Goal: Task Accomplishment & Management: Use online tool/utility

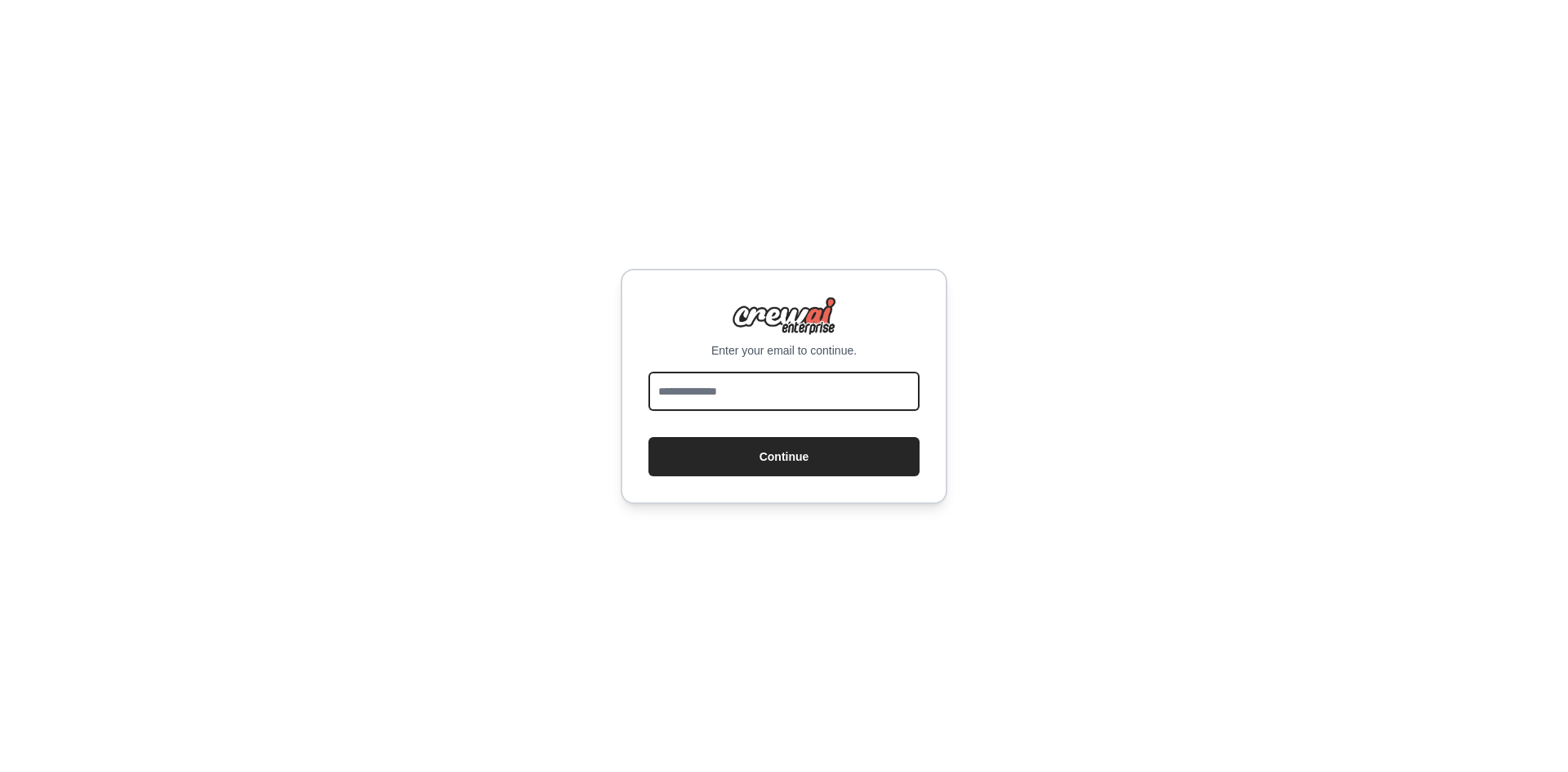
click at [798, 395] on input "email" at bounding box center [784, 391] width 271 height 39
click at [787, 399] on input "email" at bounding box center [784, 391] width 271 height 39
type input "**********"
click at [648, 438] on button "Continue" at bounding box center [784, 457] width 271 height 39
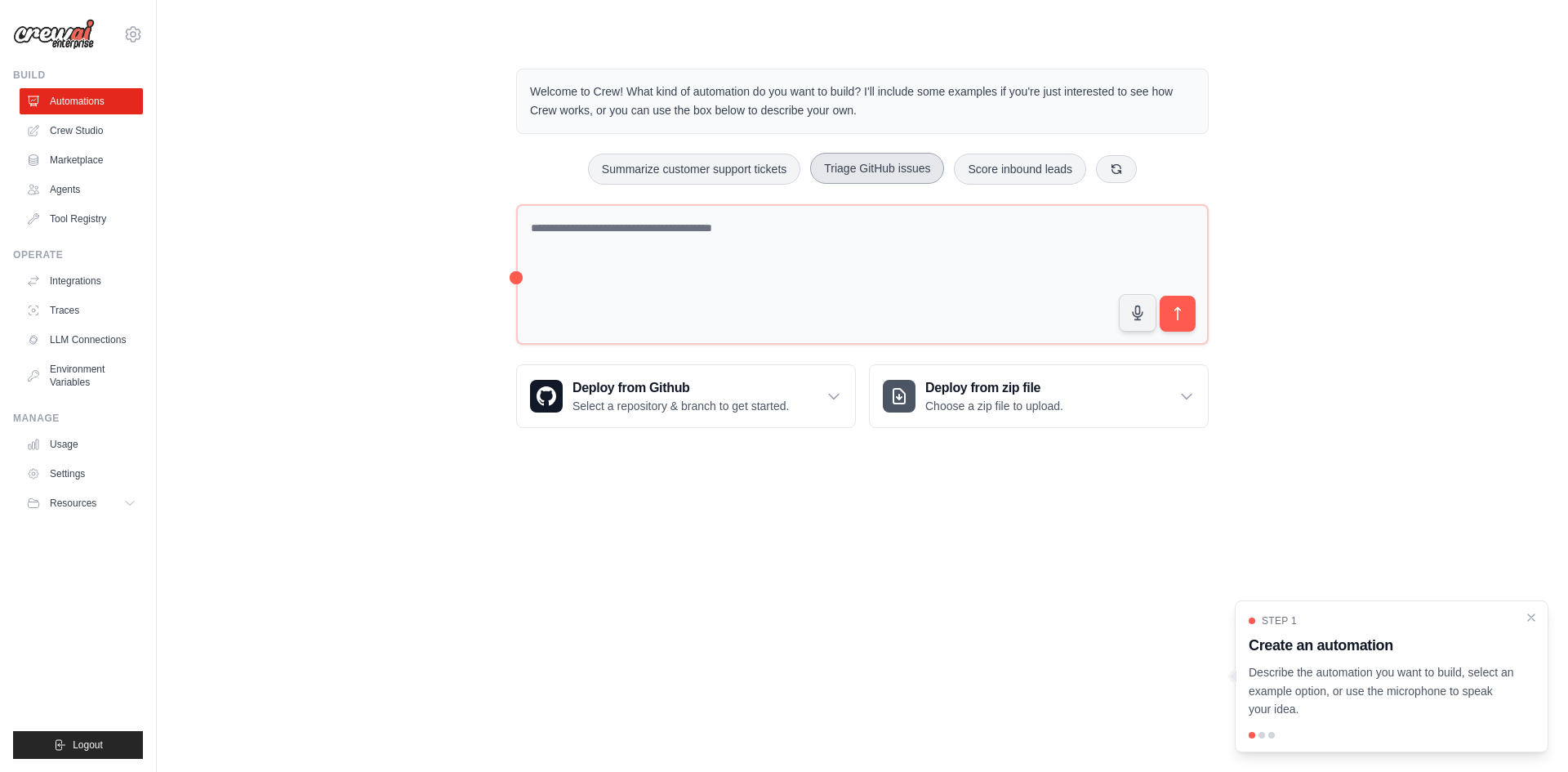
click at [850, 167] on button "Triage GitHub issues" at bounding box center [877, 168] width 134 height 31
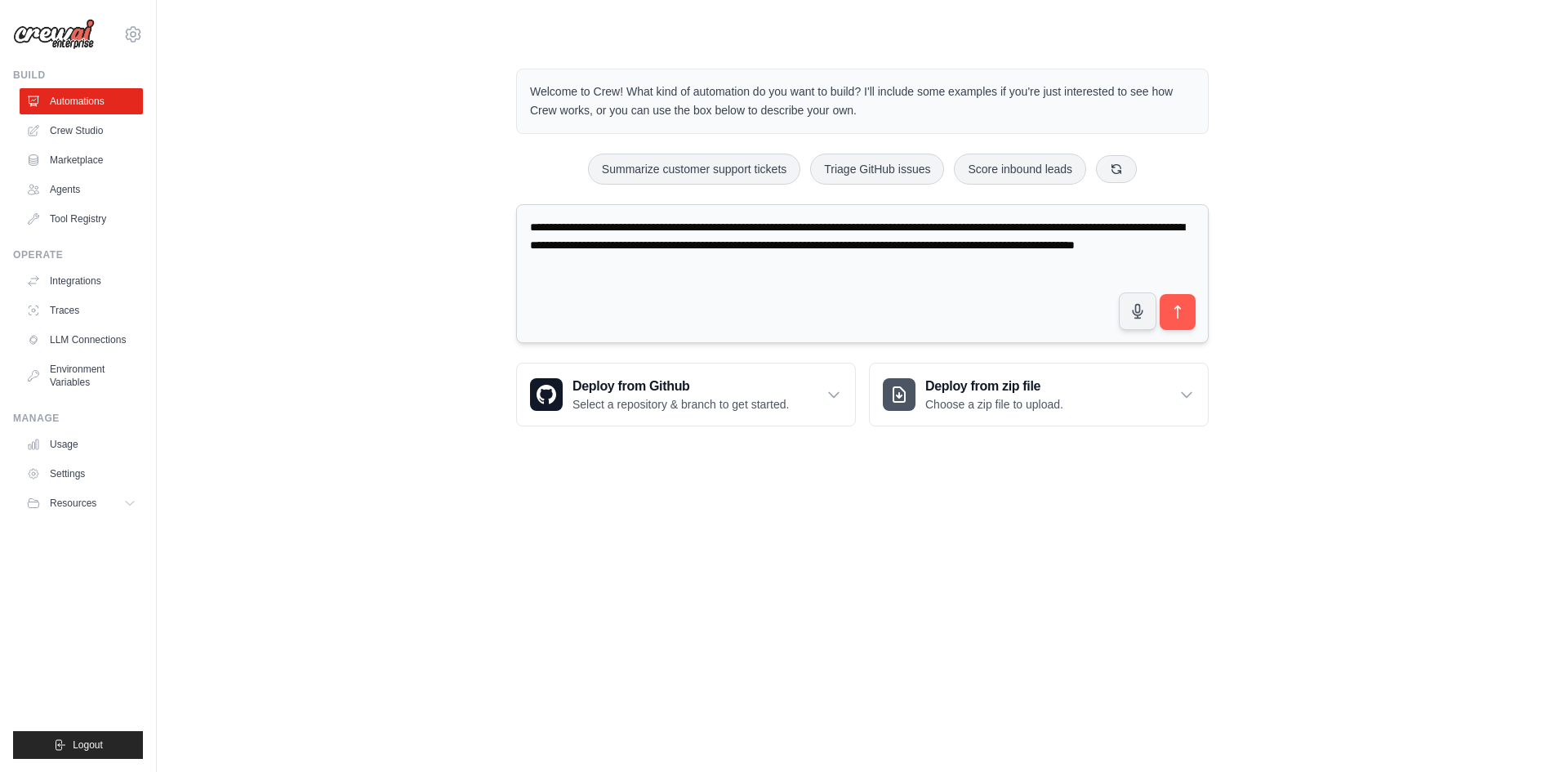
click at [860, 298] on textarea "**********" at bounding box center [862, 275] width 693 height 140
drag, startPoint x: 840, startPoint y: 281, endPoint x: 354, endPoint y: 238, distance: 487.9
click at [375, 238] on div "**********" at bounding box center [862, 247] width 1359 height 410
click at [819, 274] on textarea "**********" at bounding box center [862, 275] width 693 height 140
drag, startPoint x: 778, startPoint y: 263, endPoint x: 414, endPoint y: 175, distance: 374.5
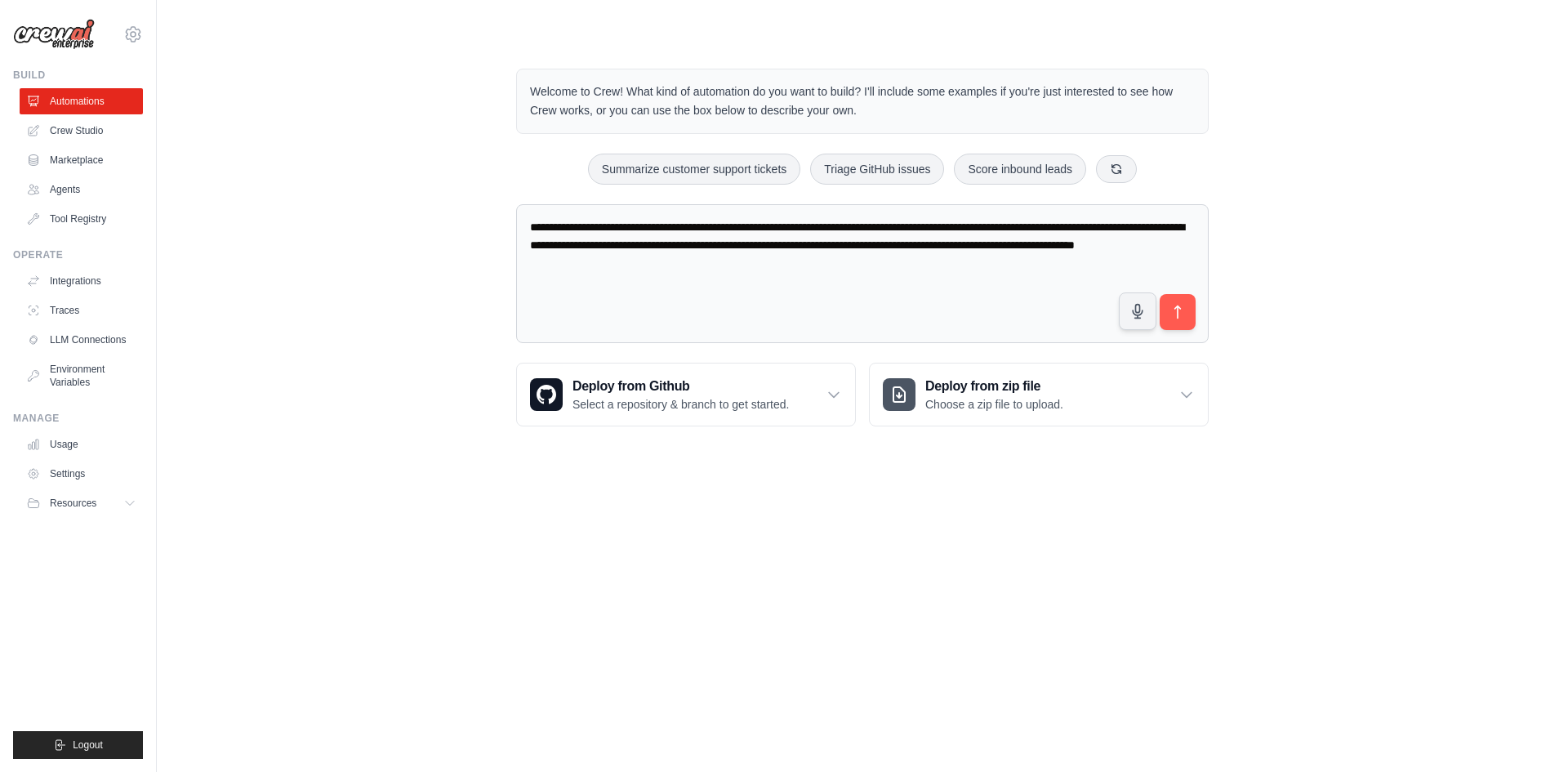
click at [412, 173] on div "**********" at bounding box center [862, 247] width 1359 height 410
click at [812, 285] on textarea "**********" at bounding box center [862, 275] width 693 height 140
drag, startPoint x: 532, startPoint y: 215, endPoint x: 313, endPoint y: 181, distance: 221.6
click at [328, 183] on div "**********" at bounding box center [862, 247] width 1359 height 410
paste textarea "**********"
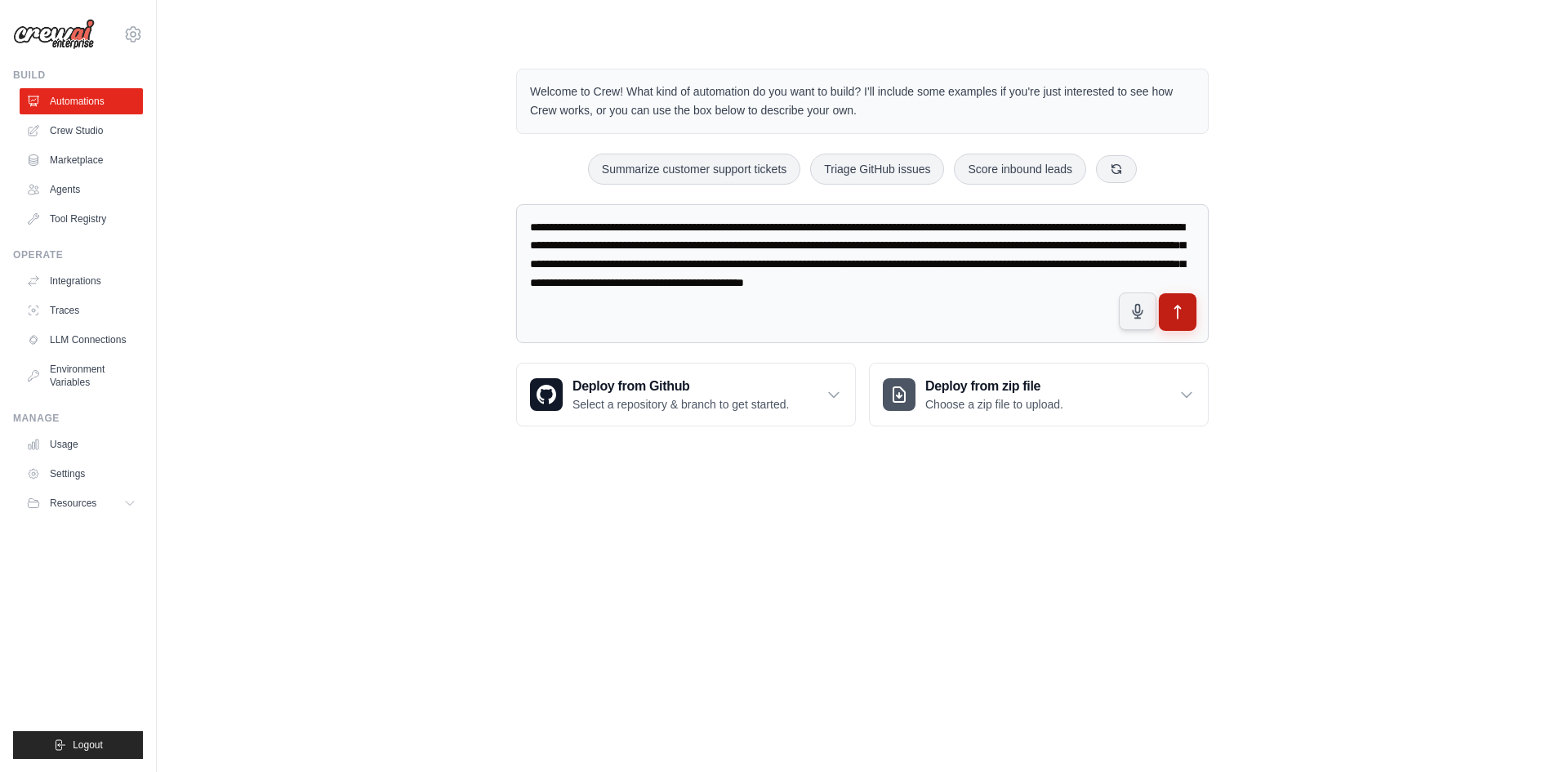
type textarea "**********"
click at [1177, 314] on icon "submit" at bounding box center [1178, 312] width 17 height 17
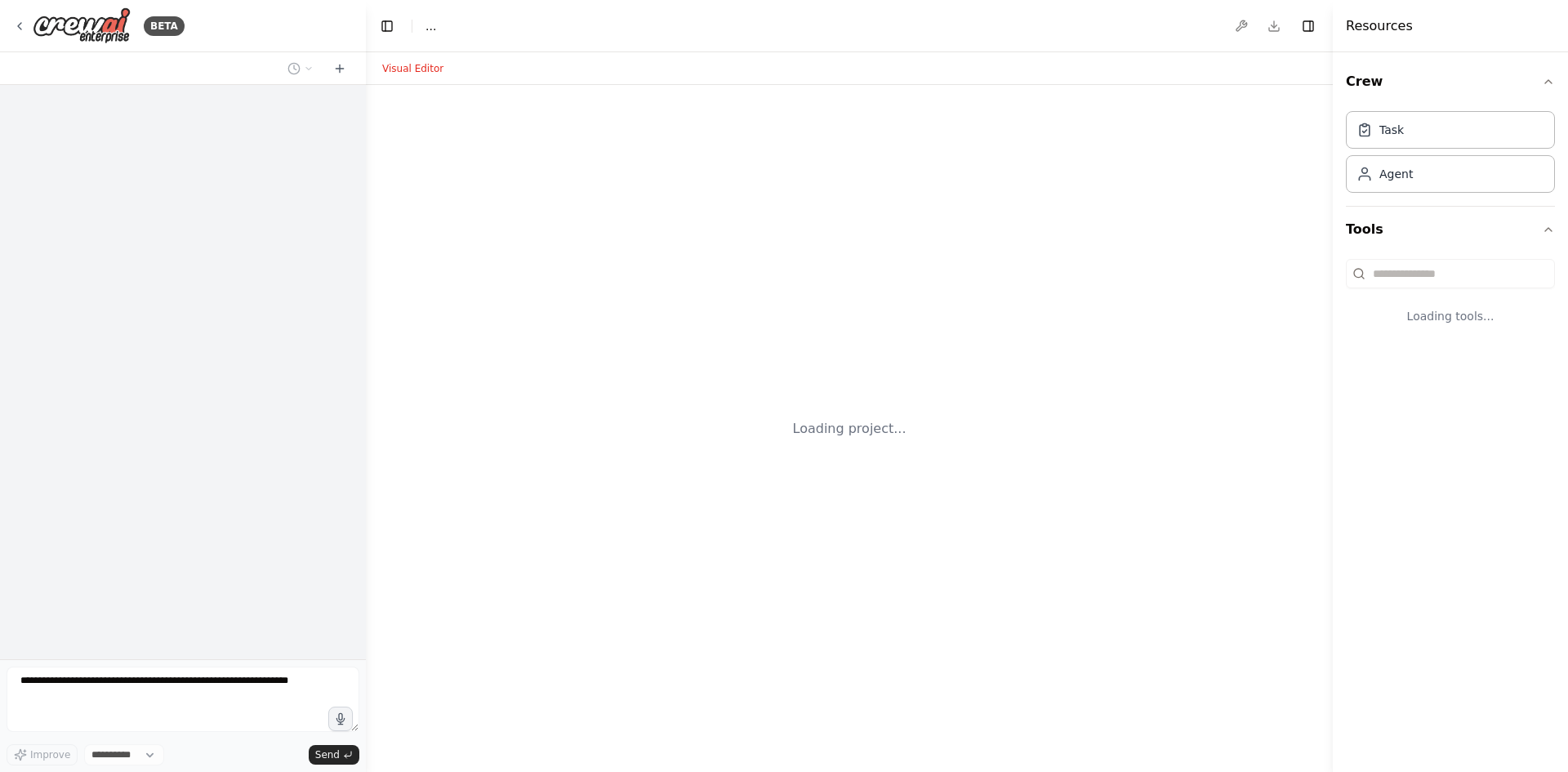
select select "****"
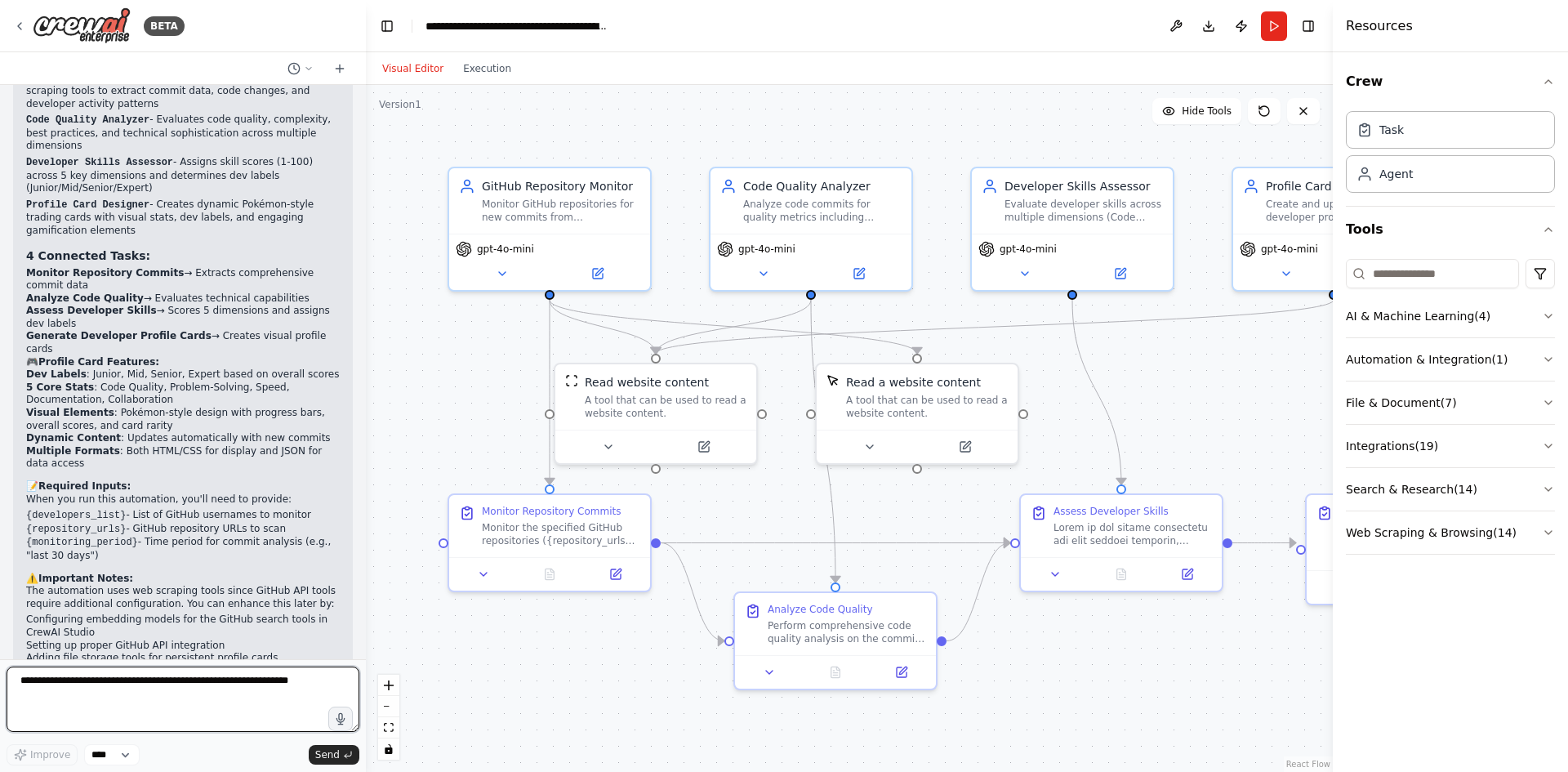
scroll to position [2197, 0]
click at [392, 726] on icon "fit view" at bounding box center [389, 727] width 10 height 9
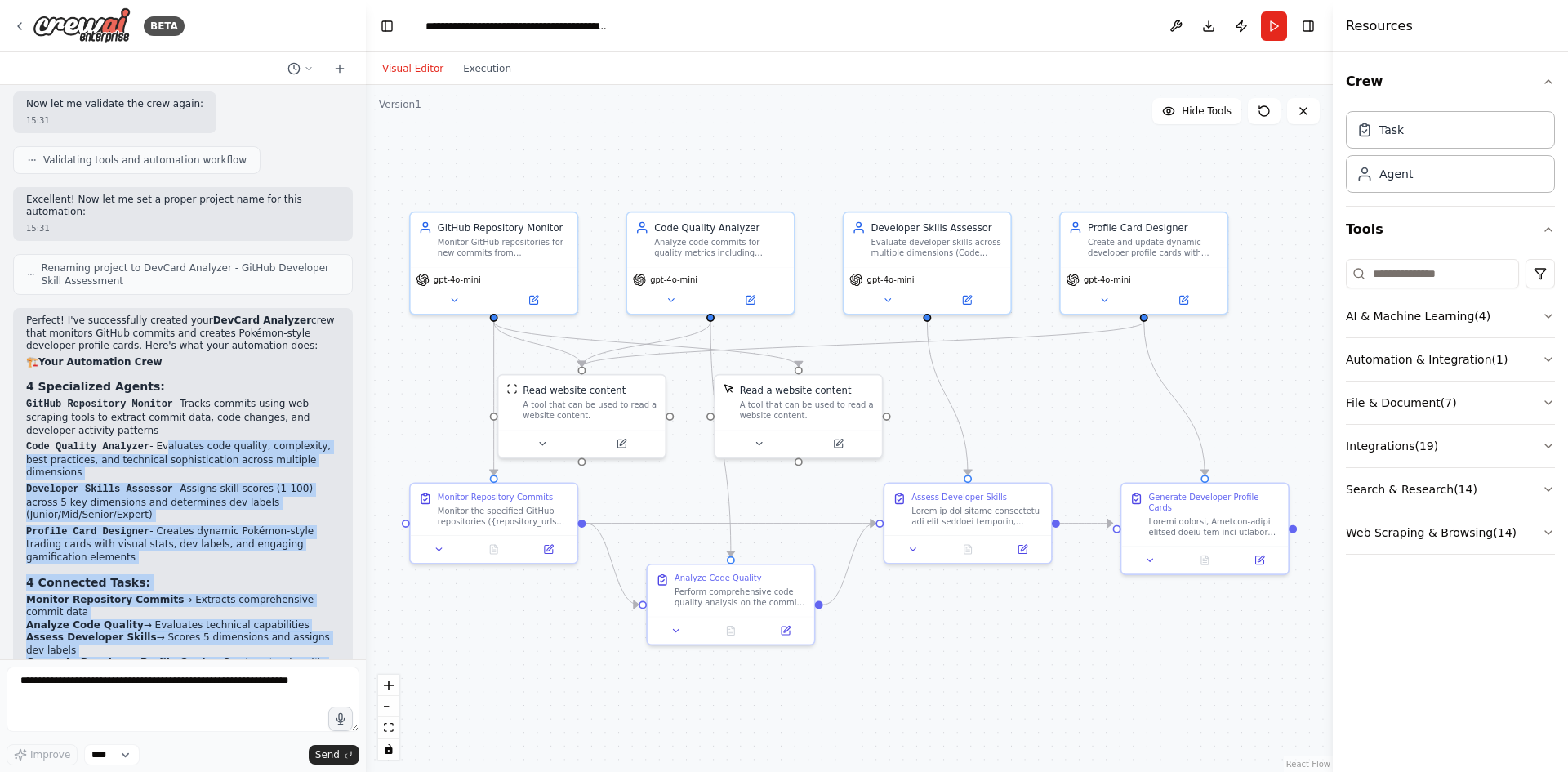
scroll to position [1789, 0]
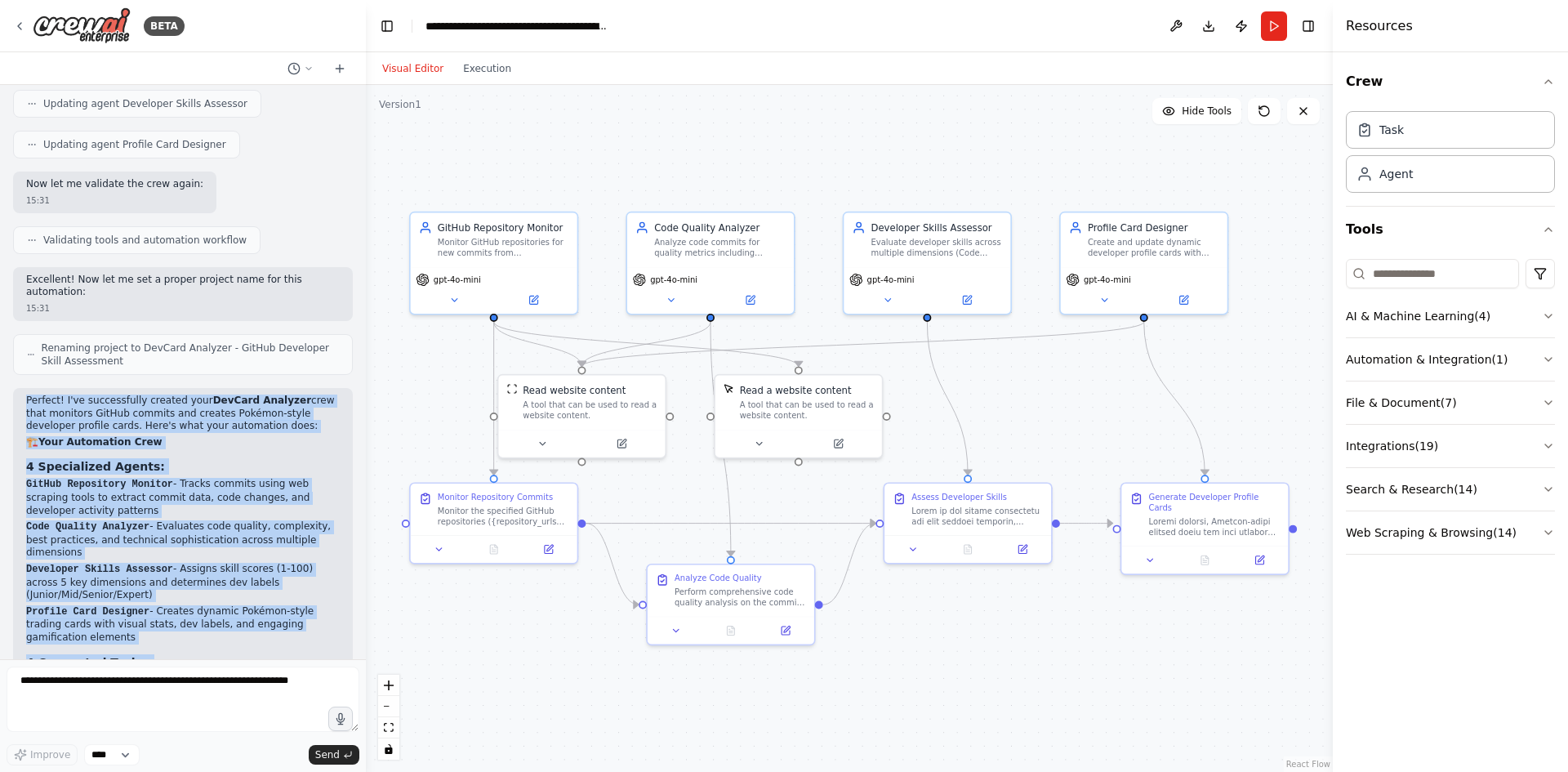
drag, startPoint x: 270, startPoint y: 621, endPoint x: 23, endPoint y: 364, distance: 356.5
click at [23, 388] on div "Perfect! I've successfully created your DevCard Analyzer crew that monitors Git…" at bounding box center [183, 767] width 340 height 757
copy div "Perfect! I've successfully created your DevCard Analyzer crew that monitors Git…"
click at [244, 478] on p "GitHub Repository Monitor - Tracks commits using web scraping tools to extract …" at bounding box center [182, 497] width 313 height 39
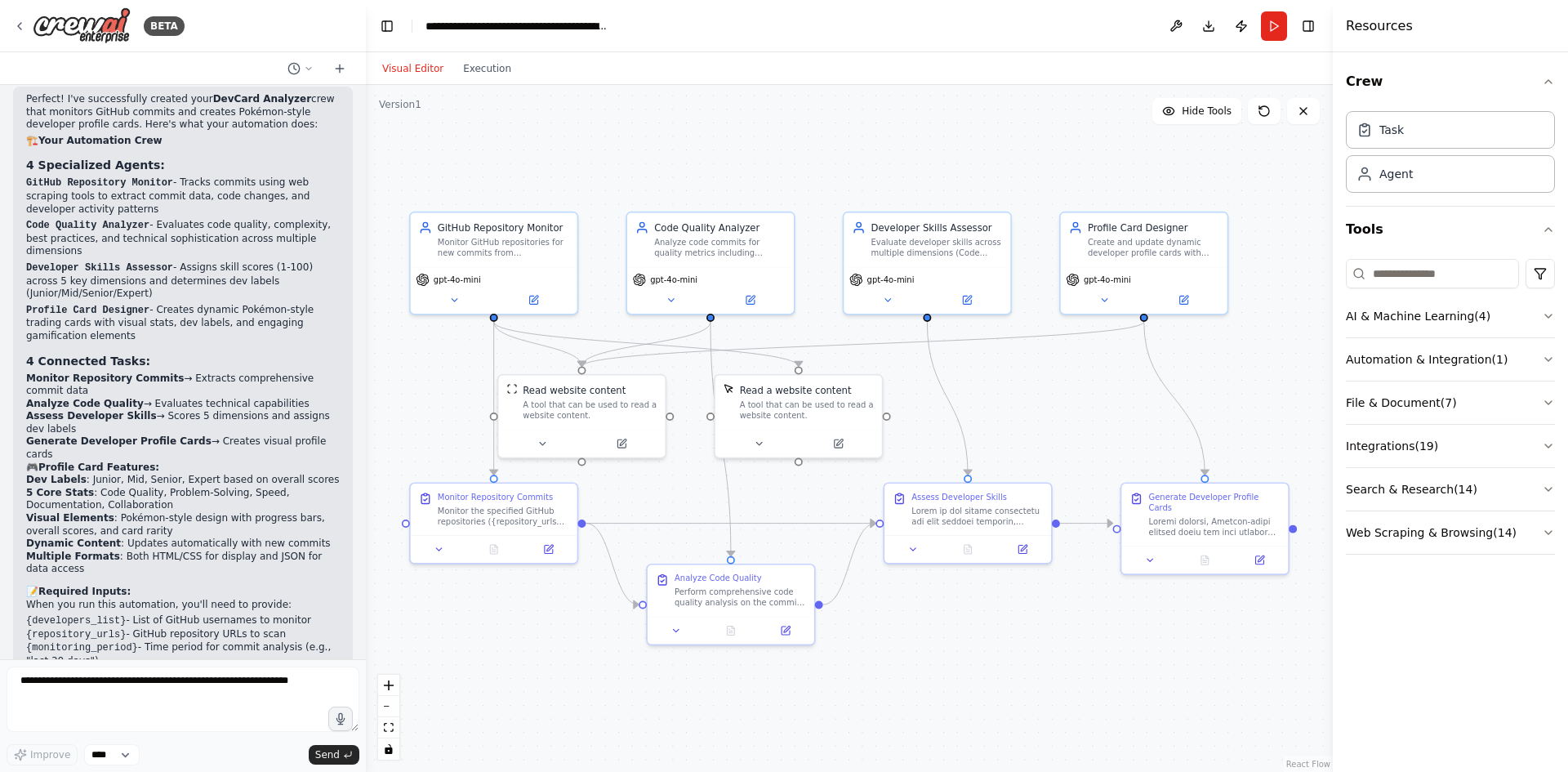
scroll to position [2197, 0]
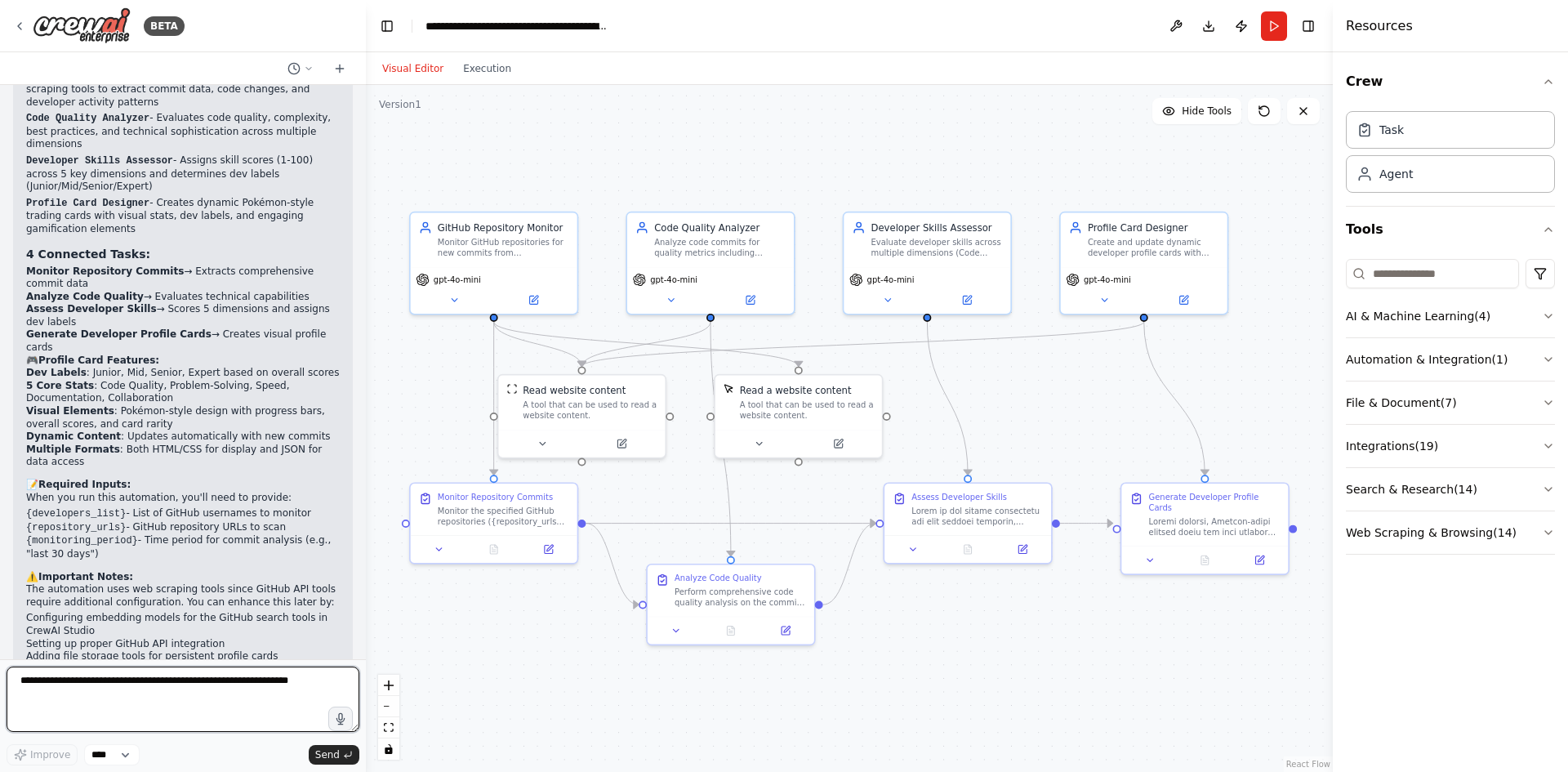
click at [221, 705] on textarea at bounding box center [183, 700] width 353 height 66
click at [574, 408] on div "A tool that can be used to read a website content." at bounding box center [589, 408] width 134 height 22
click at [547, 439] on icon at bounding box center [541, 441] width 11 height 11
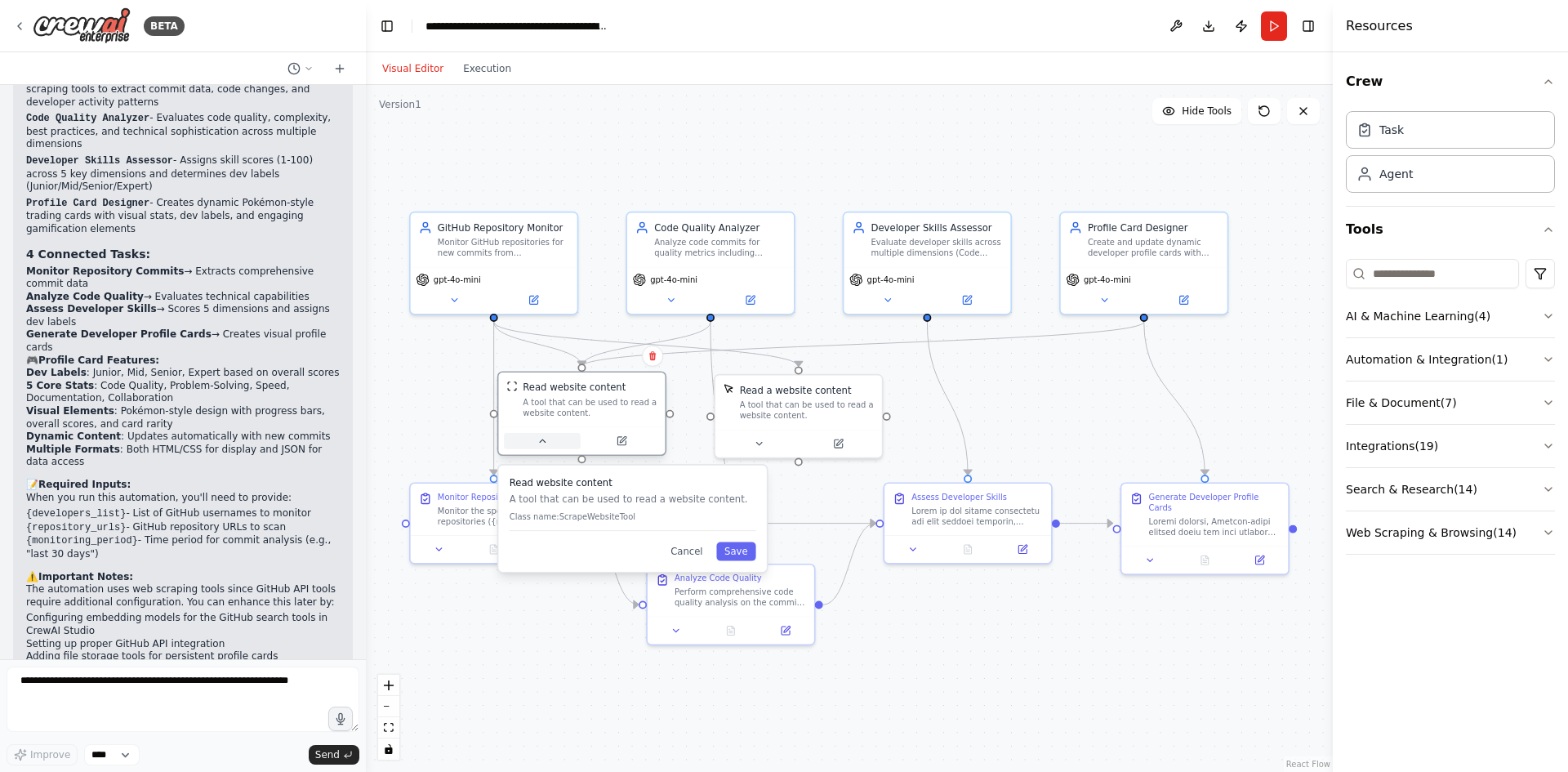
click at [547, 439] on icon at bounding box center [541, 441] width 11 height 11
click at [628, 442] on button at bounding box center [621, 442] width 76 height 17
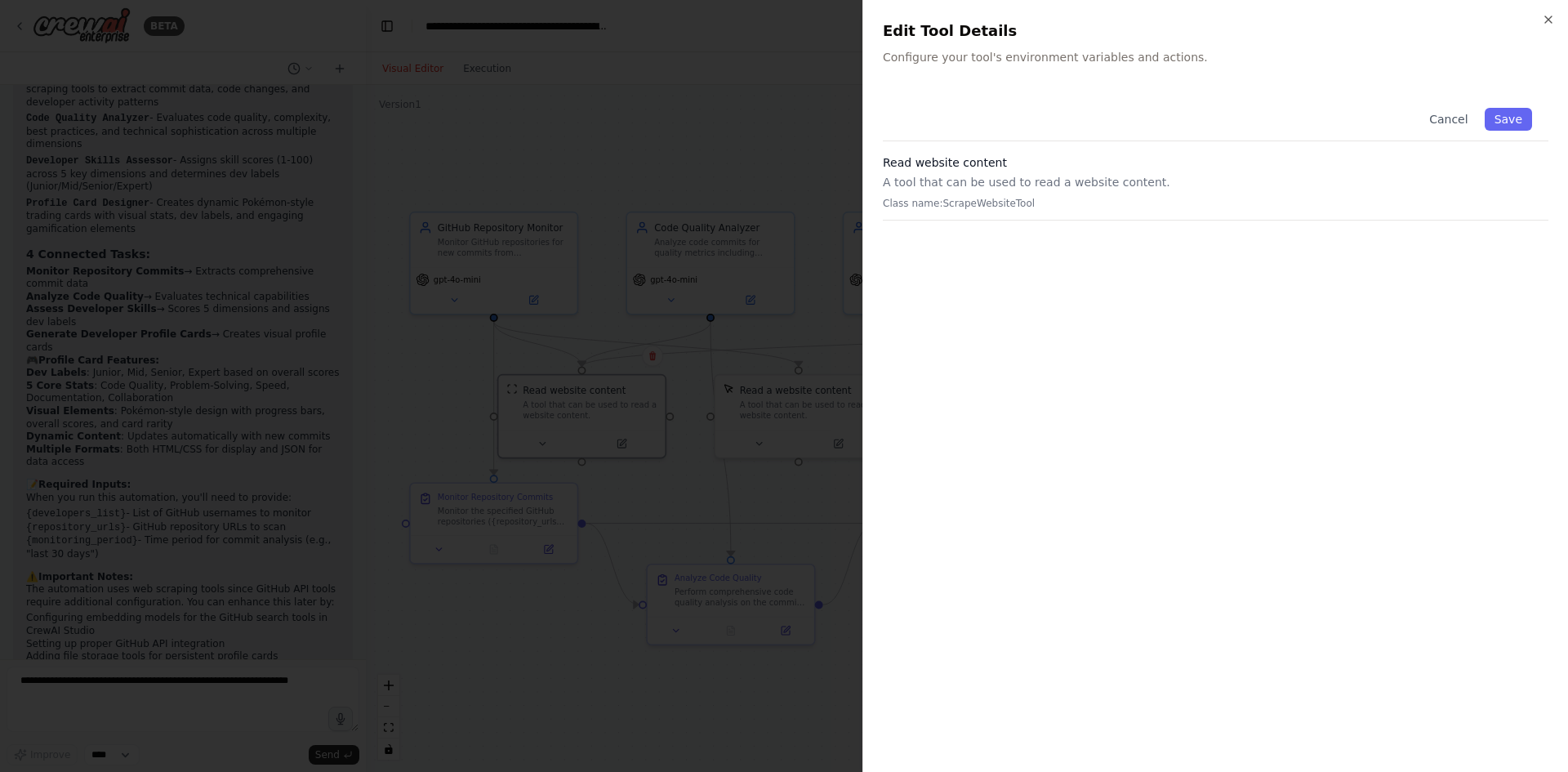
click at [1029, 56] on p "Configure your tool's environment variables and actions." at bounding box center [1215, 57] width 666 height 17
click at [1013, 78] on div "Close Edit Tool Details Configure your tool's environment variables and actions…" at bounding box center [1215, 386] width 706 height 772
click at [954, 37] on h2 "Edit Tool Details" at bounding box center [1215, 32] width 666 height 23
click at [947, 64] on p "Configure your tool's environment variables and actions." at bounding box center [1215, 57] width 666 height 17
click at [1043, 66] on div "Close Edit Tool Details Configure your tool's environment variables and actions…" at bounding box center [1215, 386] width 706 height 772
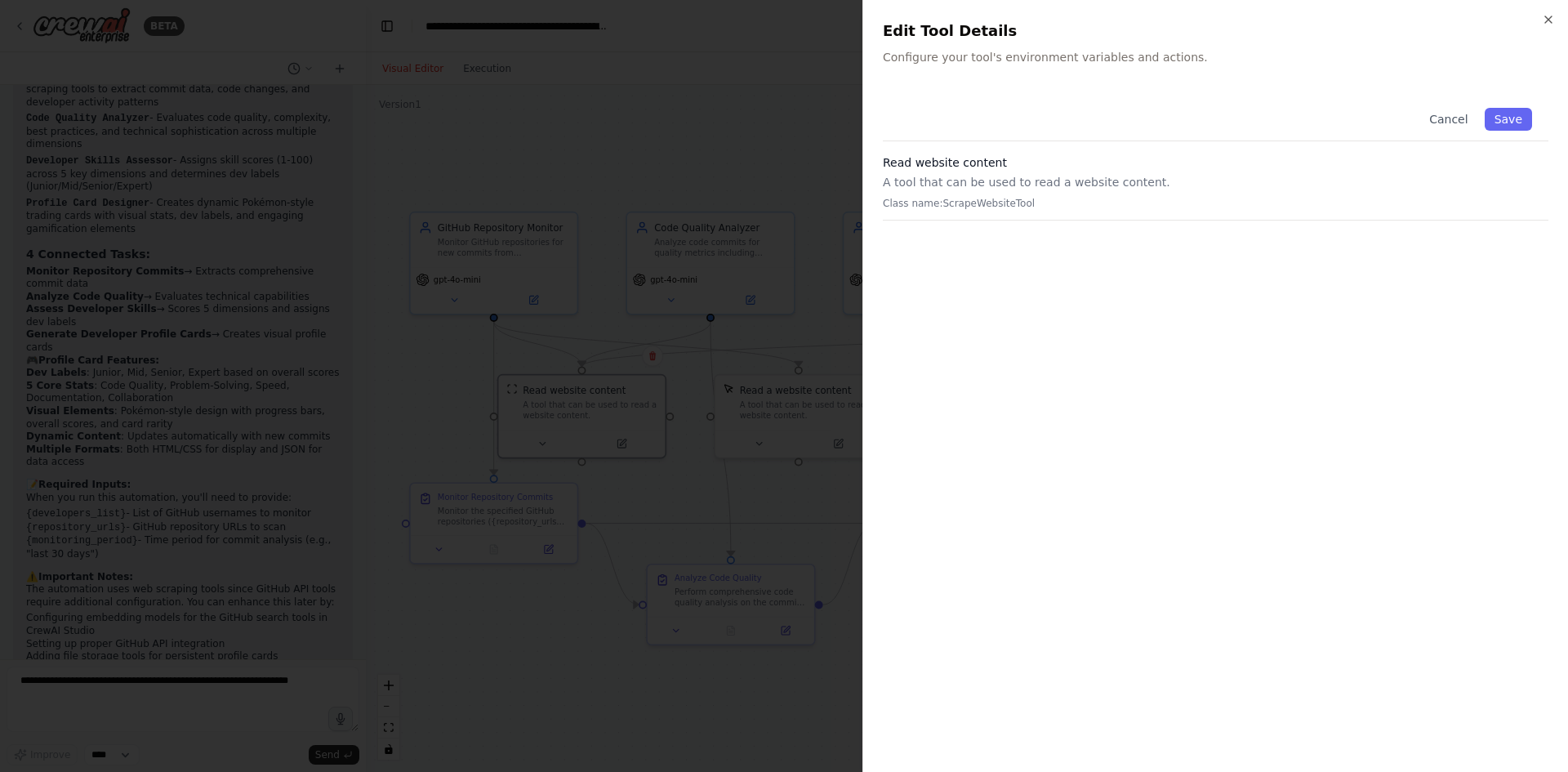
click at [915, 166] on h3 "Read website content" at bounding box center [1215, 163] width 666 height 17
click at [920, 186] on p "A tool that can be used to read a website content." at bounding box center [1215, 182] width 666 height 17
click at [973, 186] on p "A tool that can be used to read a website content." at bounding box center [1215, 182] width 666 height 17
click at [1043, 183] on p "A tool that can be used to read a website content." at bounding box center [1215, 182] width 666 height 17
click at [1546, 14] on icon "button" at bounding box center [1549, 20] width 13 height 13
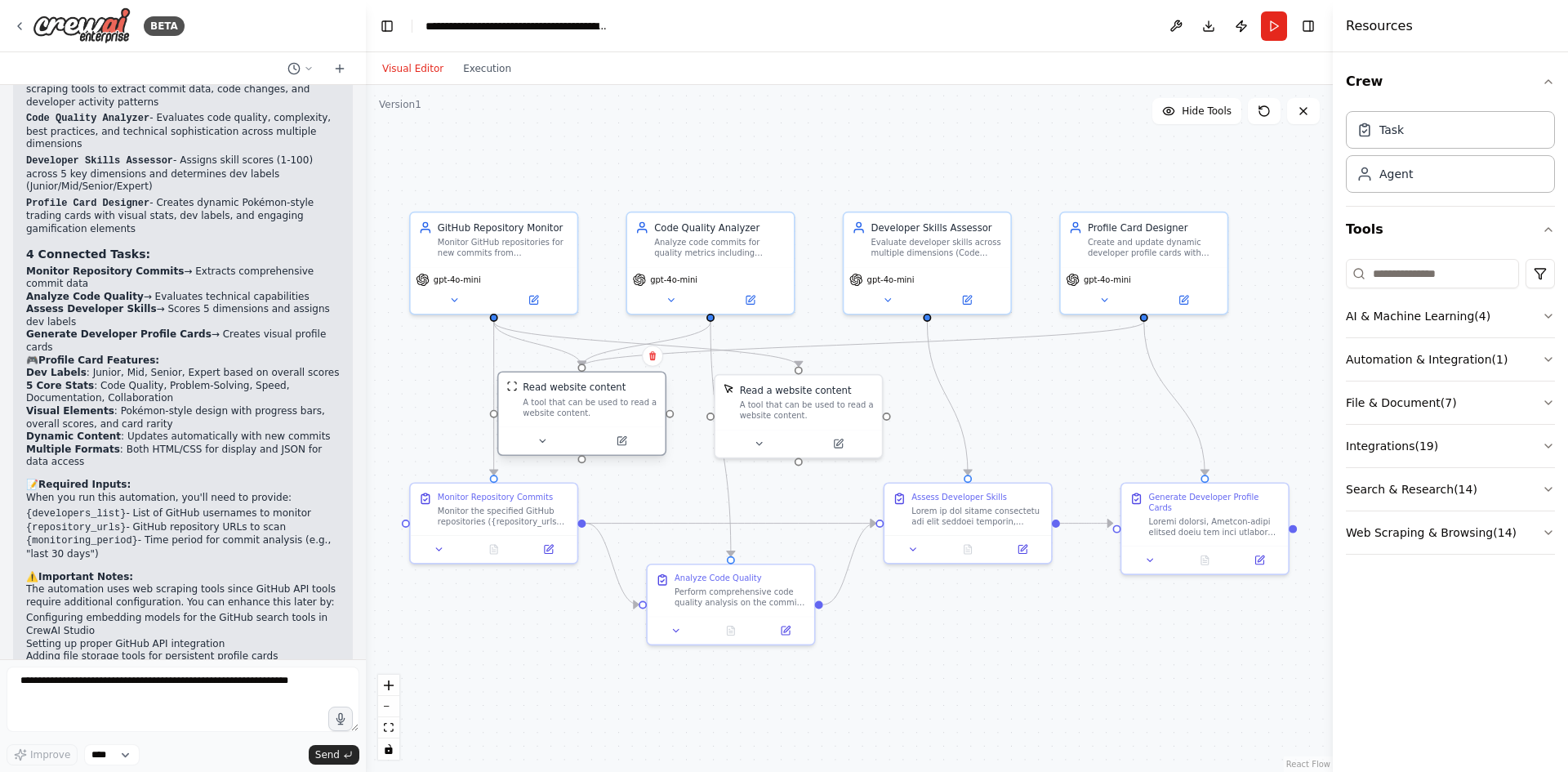
click at [585, 409] on div "A tool that can be used to read a website content." at bounding box center [589, 408] width 134 height 22
click at [627, 395] on div "Read website content A tool that can be used to read a website content." at bounding box center [589, 399] width 134 height 37
click at [605, 413] on div "A tool that can be used to read a website content." at bounding box center [589, 408] width 134 height 22
click at [1533, 314] on button "AI & Machine Learning ( 4 )" at bounding box center [1451, 316] width 210 height 42
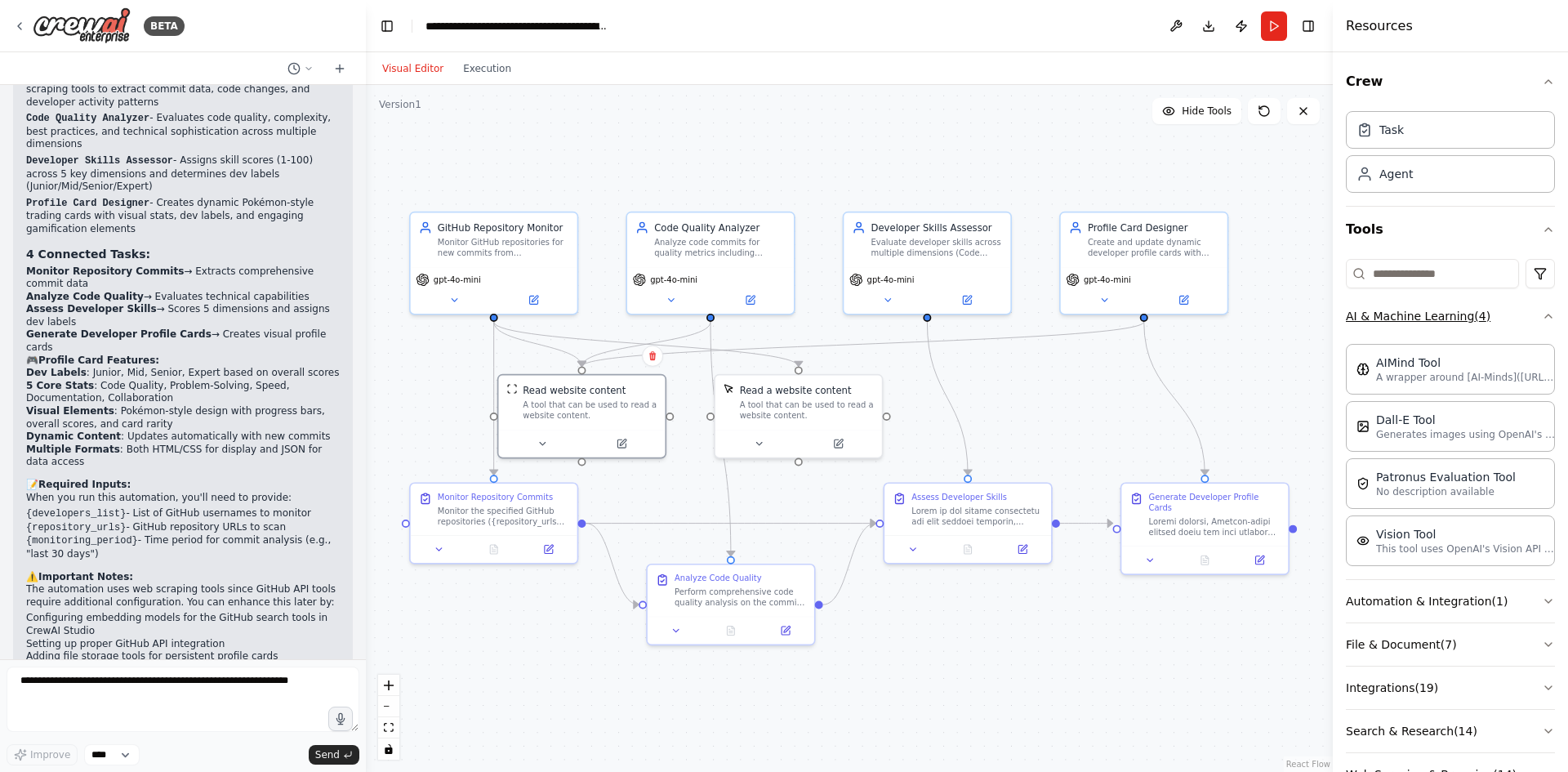
click at [1542, 317] on icon "button" at bounding box center [1549, 316] width 13 height 13
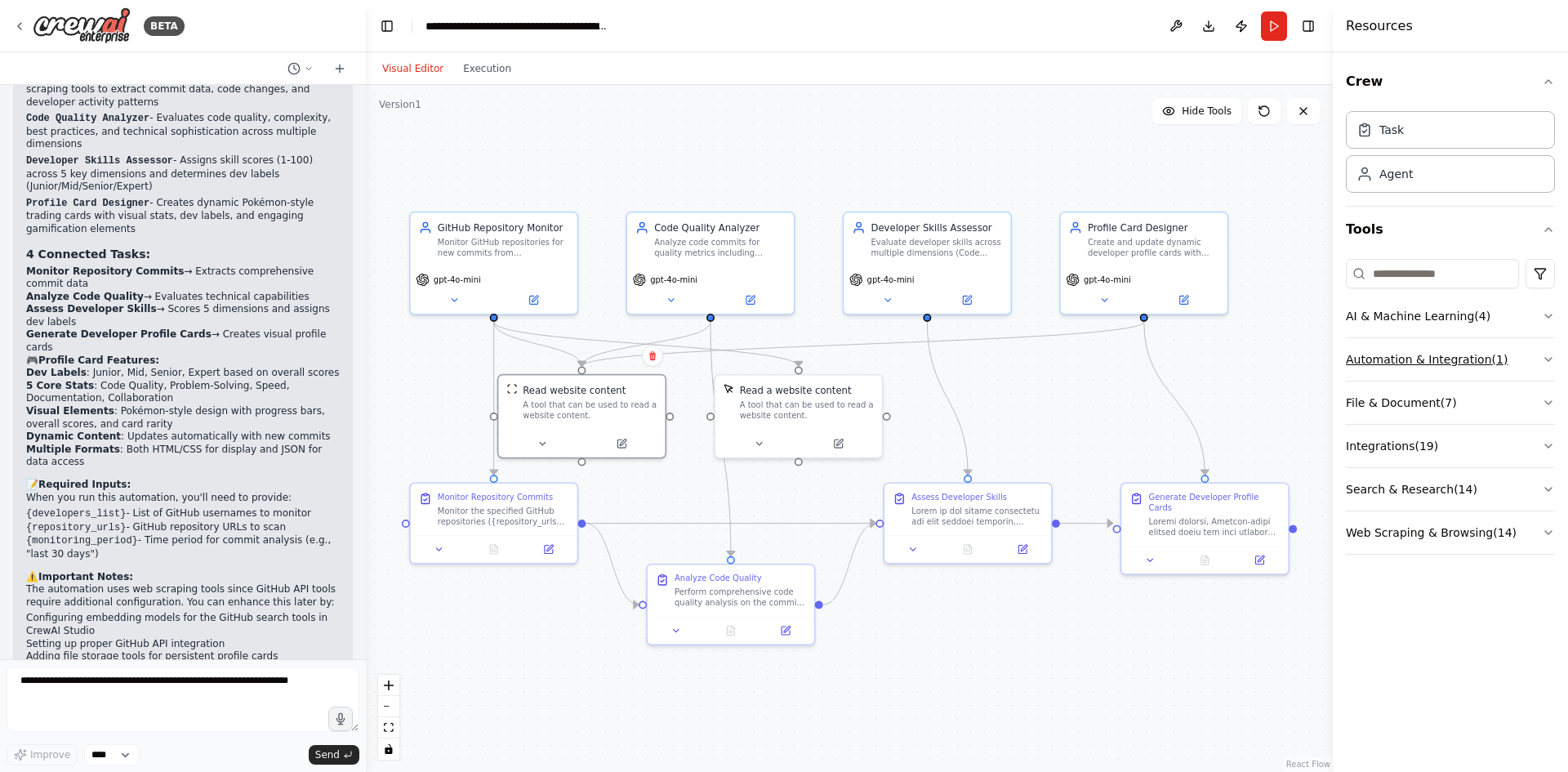
click at [1539, 357] on button "Automation & Integration ( 1 )" at bounding box center [1451, 359] width 210 height 42
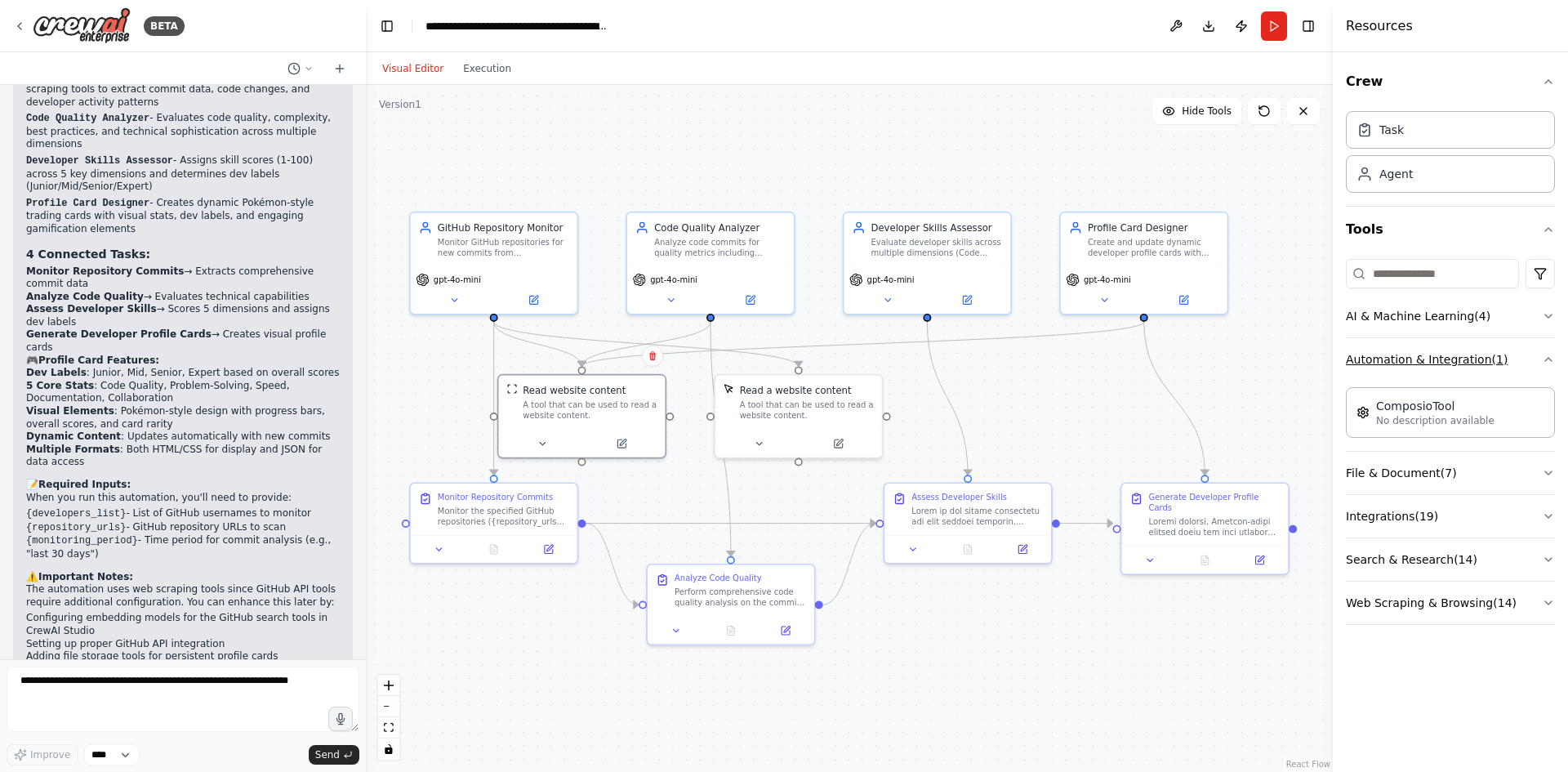
click at [1538, 357] on button "Automation & Integration ( 1 )" at bounding box center [1451, 359] width 210 height 42
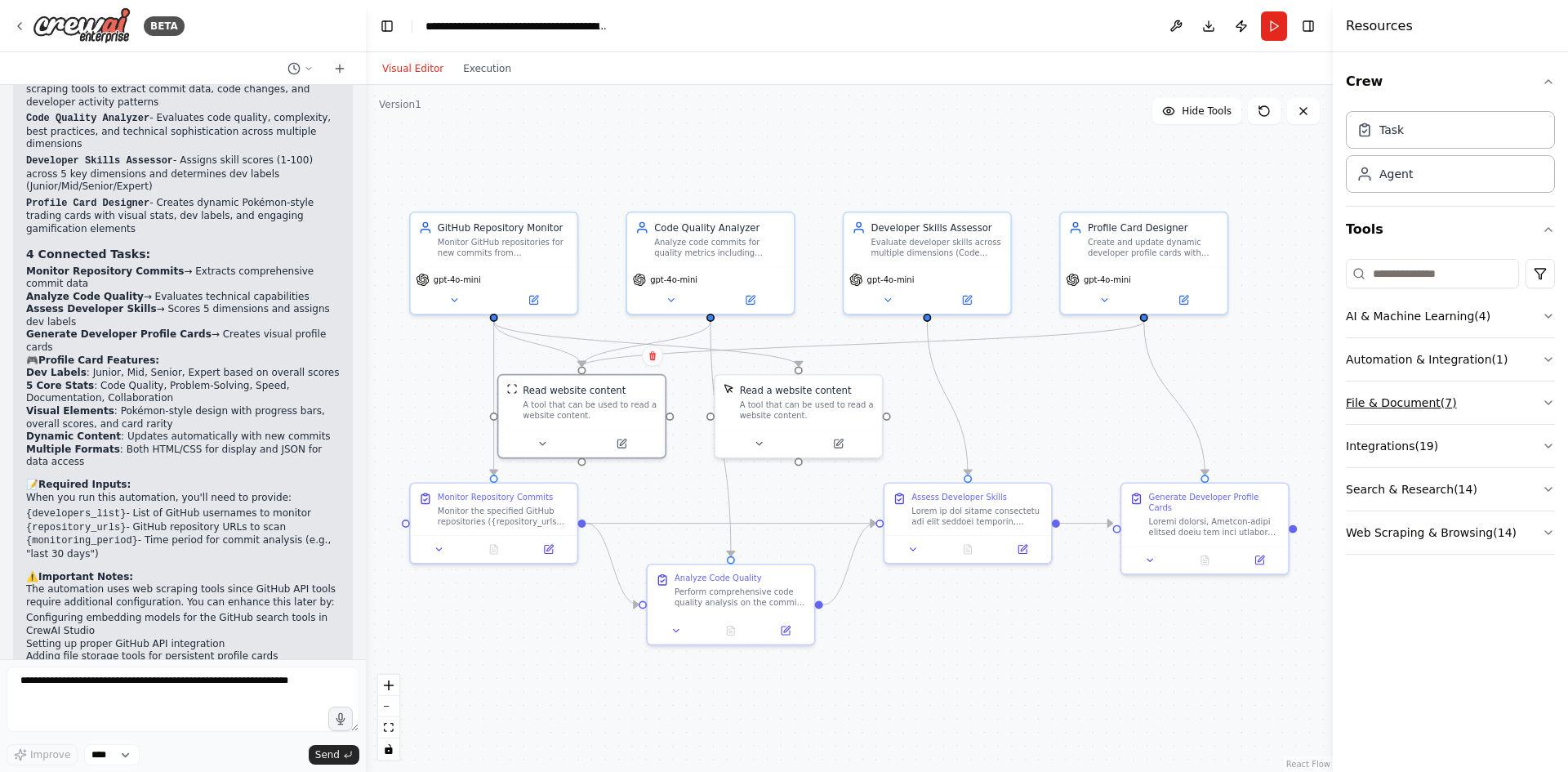
click at [1531, 393] on button "File & Document ( 7 )" at bounding box center [1451, 403] width 210 height 42
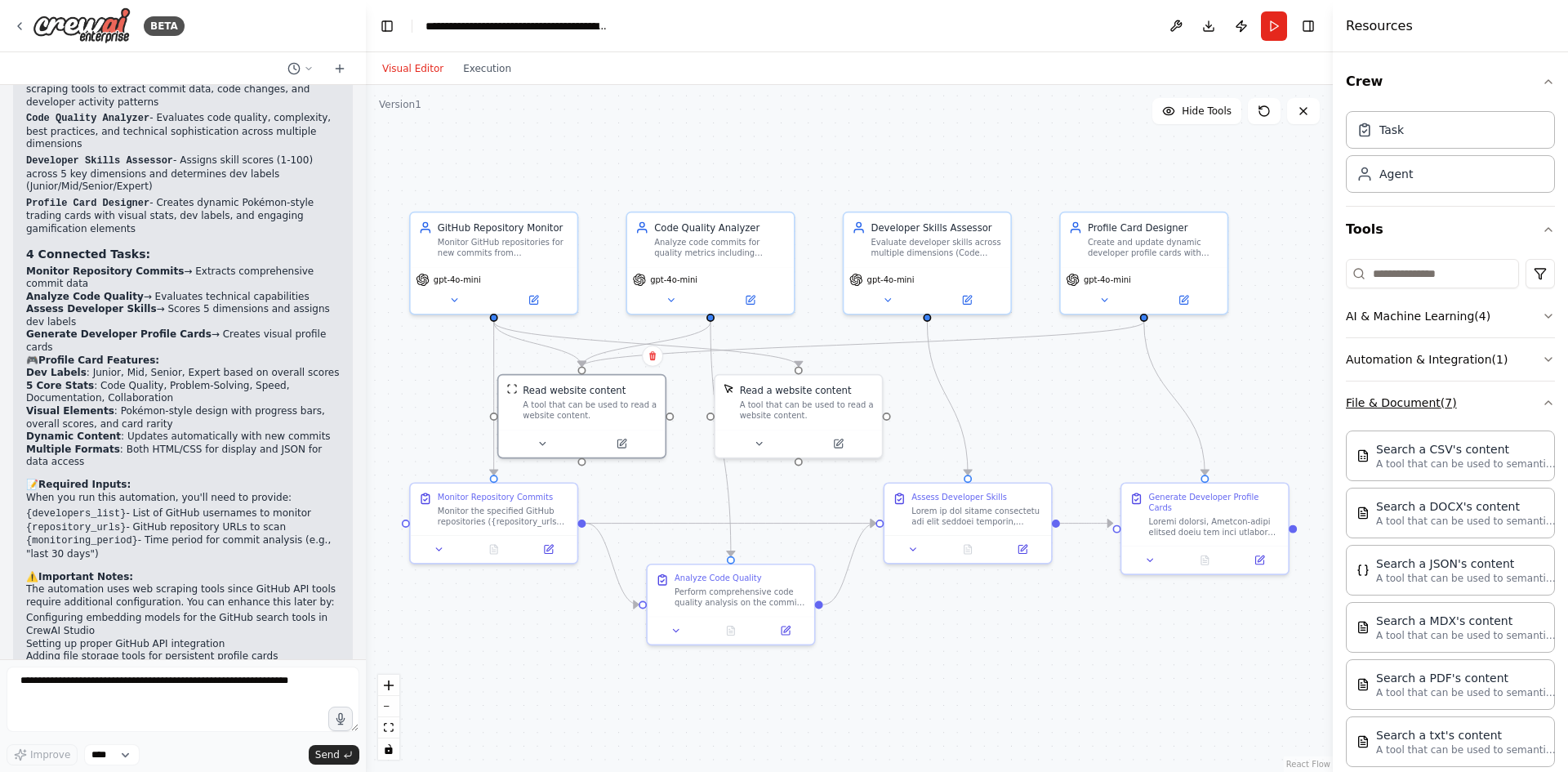
click at [1542, 396] on icon "button" at bounding box center [1549, 403] width 13 height 13
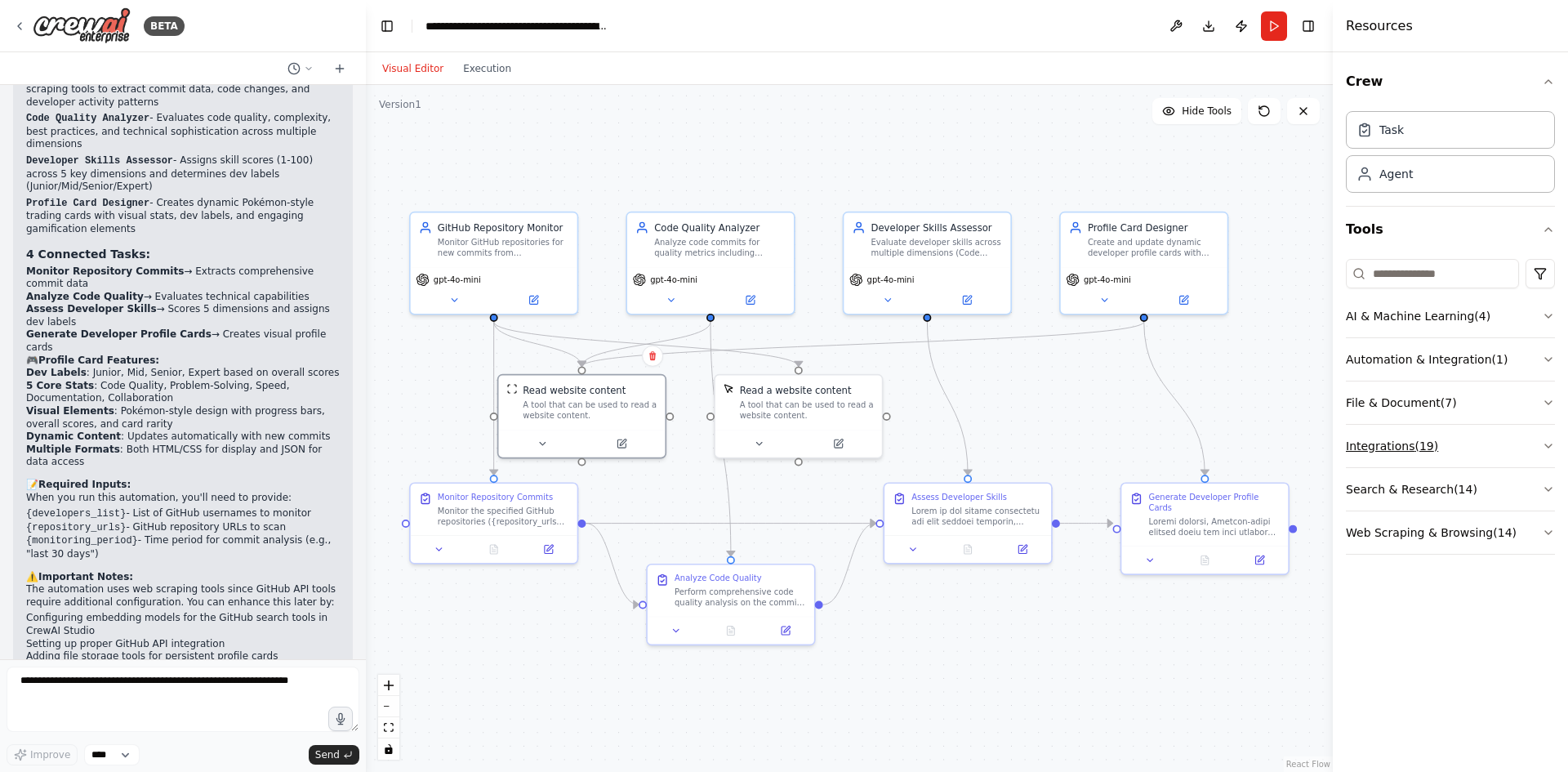
click at [1492, 443] on button "Integrations ( 19 )" at bounding box center [1451, 446] width 210 height 42
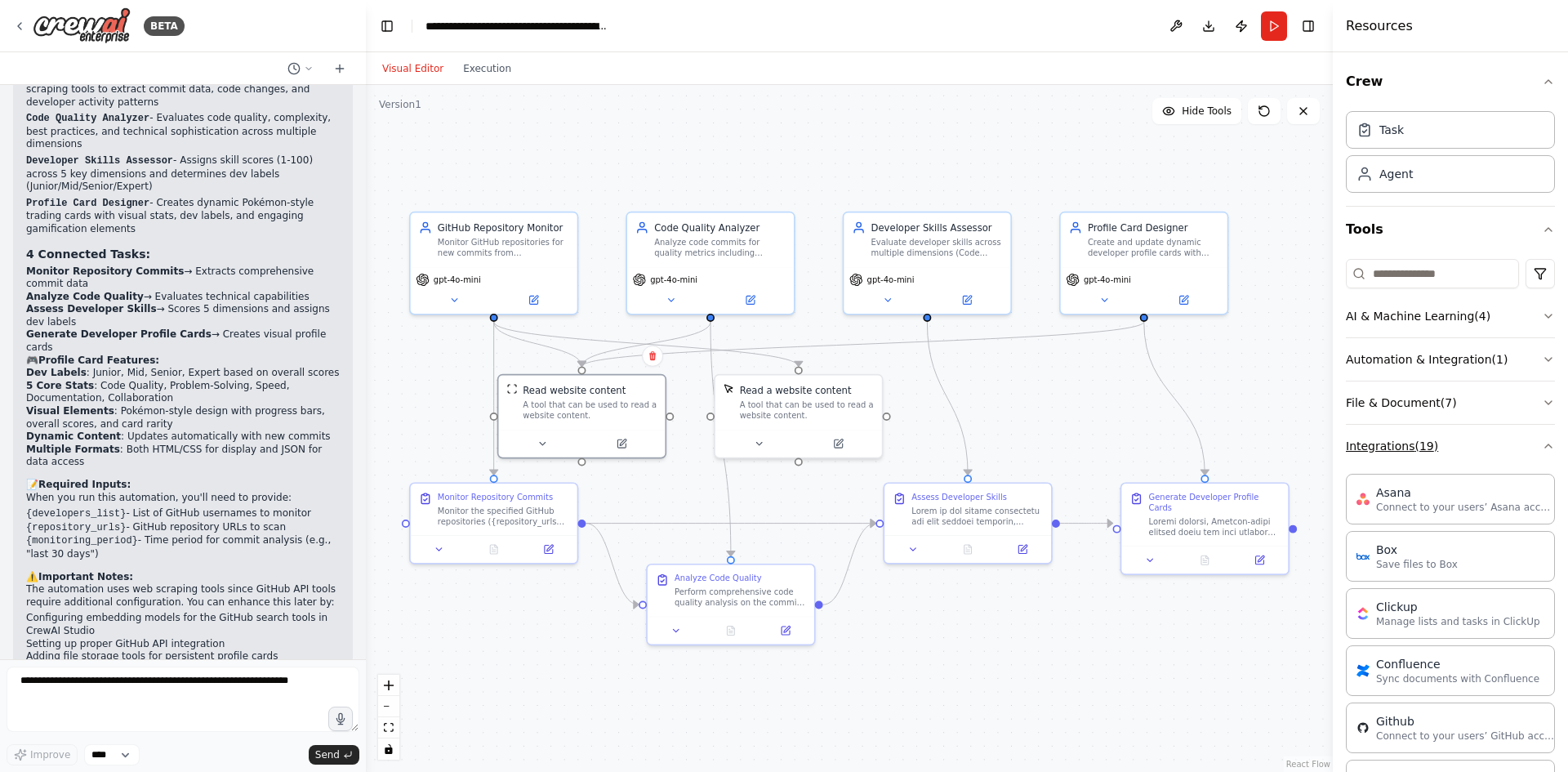
click at [1492, 443] on button "Integrations ( 19 )" at bounding box center [1451, 446] width 210 height 42
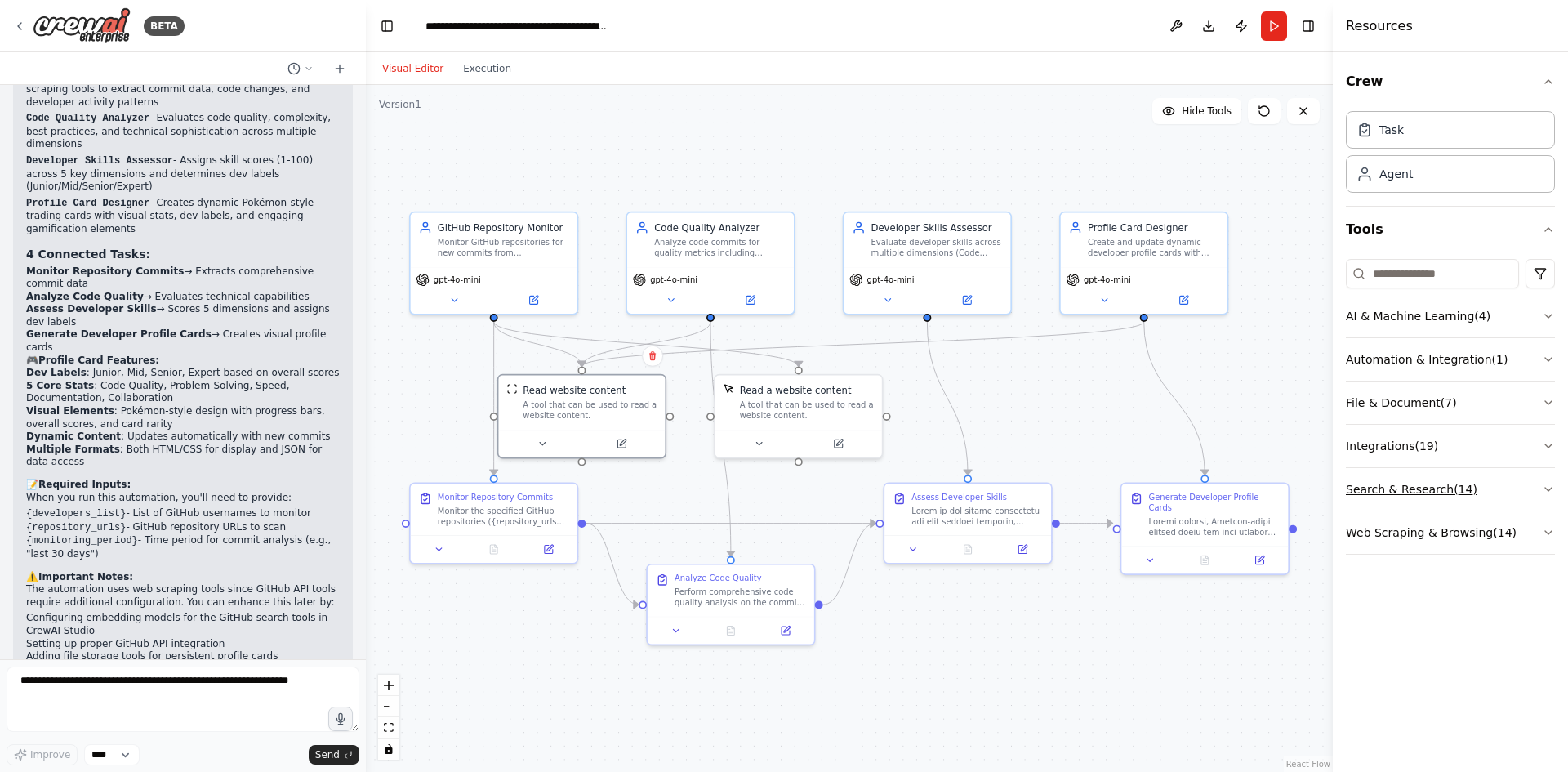
click at [1468, 490] on button "Search & Research ( 14 )" at bounding box center [1451, 489] width 210 height 42
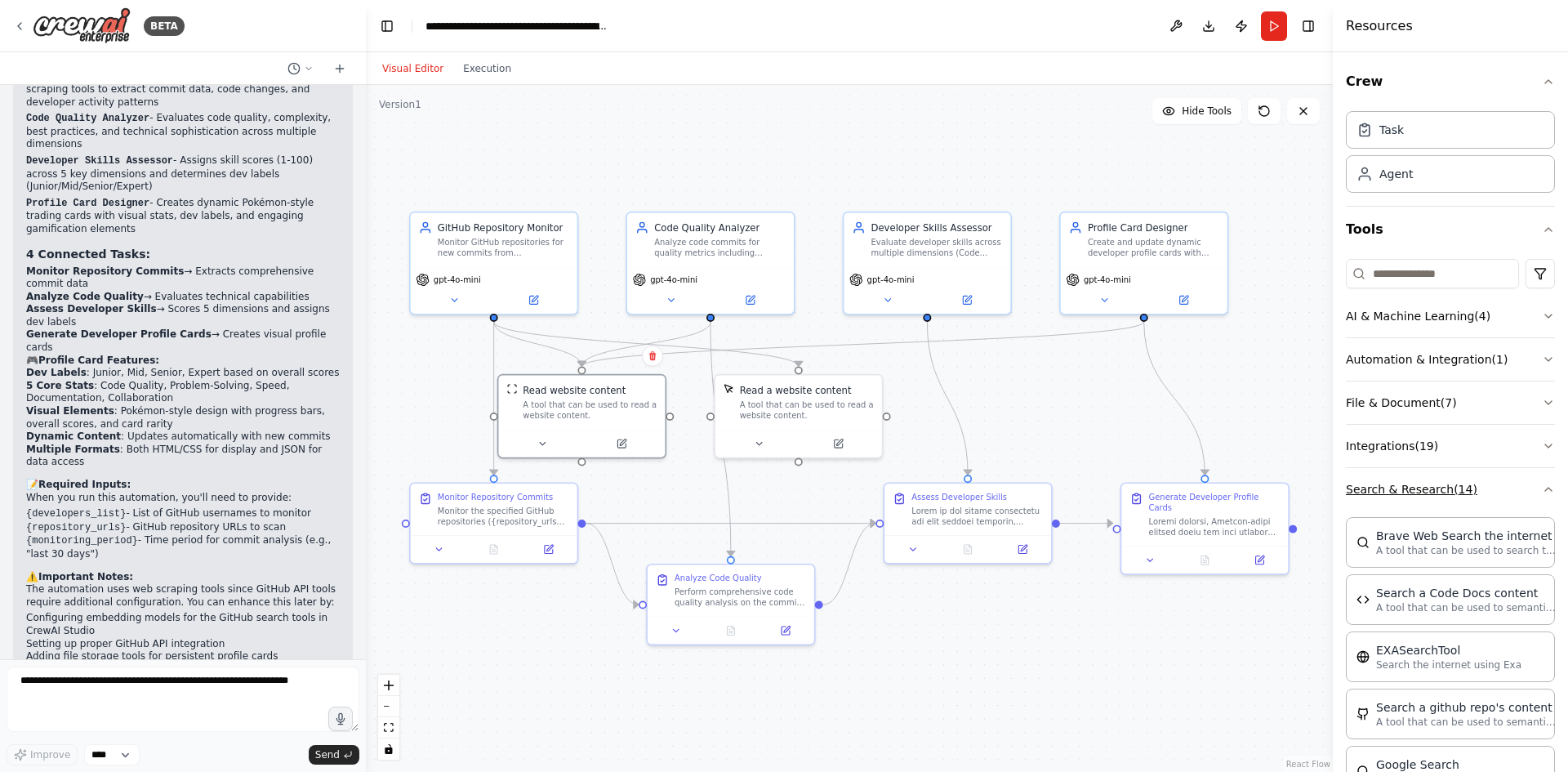
click at [1468, 490] on button "Search & Research ( 14 )" at bounding box center [1451, 489] width 210 height 42
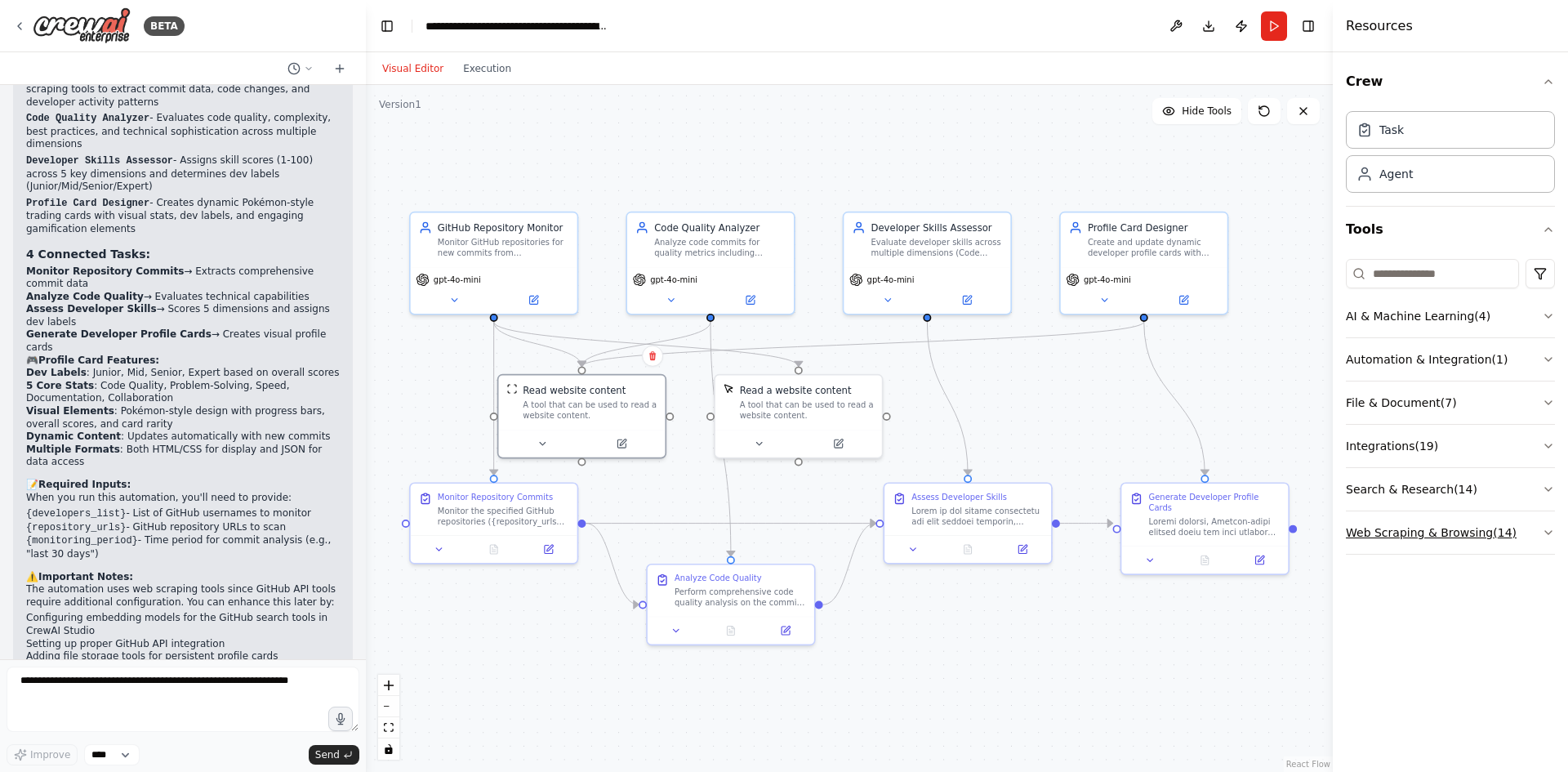
click at [1462, 527] on button "Web Scraping & Browsing ( 14 )" at bounding box center [1451, 532] width 210 height 42
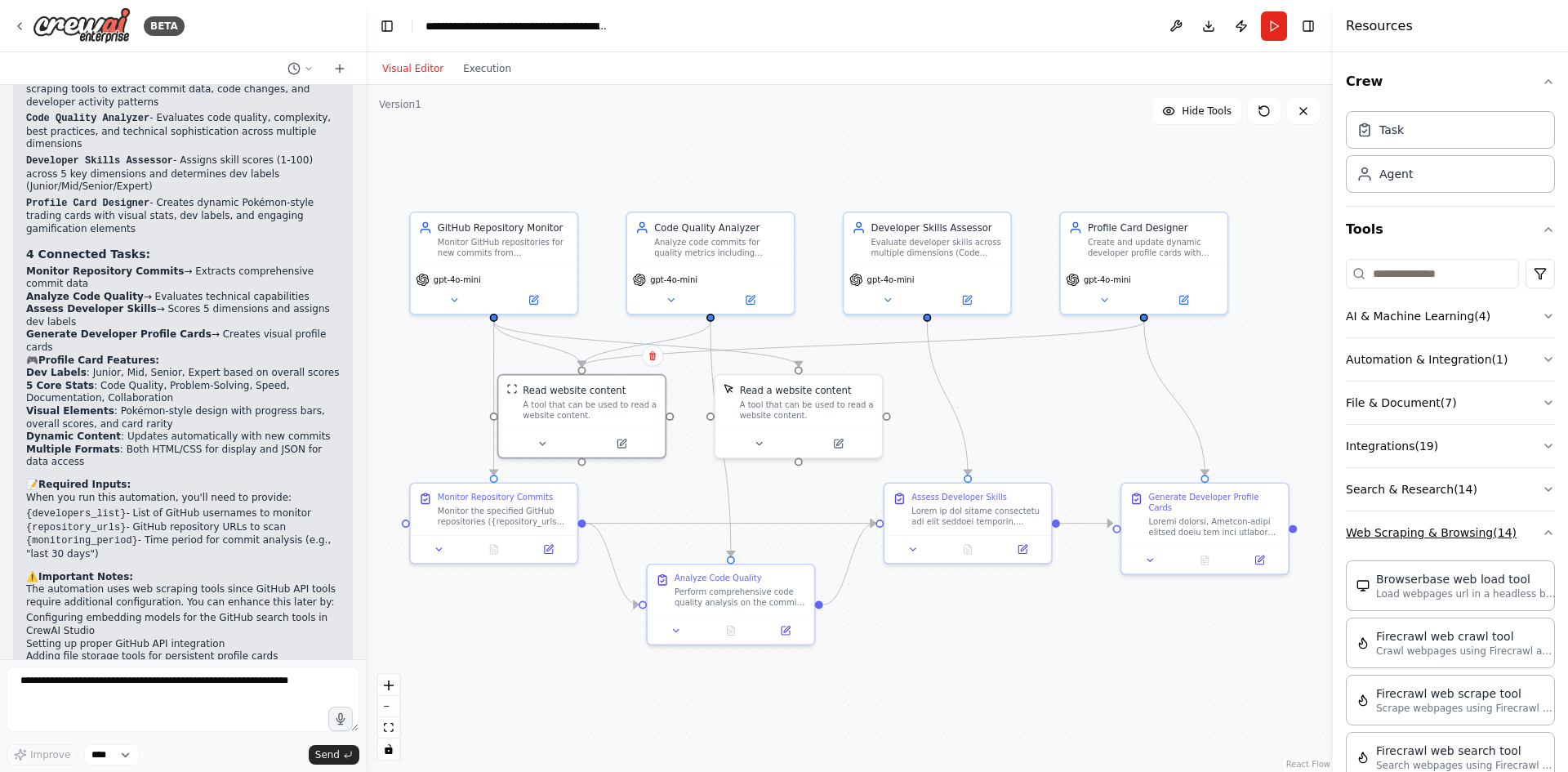
click at [1462, 527] on button "Web Scraping & Browsing ( 14 )" at bounding box center [1451, 532] width 210 height 42
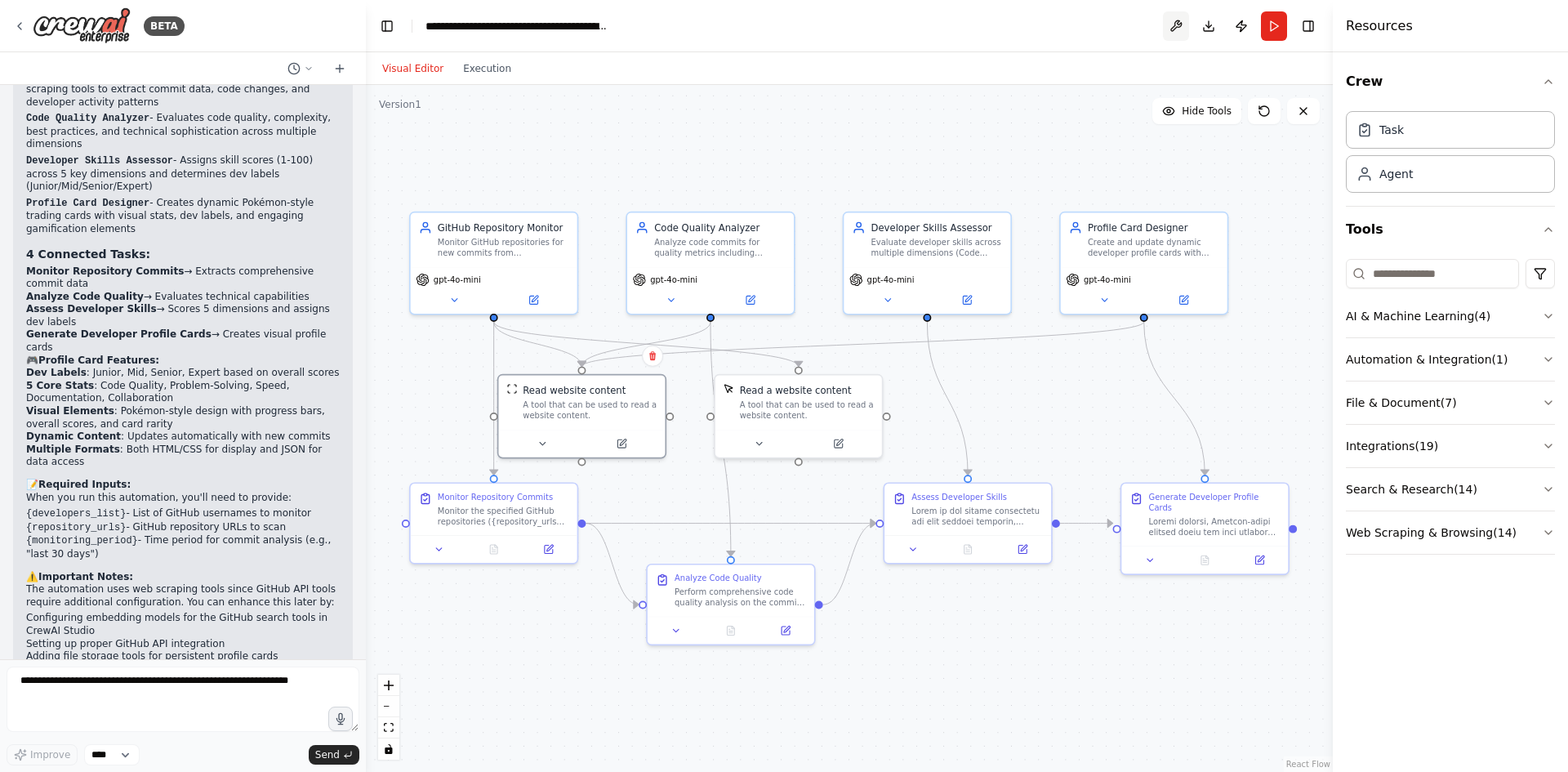
click at [1182, 28] on button at bounding box center [1176, 26] width 26 height 29
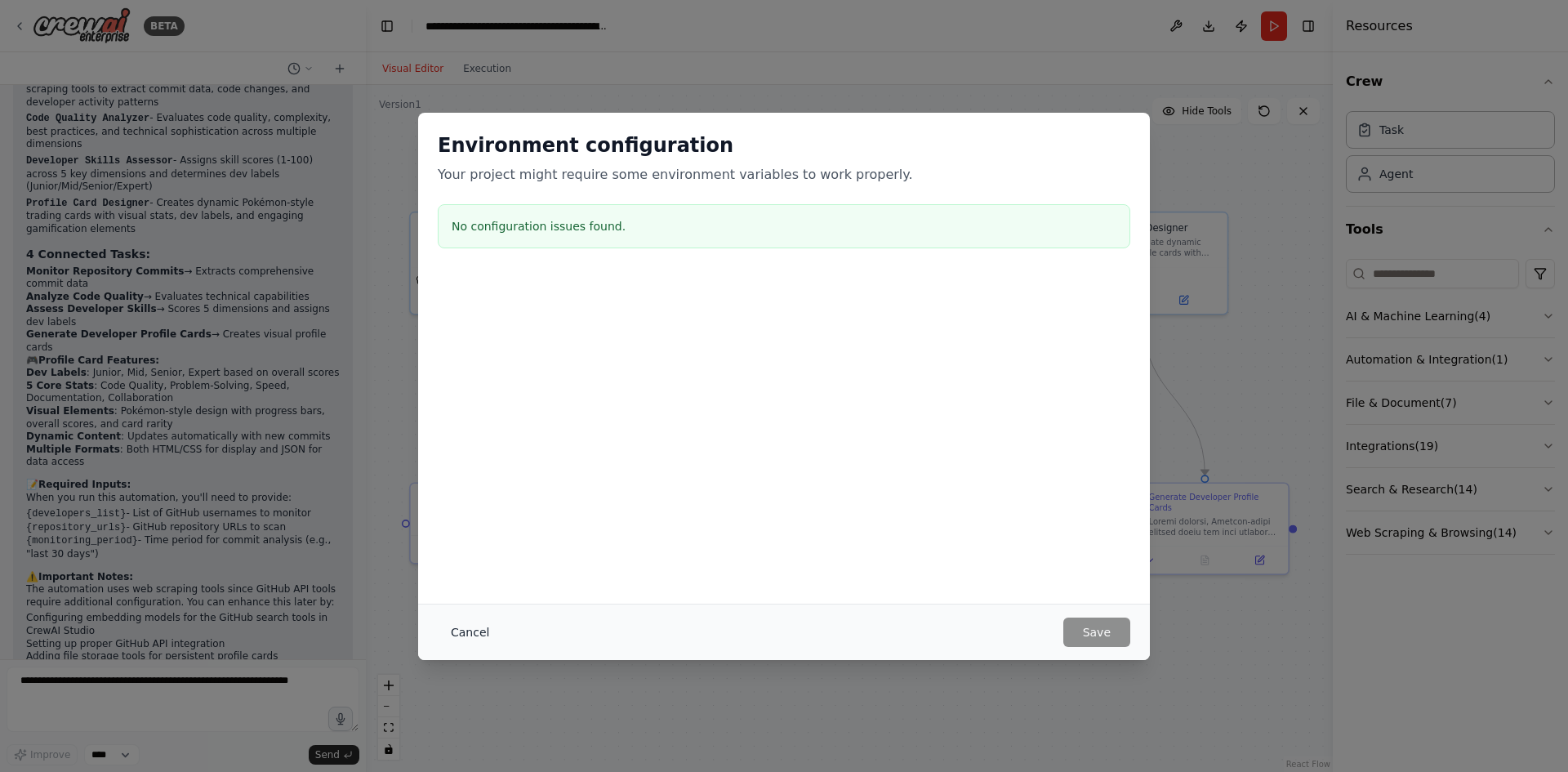
click at [461, 637] on button "Cancel" at bounding box center [471, 632] width 65 height 29
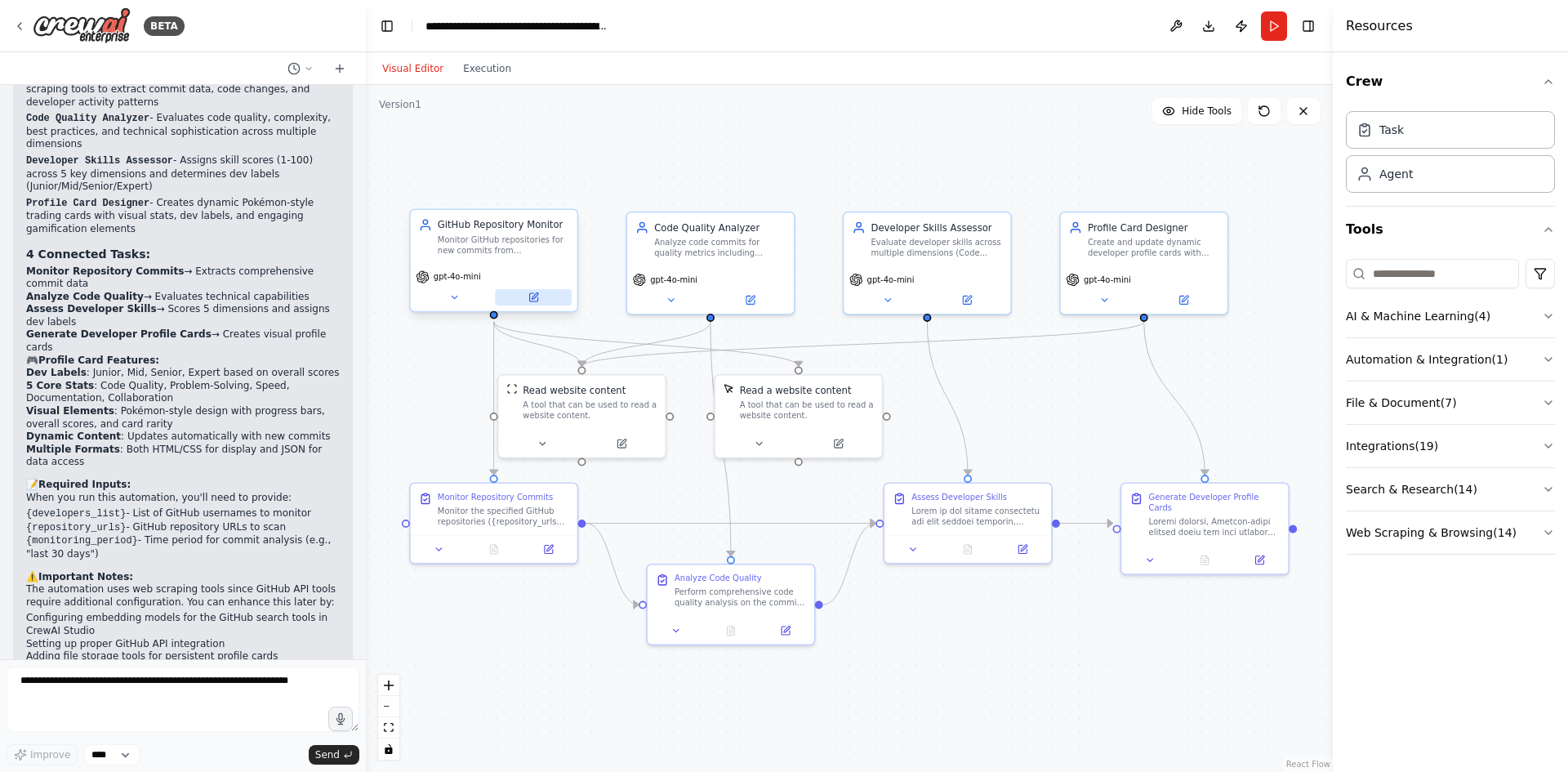
click at [530, 298] on icon at bounding box center [534, 298] width 8 height 8
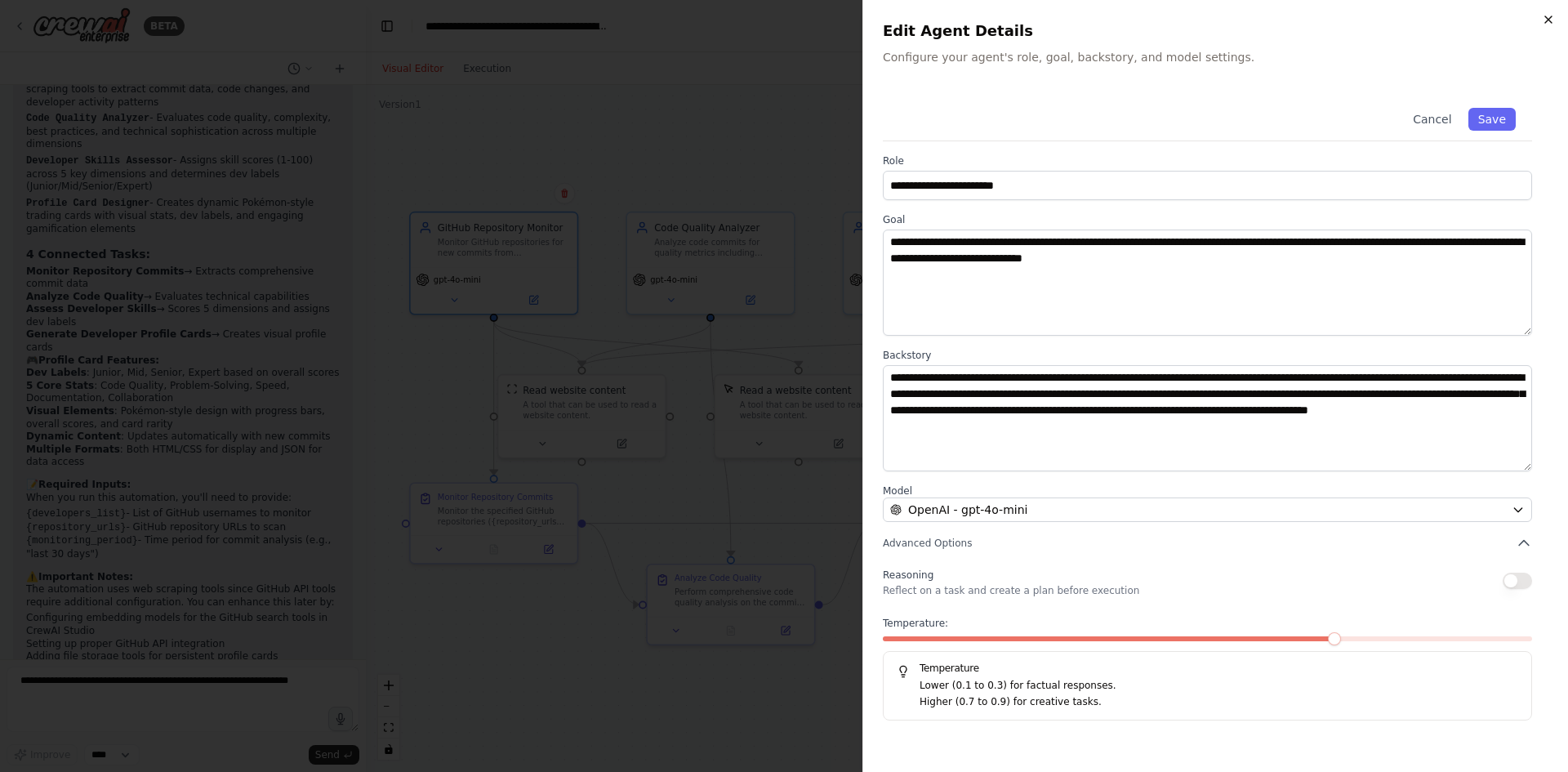
click at [1549, 16] on icon "button" at bounding box center [1549, 20] width 13 height 13
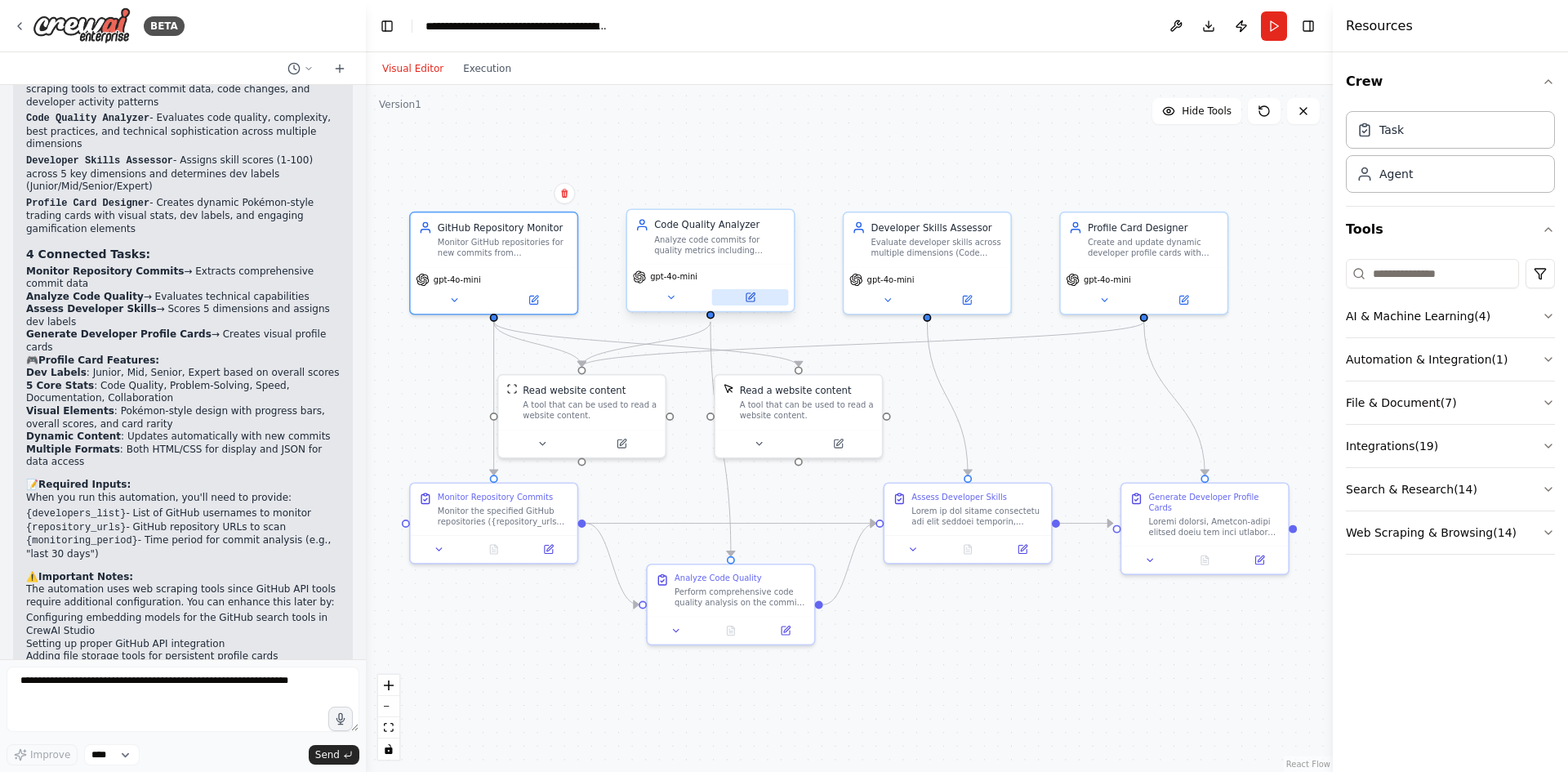
click at [757, 299] on button at bounding box center [751, 298] width 76 height 17
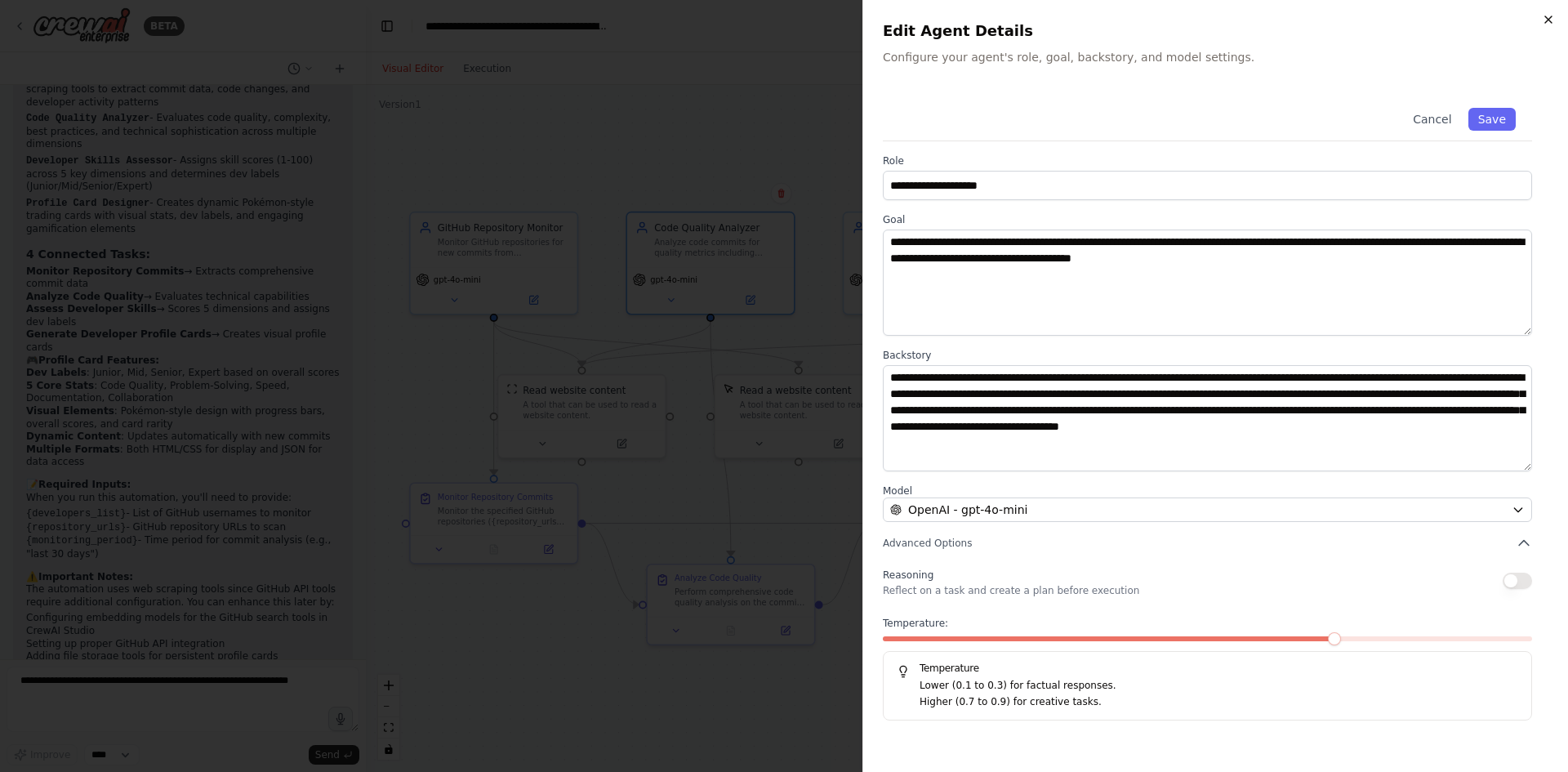
click at [1548, 19] on icon "button" at bounding box center [1549, 20] width 13 height 13
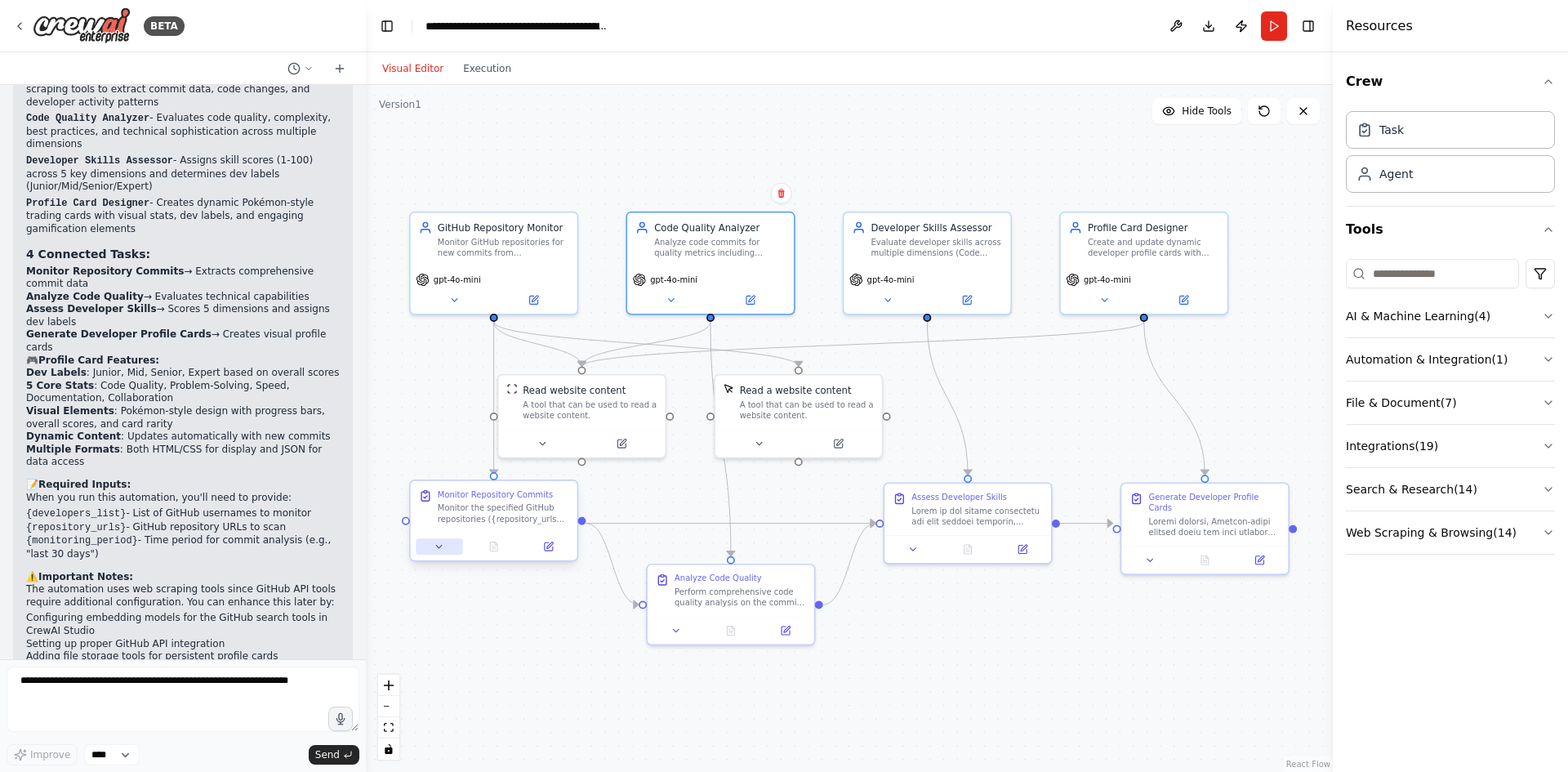
click at [436, 548] on icon at bounding box center [439, 547] width 11 height 11
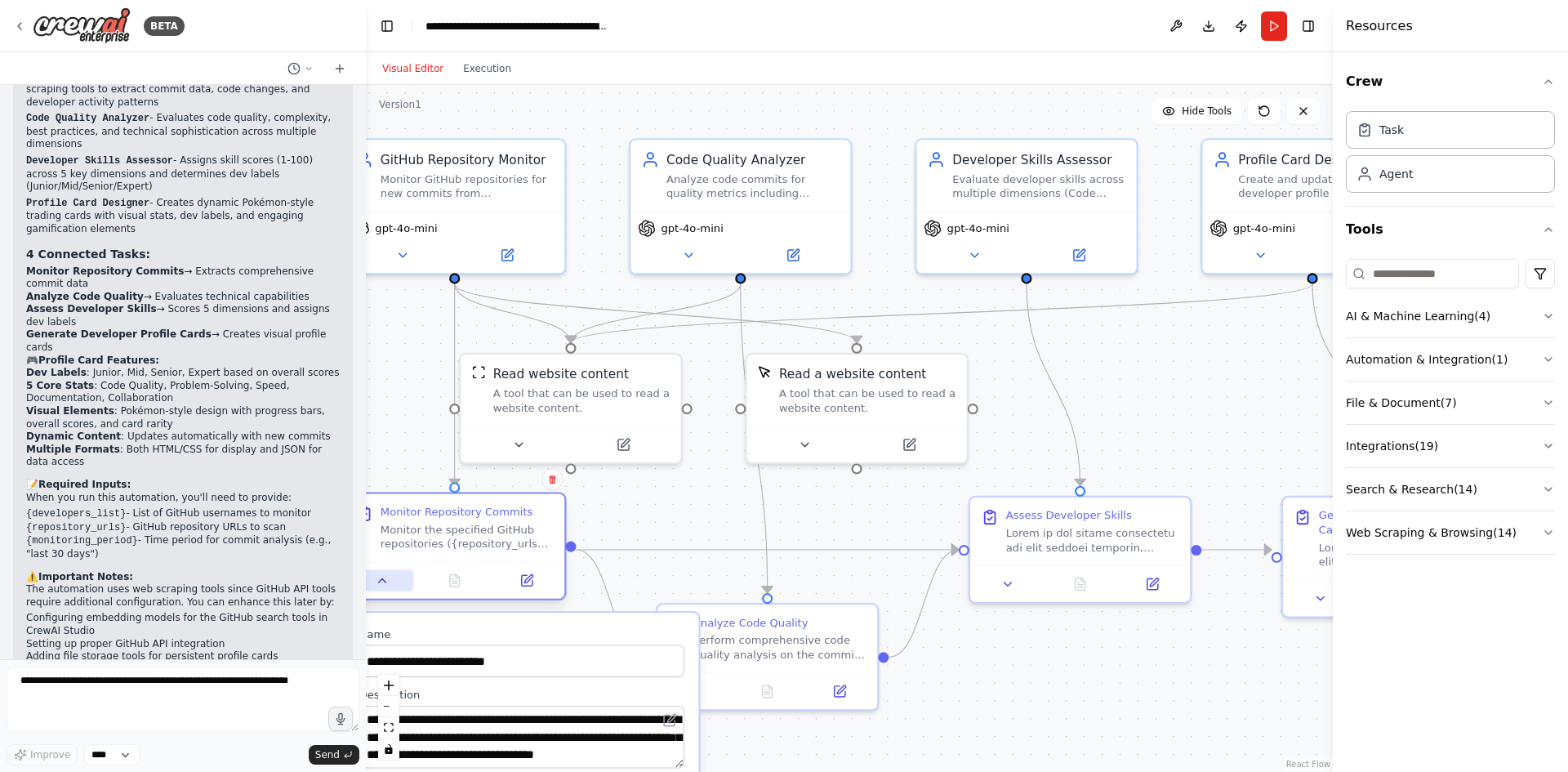
click at [387, 585] on icon at bounding box center [383, 581] width 15 height 15
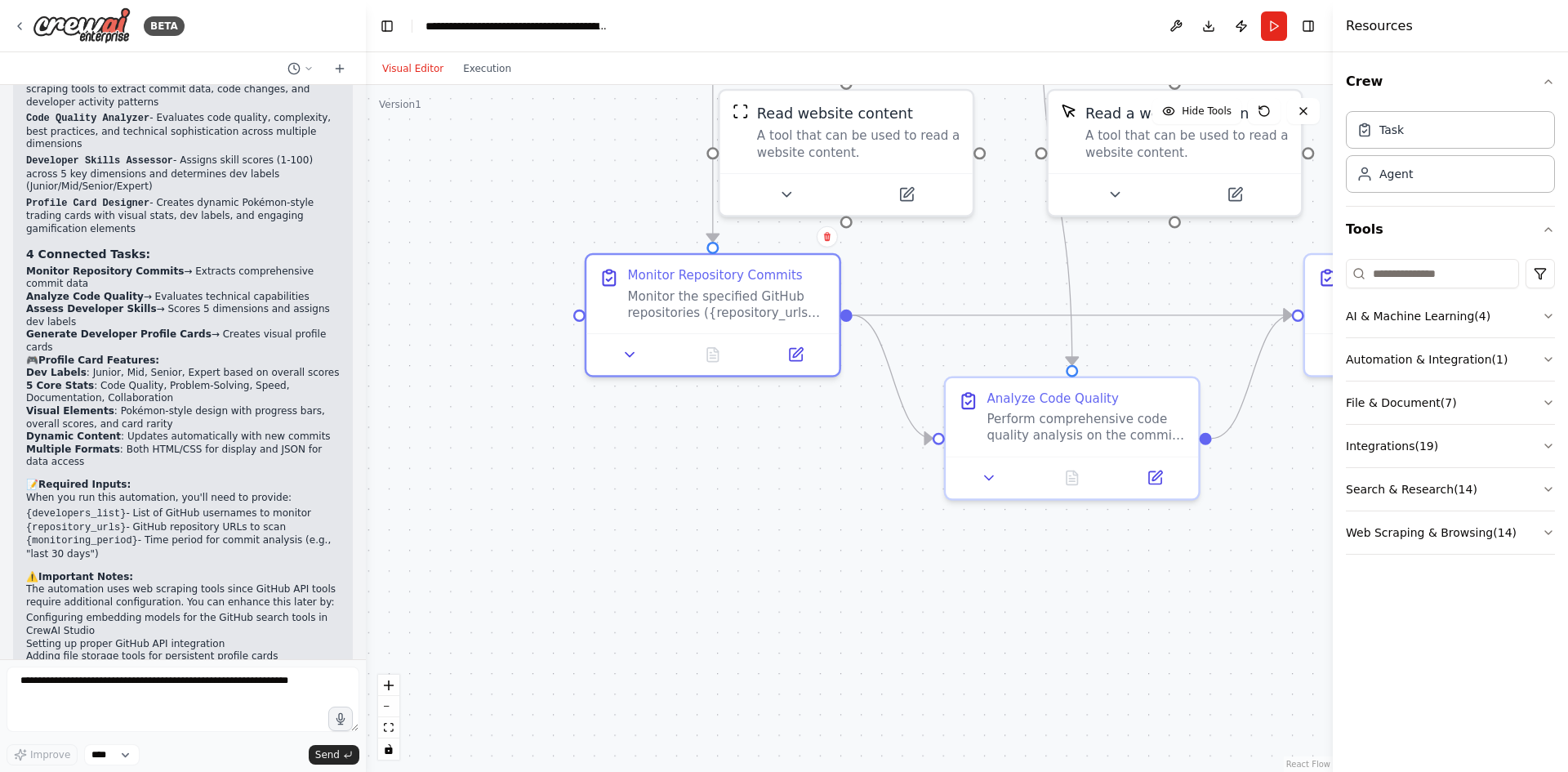
drag, startPoint x: 636, startPoint y: 535, endPoint x: 899, endPoint y: 320, distance: 339.7
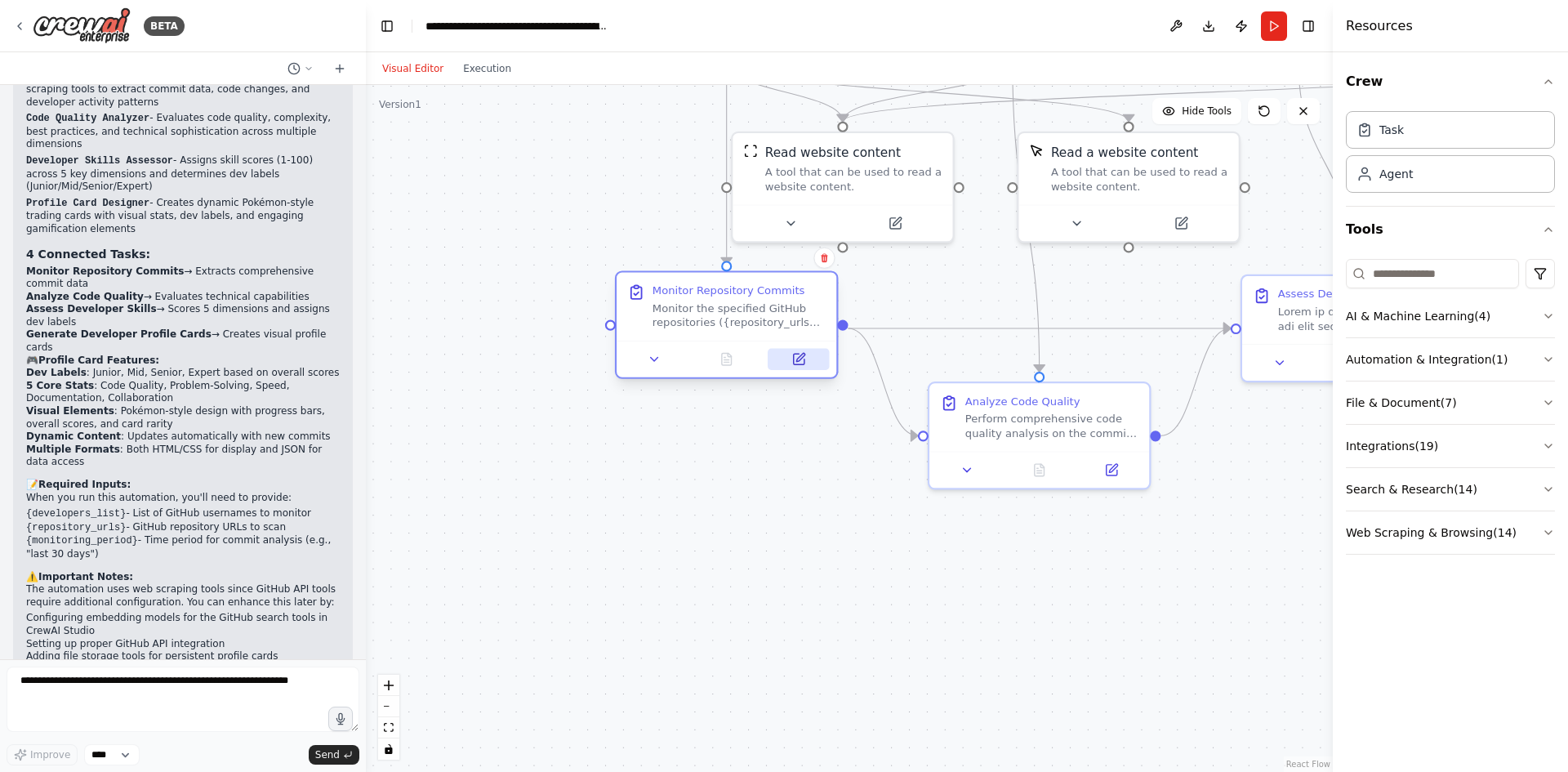
click at [800, 363] on icon at bounding box center [798, 359] width 11 height 11
click at [800, 360] on icon at bounding box center [801, 357] width 8 height 8
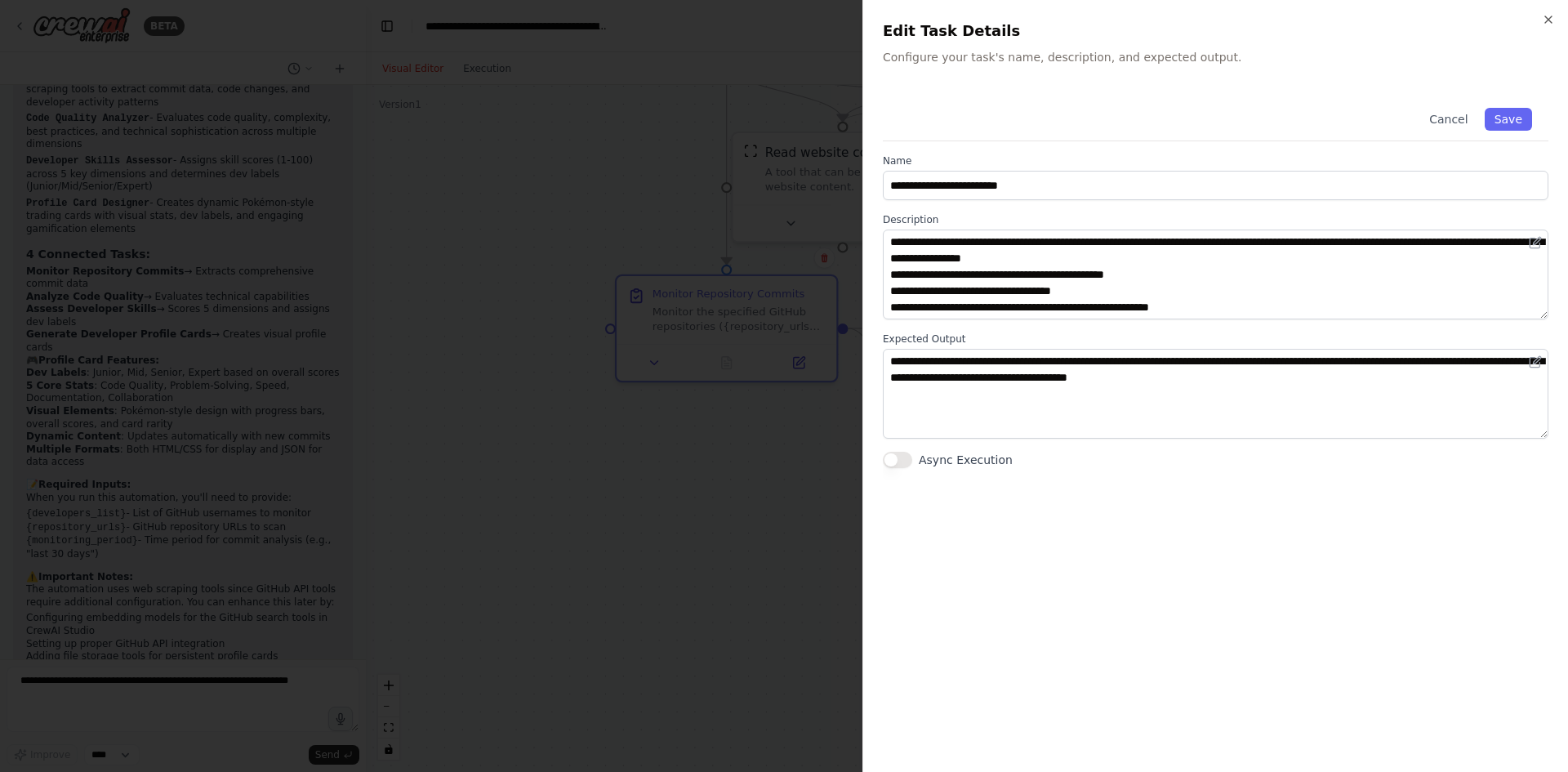
click at [1550, 12] on div "**********" at bounding box center [1215, 386] width 706 height 772
click at [1540, 21] on h2 "Edit Task Details" at bounding box center [1215, 32] width 666 height 23
click at [1547, 20] on icon "button" at bounding box center [1549, 20] width 13 height 13
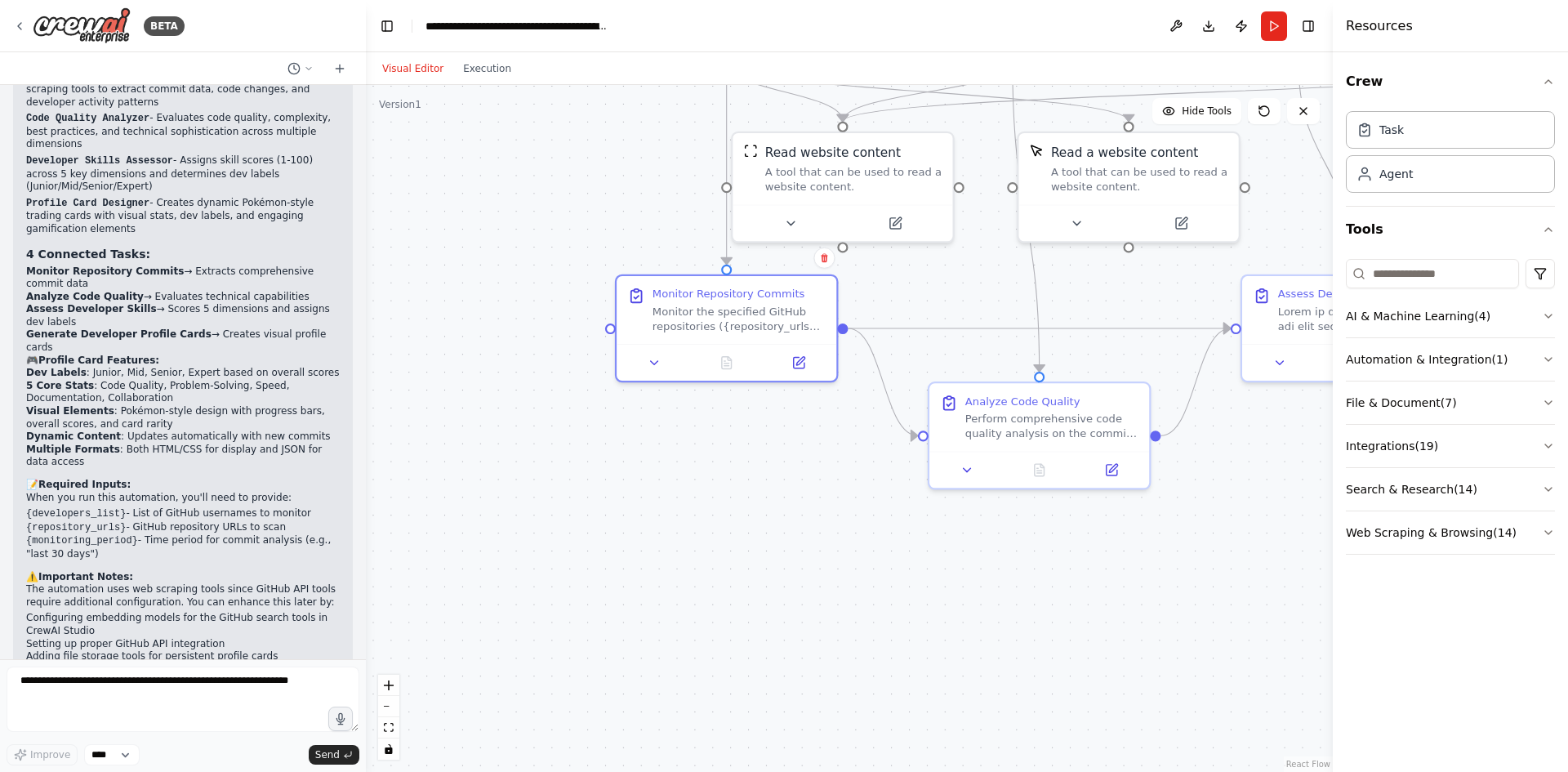
click at [759, 589] on div ".deletable-edge-delete-btn { width: 20px; height: 20px; border: 0px solid #ffff…" at bounding box center [849, 428] width 967 height 687
click at [173, 702] on textarea at bounding box center [183, 700] width 353 height 66
click at [131, 755] on select "****" at bounding box center [111, 755] width 56 height 22
click at [181, 702] on textarea at bounding box center [183, 700] width 353 height 66
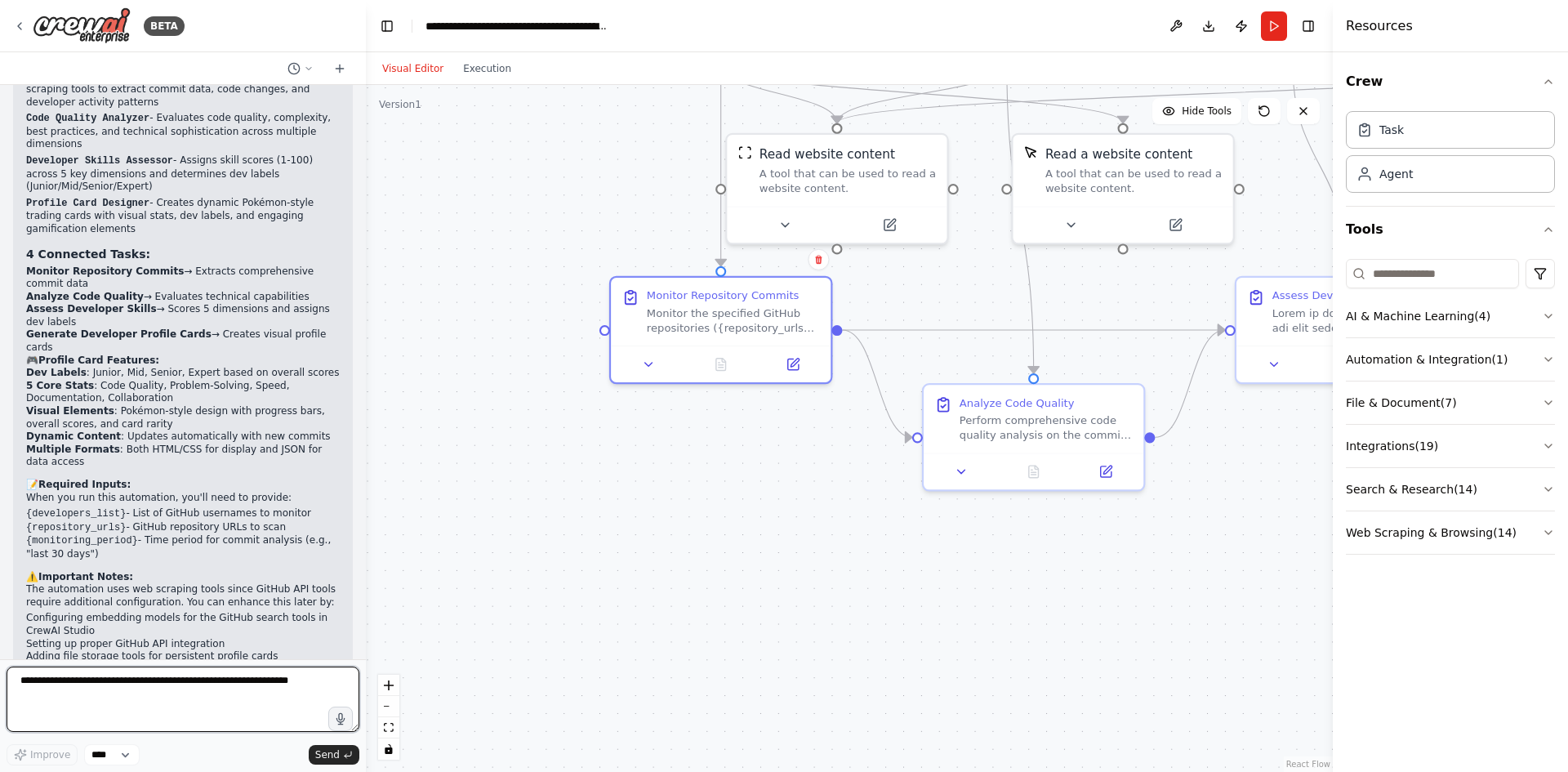
drag, startPoint x: 297, startPoint y: 693, endPoint x: -5, endPoint y: 690, distance: 302.0
click at [0, 690] on html "BETA Build a crew that monitors new code commits in my GitHub repositories, aut…" at bounding box center [784, 386] width 1568 height 772
click at [182, 689] on textarea at bounding box center [183, 700] width 353 height 66
click at [1407, 440] on button "Integrations ( 19 )" at bounding box center [1451, 446] width 210 height 42
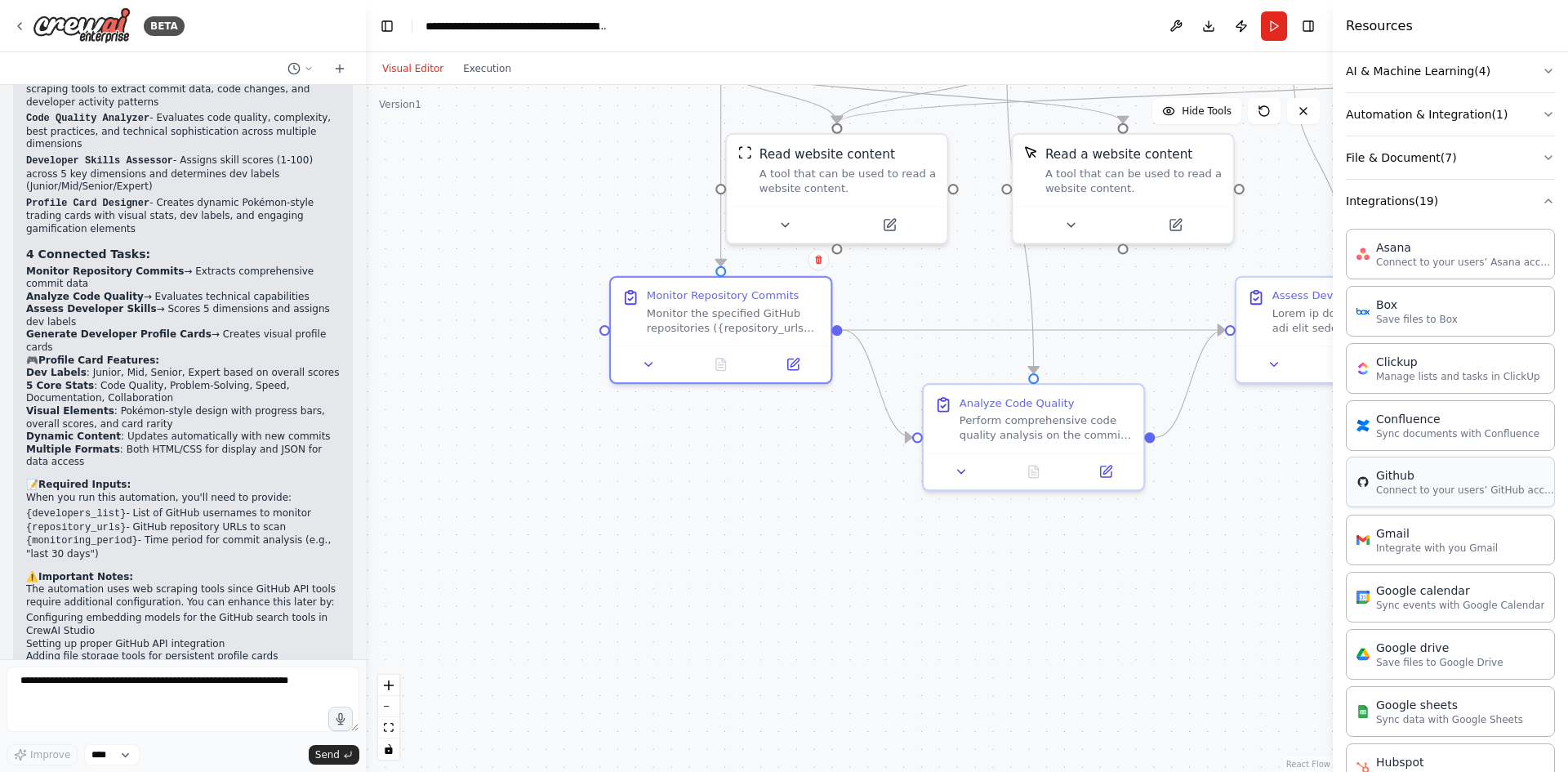
scroll to position [0, 0]
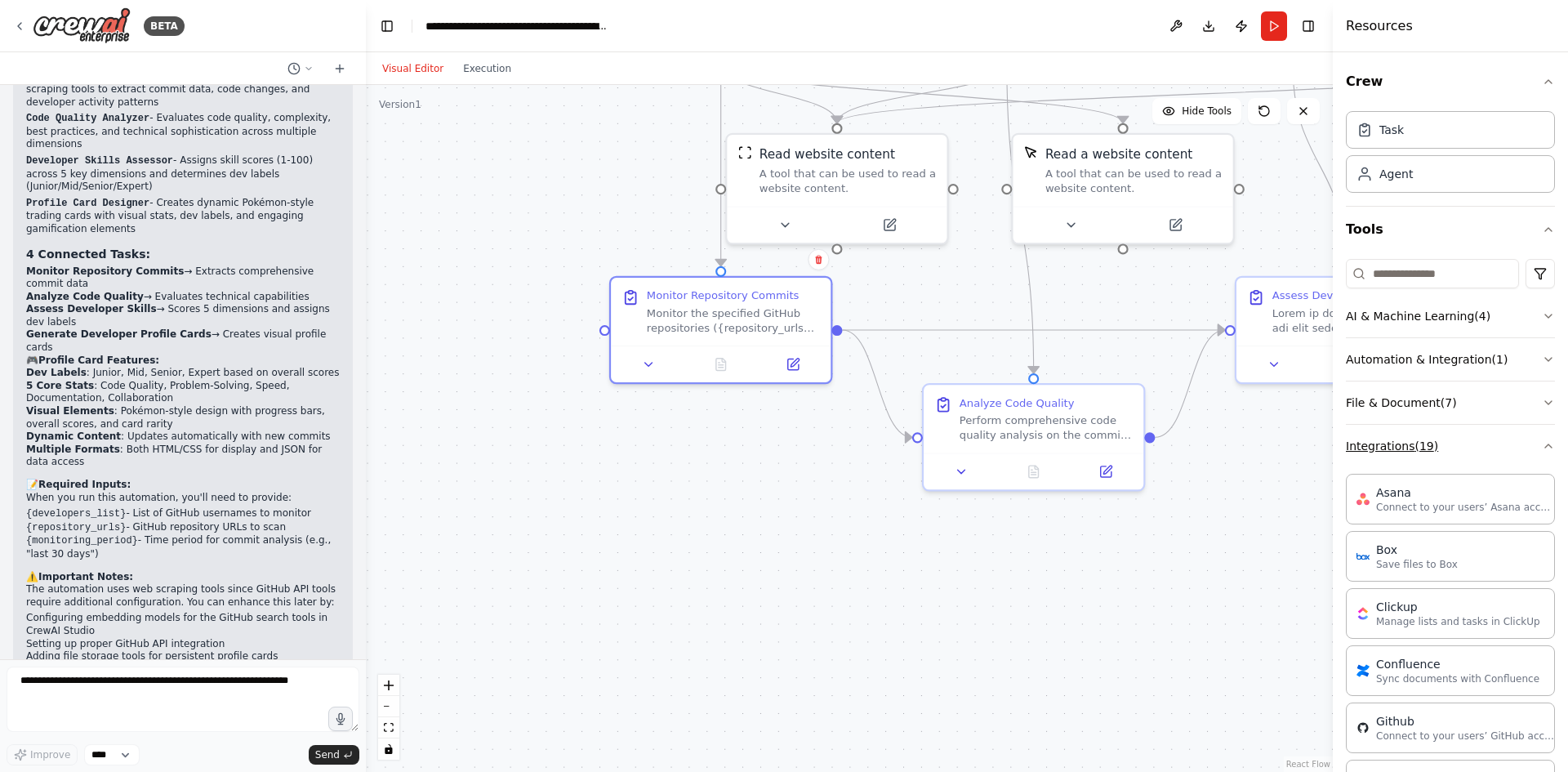
click at [1502, 446] on button "Integrations ( 19 )" at bounding box center [1451, 446] width 210 height 42
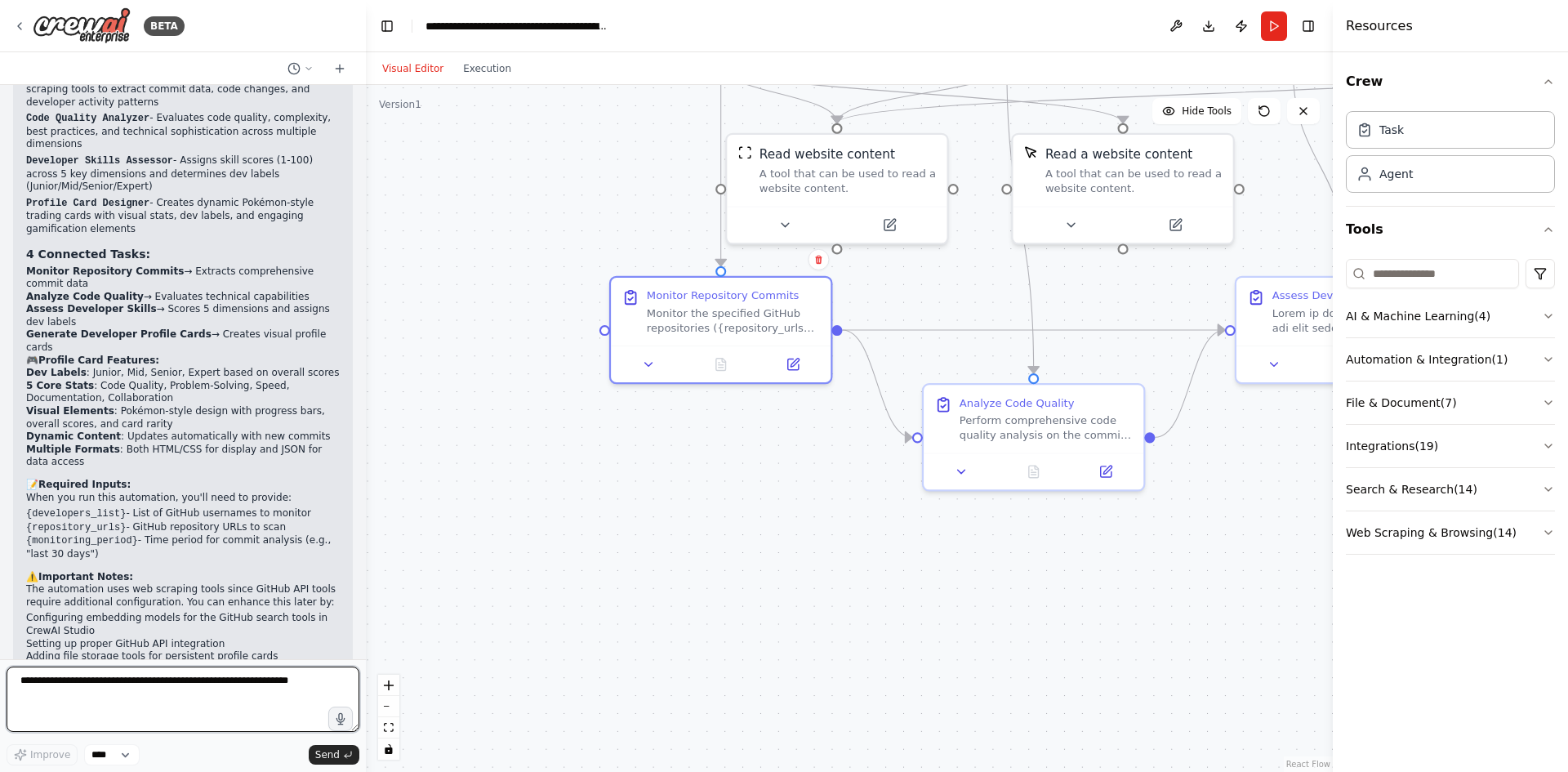
click at [163, 695] on textarea at bounding box center [183, 700] width 353 height 66
type textarea "*****"
type textarea "**********"
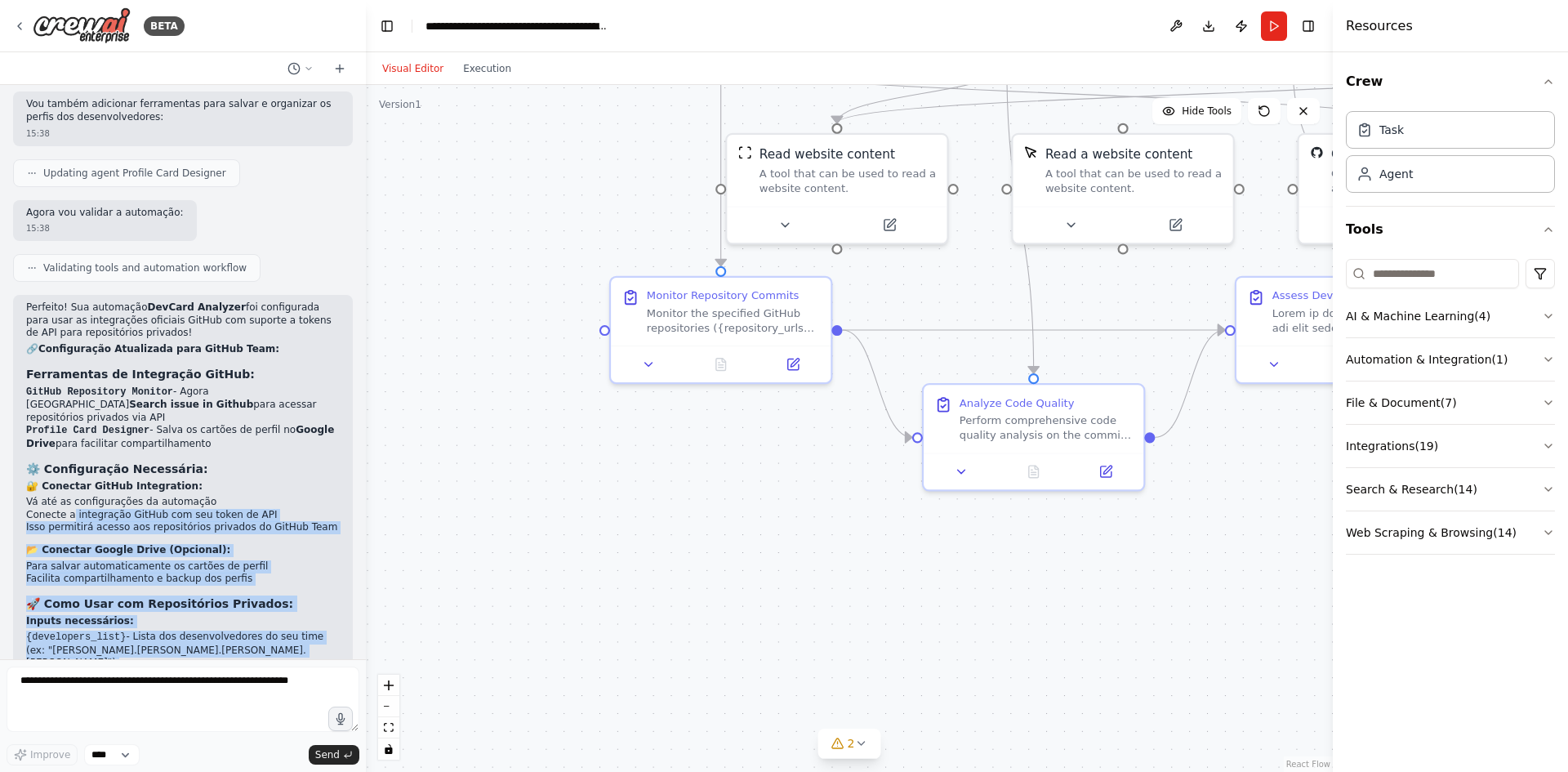
scroll to position [3358, 0]
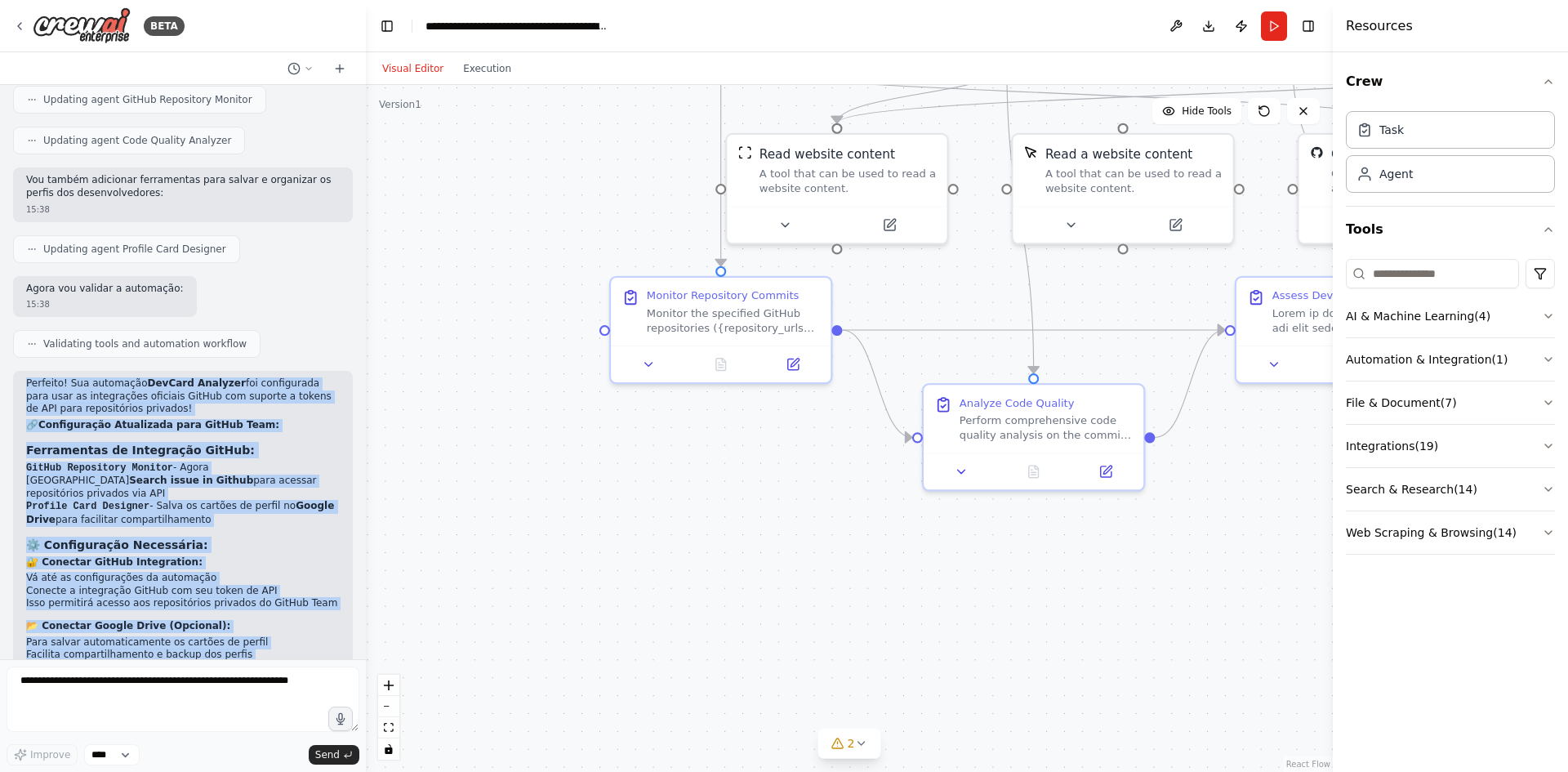
drag, startPoint x: 106, startPoint y: 621, endPoint x: 13, endPoint y: 281, distance: 352.5
click at [13, 371] on div "Perfeito! Sua automação DevCard Analyzer foi configurada para usar as integraçõ…" at bounding box center [183, 720] width 340 height 700
copy div "Perfeito! Sua automação DevCard Analyzer foi configurada para usar as integraçõ…"
click at [827, 549] on div ".deletable-edge-delete-btn { width: 20px; height: 20px; border: 0px solid #ffff…" at bounding box center [849, 428] width 967 height 687
click at [222, 585] on li "Conecte a integração GitHub com seu token de API" at bounding box center [182, 591] width 313 height 13
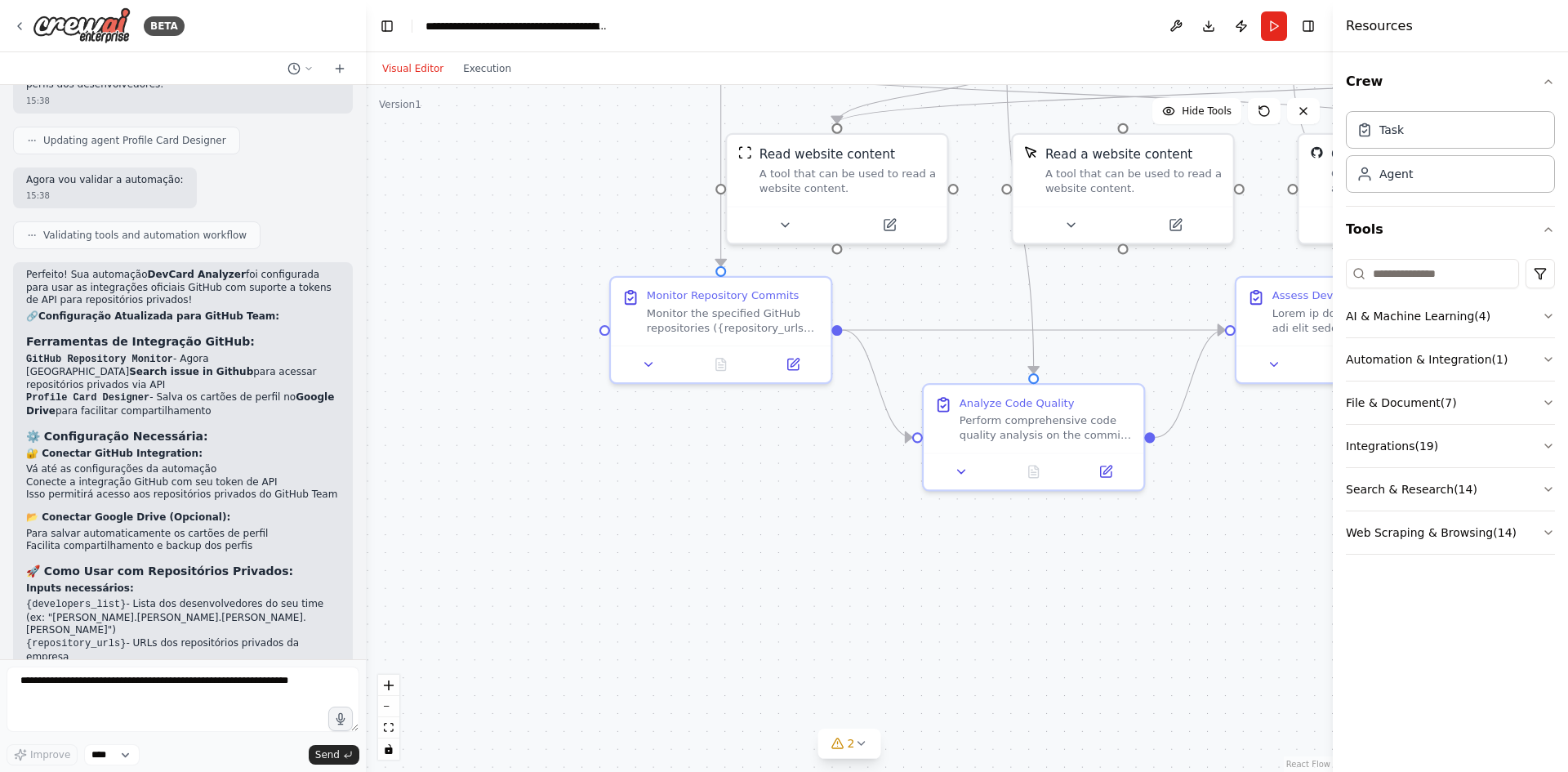
scroll to position [3603, 0]
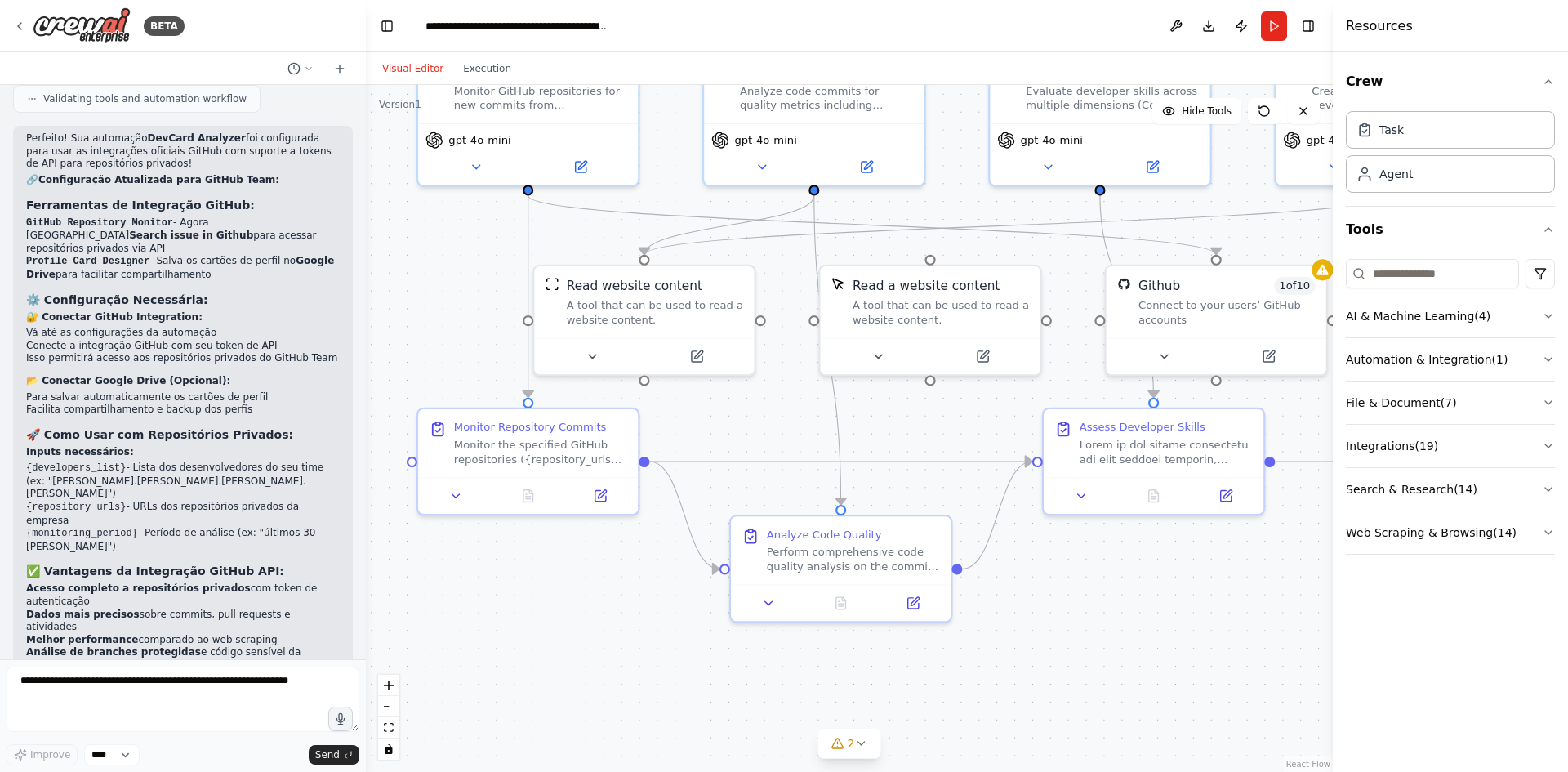
drag, startPoint x: 842, startPoint y: 517, endPoint x: 656, endPoint y: 647, distance: 226.9
drag, startPoint x: 1103, startPoint y: 630, endPoint x: 911, endPoint y: 637, distance: 192.1
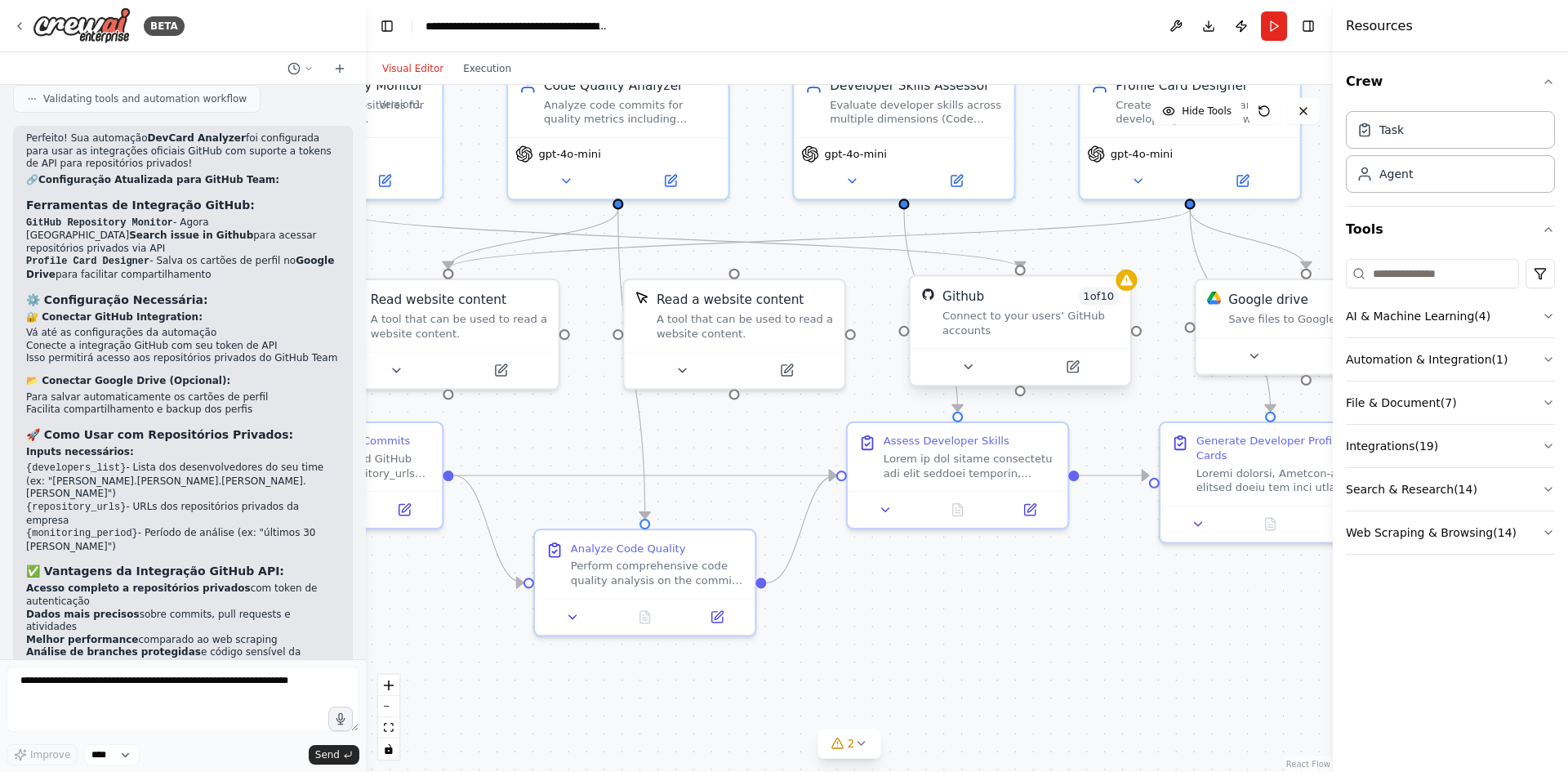
click at [1081, 313] on div "Connect to your users’ GitHub accounts" at bounding box center [1031, 323] width 177 height 28
click at [1130, 285] on icon at bounding box center [1127, 280] width 12 height 11
click at [1039, 339] on div "Github 1 of 10 Connect to your users’ GitHub accounts" at bounding box center [1020, 313] width 219 height 72
click at [1074, 368] on icon at bounding box center [1074, 365] width 8 height 8
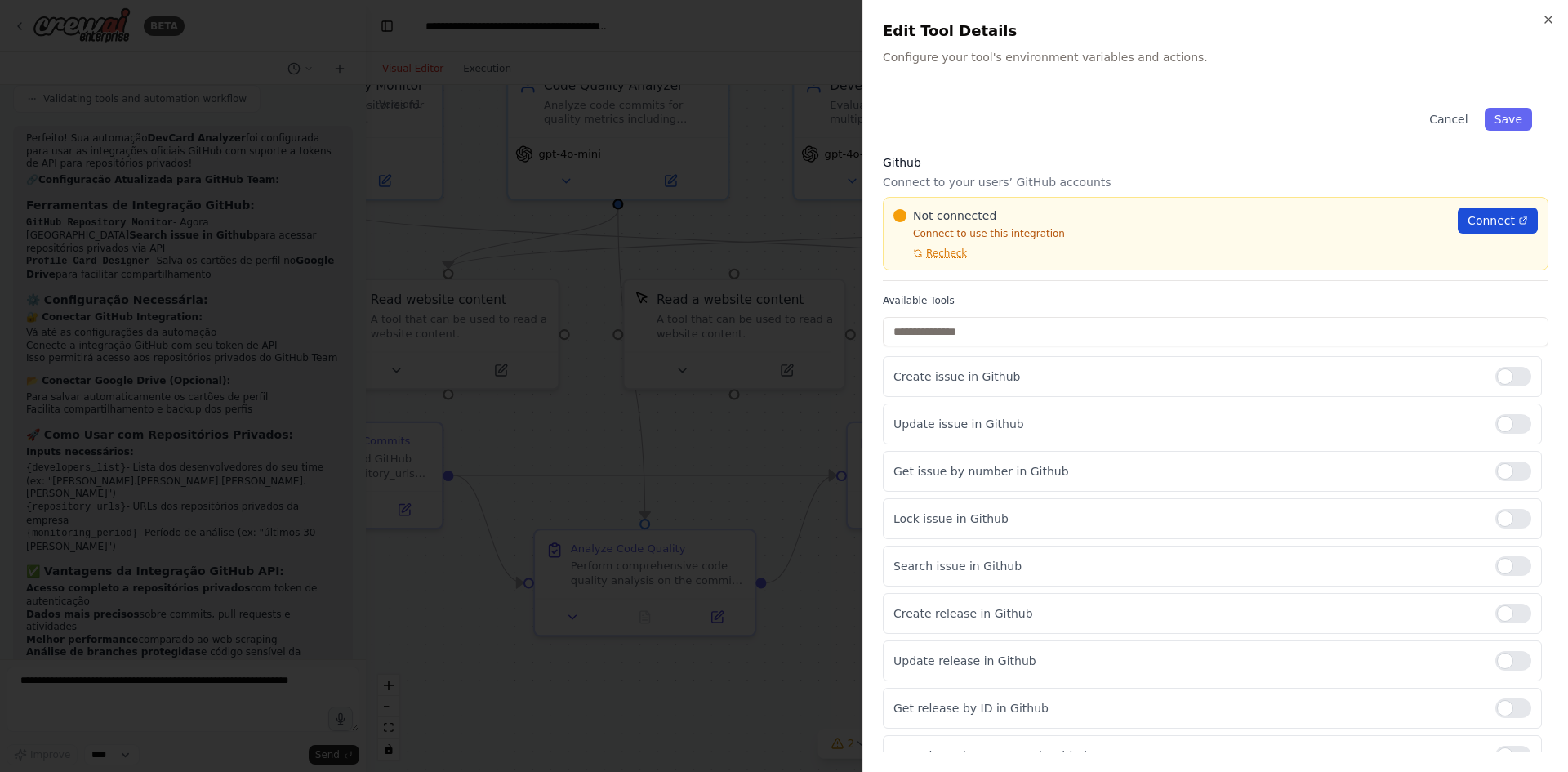
click at [1486, 215] on span "Connect" at bounding box center [1491, 220] width 47 height 17
click at [989, 228] on p "Connect to use this integration" at bounding box center [1171, 234] width 555 height 13
click at [944, 252] on span "Recheck" at bounding box center [946, 254] width 41 height 13
click at [976, 232] on p "Connect to use this integration" at bounding box center [1171, 234] width 555 height 13
click at [1033, 235] on p "Connect to use this integration" at bounding box center [1171, 234] width 555 height 13
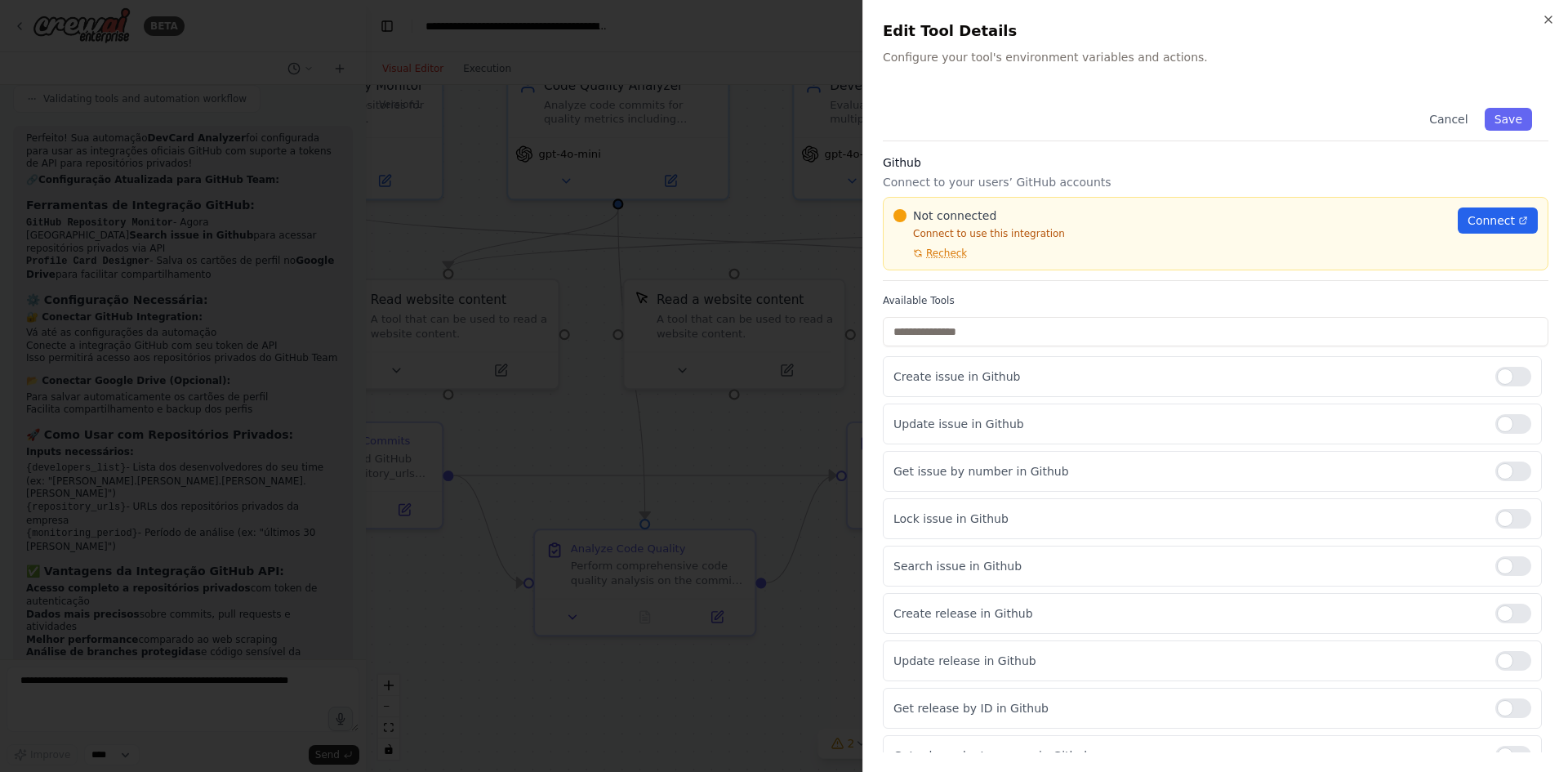
click at [938, 218] on span "Not connected" at bounding box center [954, 216] width 83 height 17
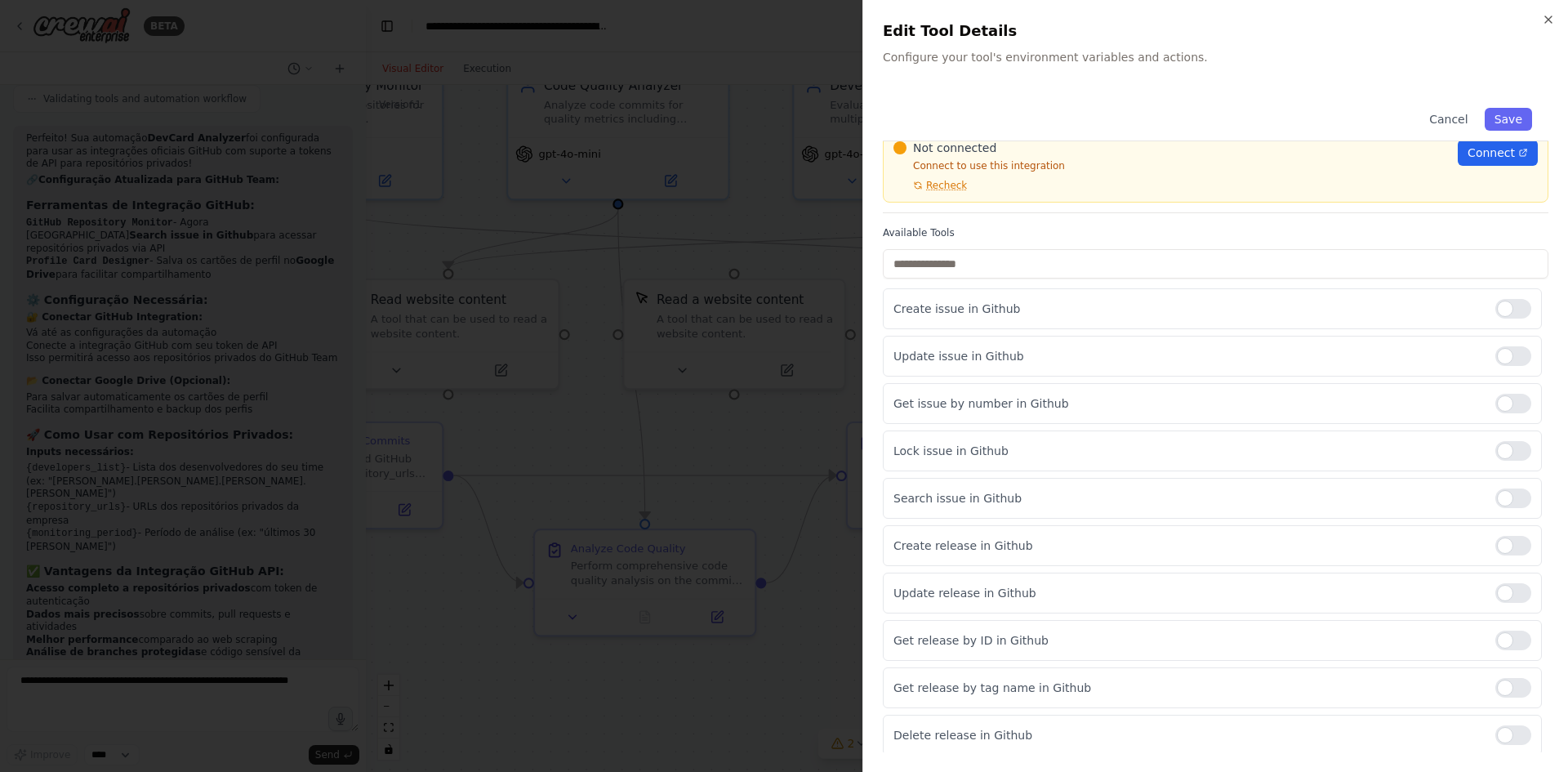
scroll to position [71, 0]
click at [1547, 20] on icon "button" at bounding box center [1549, 20] width 13 height 13
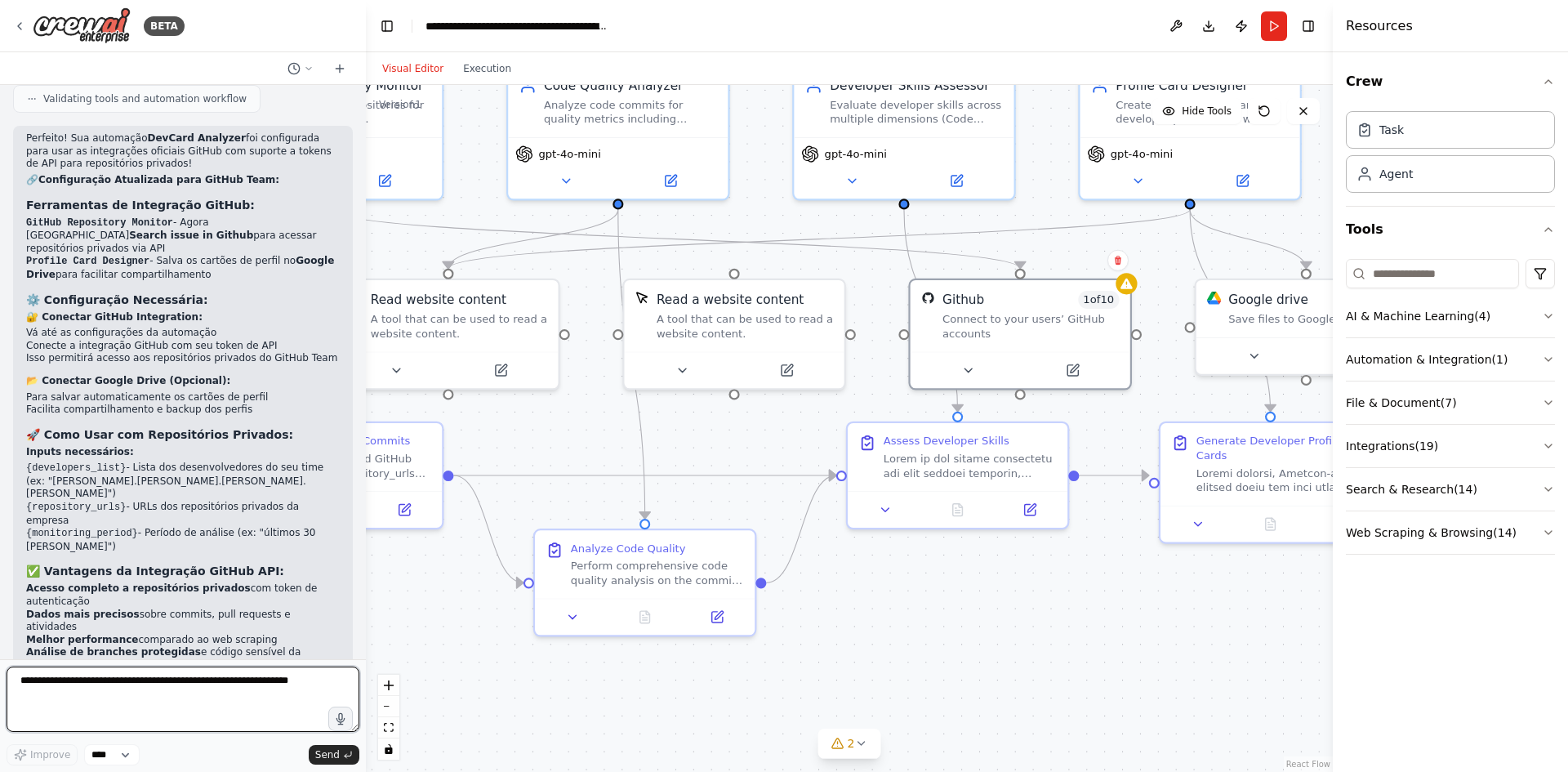
click at [190, 700] on textarea at bounding box center [183, 700] width 353 height 66
type textarea "**********"
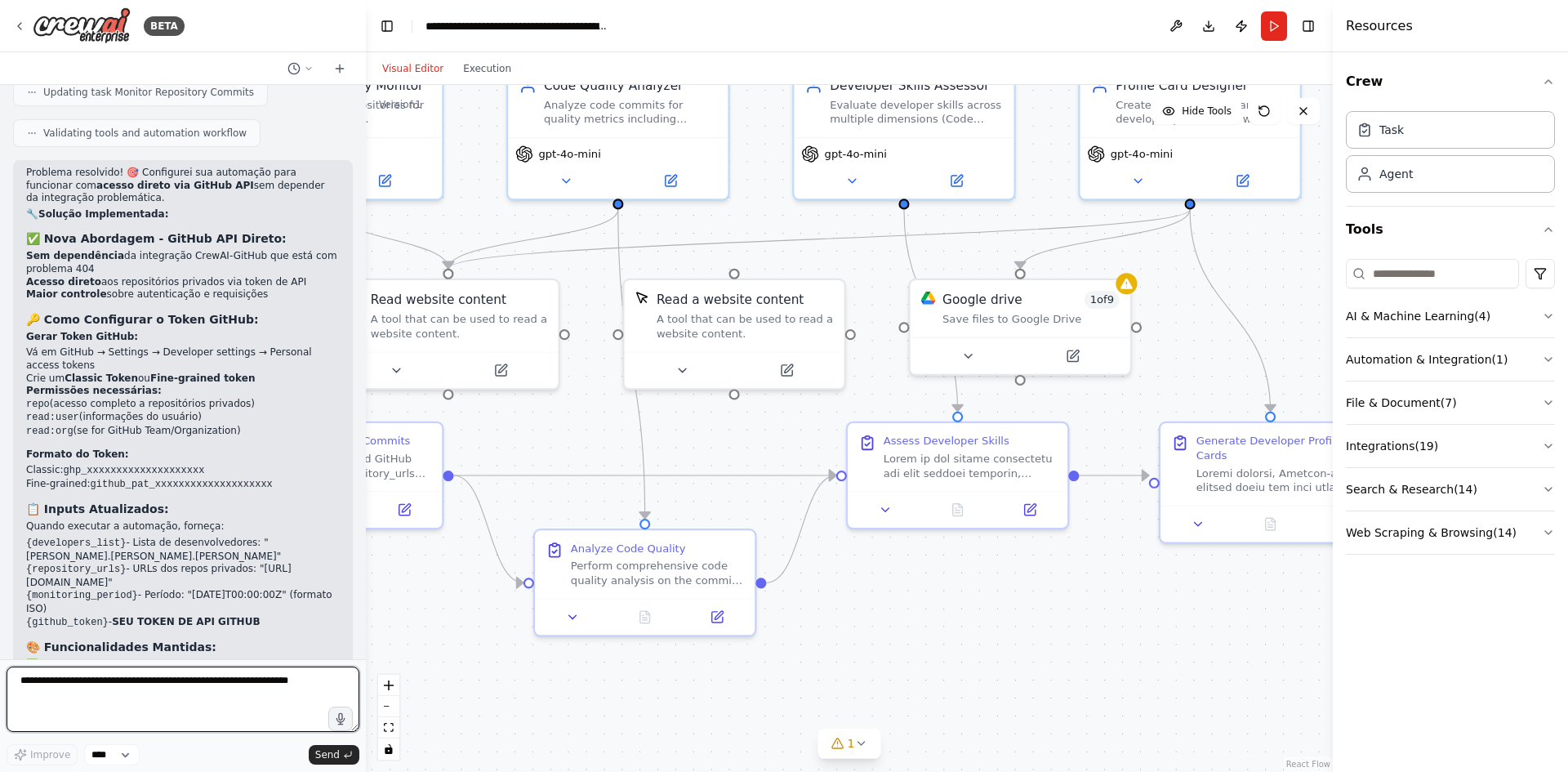
scroll to position [4672, 0]
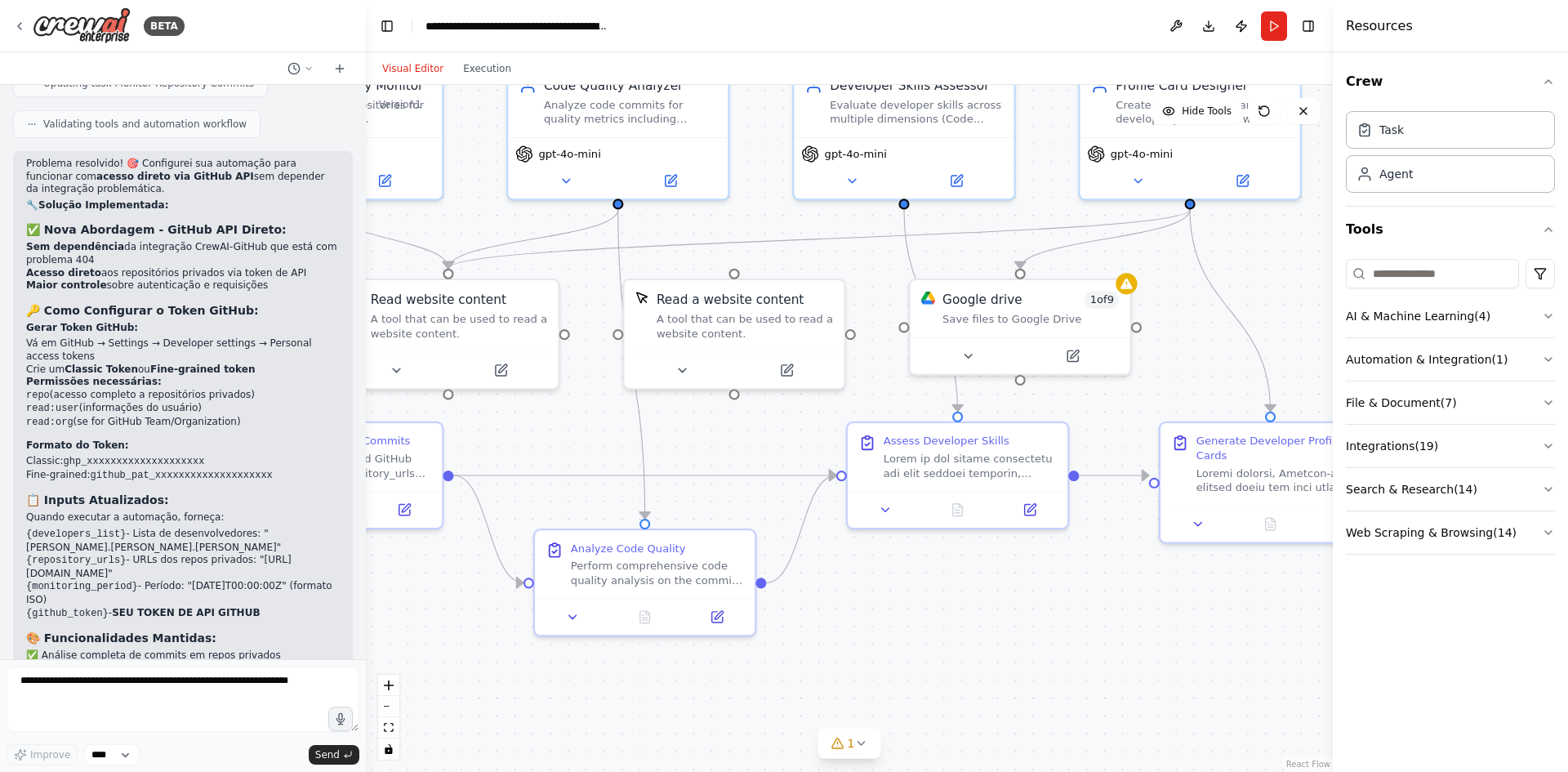
click at [1121, 632] on div ".deletable-edge-delete-btn { width: 20px; height: 20px; border: 0px solid #ffff…" at bounding box center [849, 428] width 967 height 687
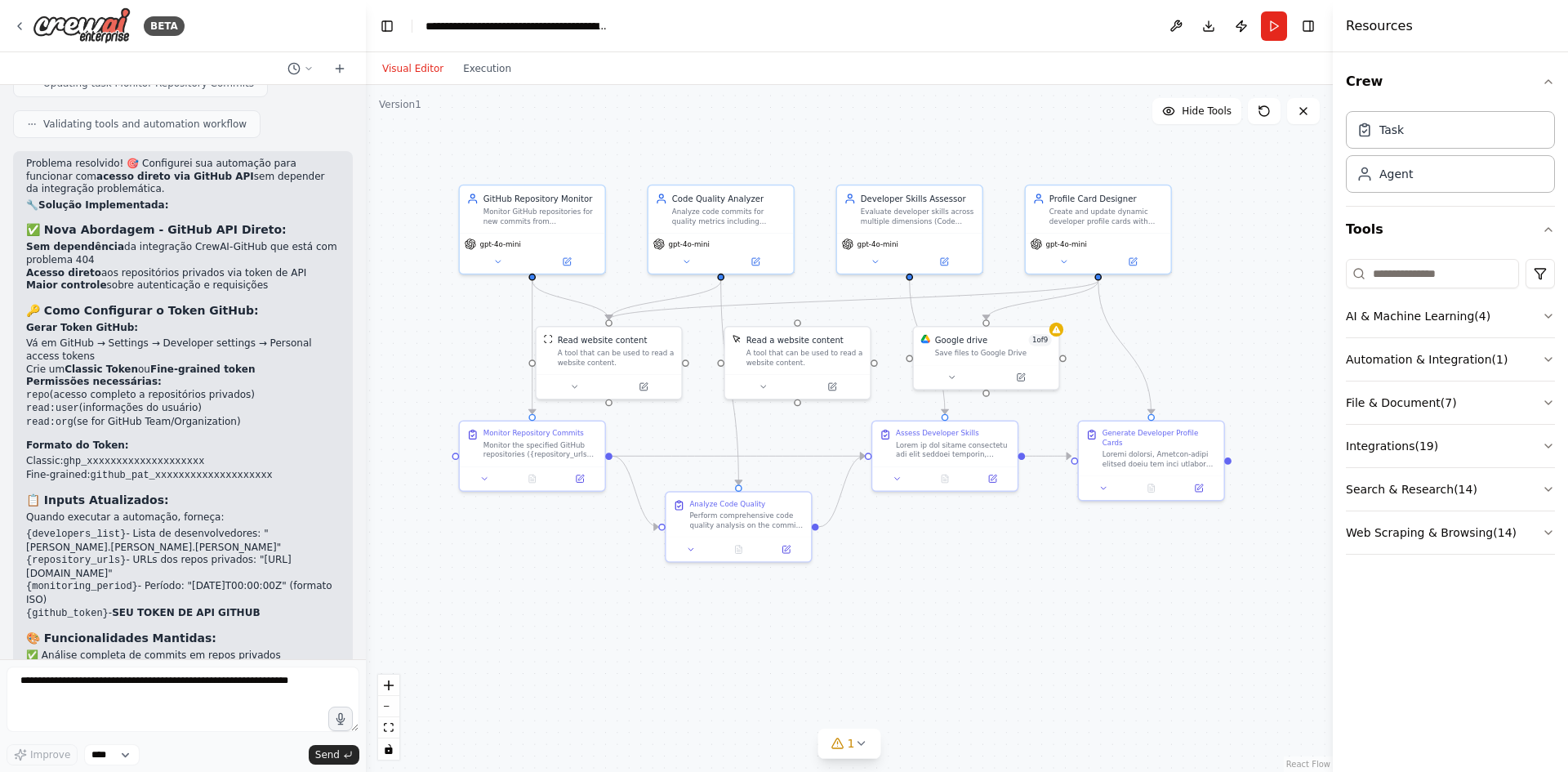
drag, startPoint x: 972, startPoint y: 602, endPoint x: 935, endPoint y: 568, distance: 50.2
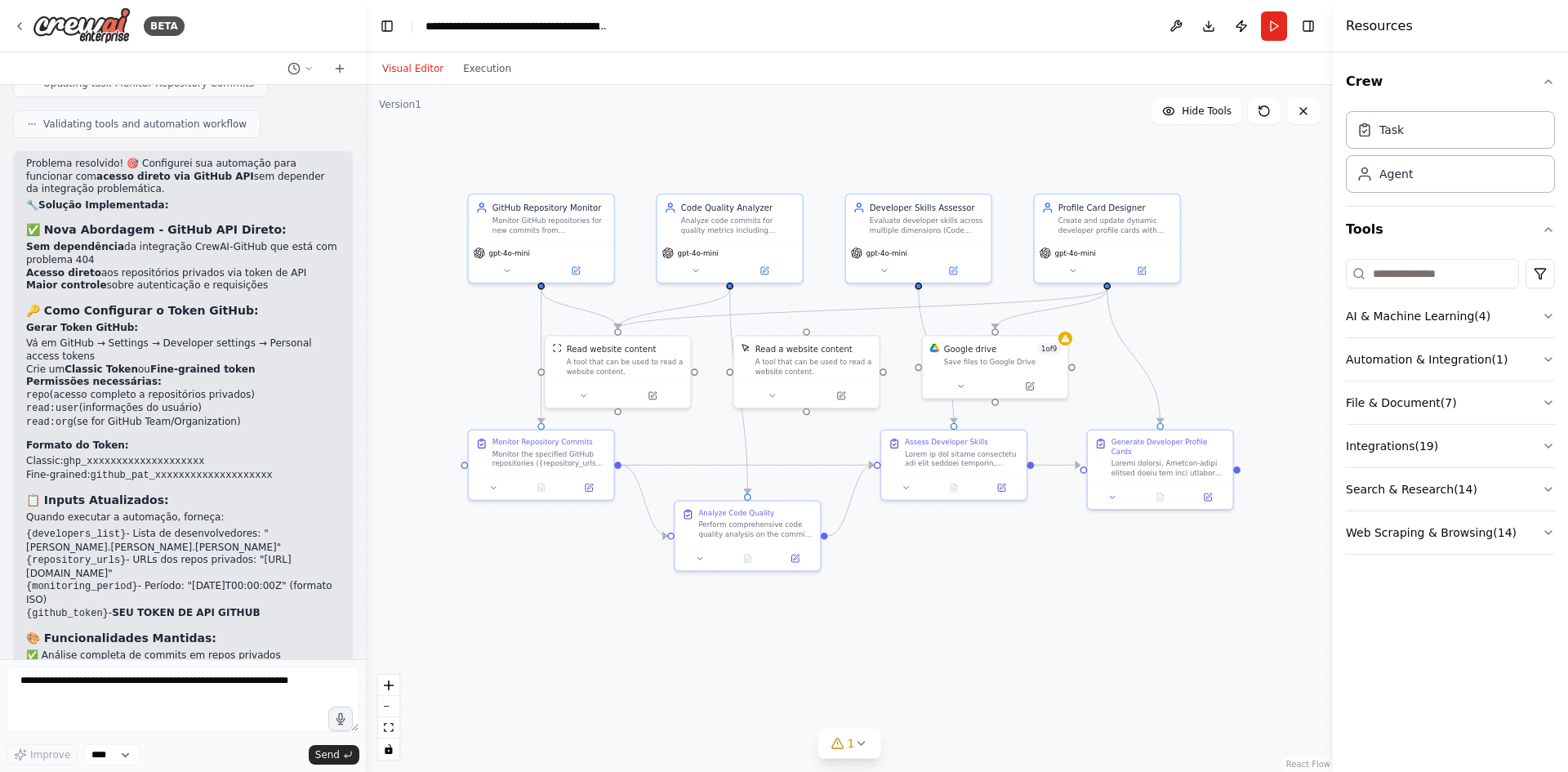
drag, startPoint x: 964, startPoint y: 570, endPoint x: 974, endPoint y: 579, distance: 13.5
click at [16, 28] on icon at bounding box center [20, 27] width 13 height 13
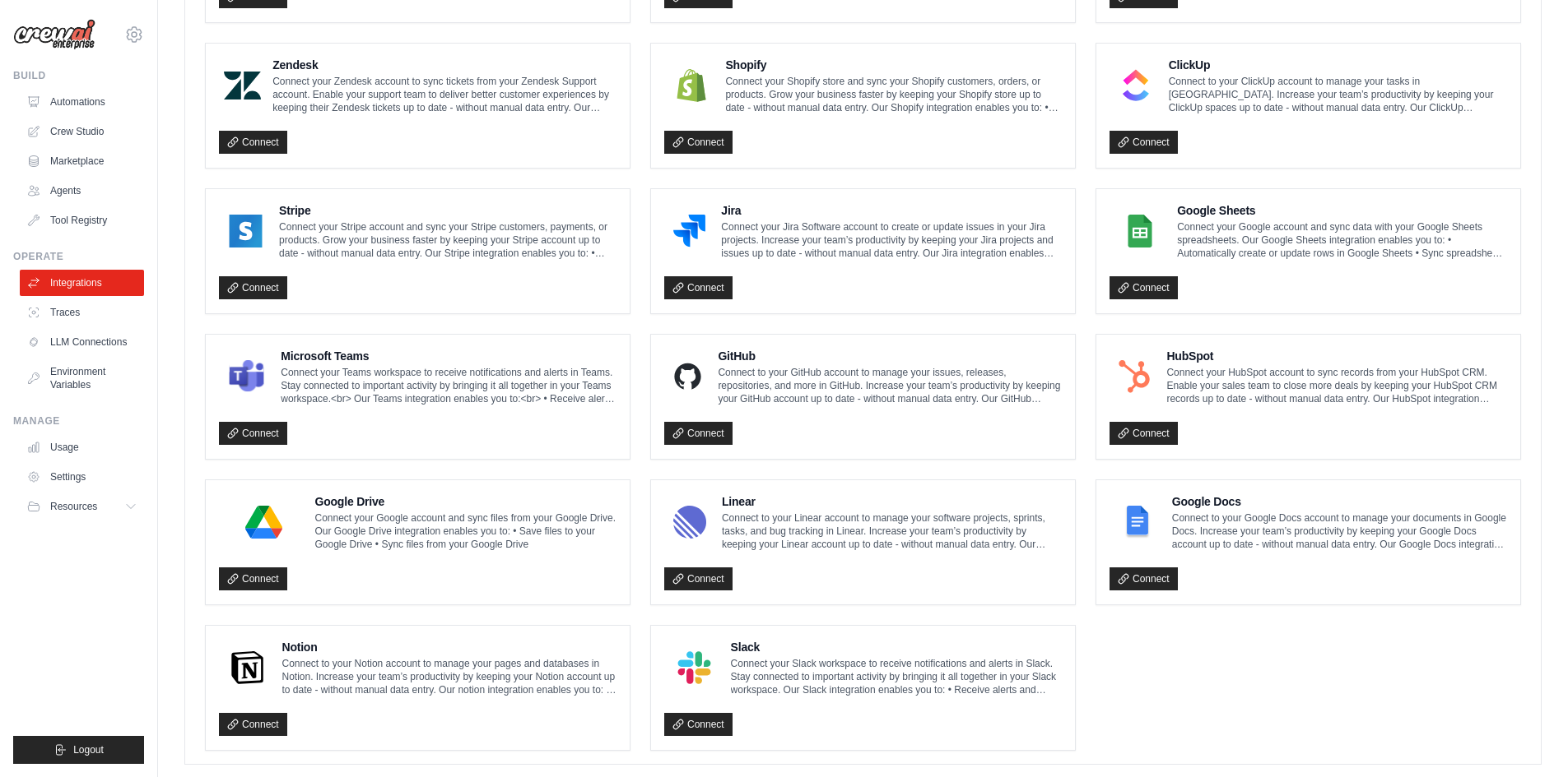
scroll to position [740, 0]
click at [697, 435] on link "Connect" at bounding box center [699, 433] width 69 height 23
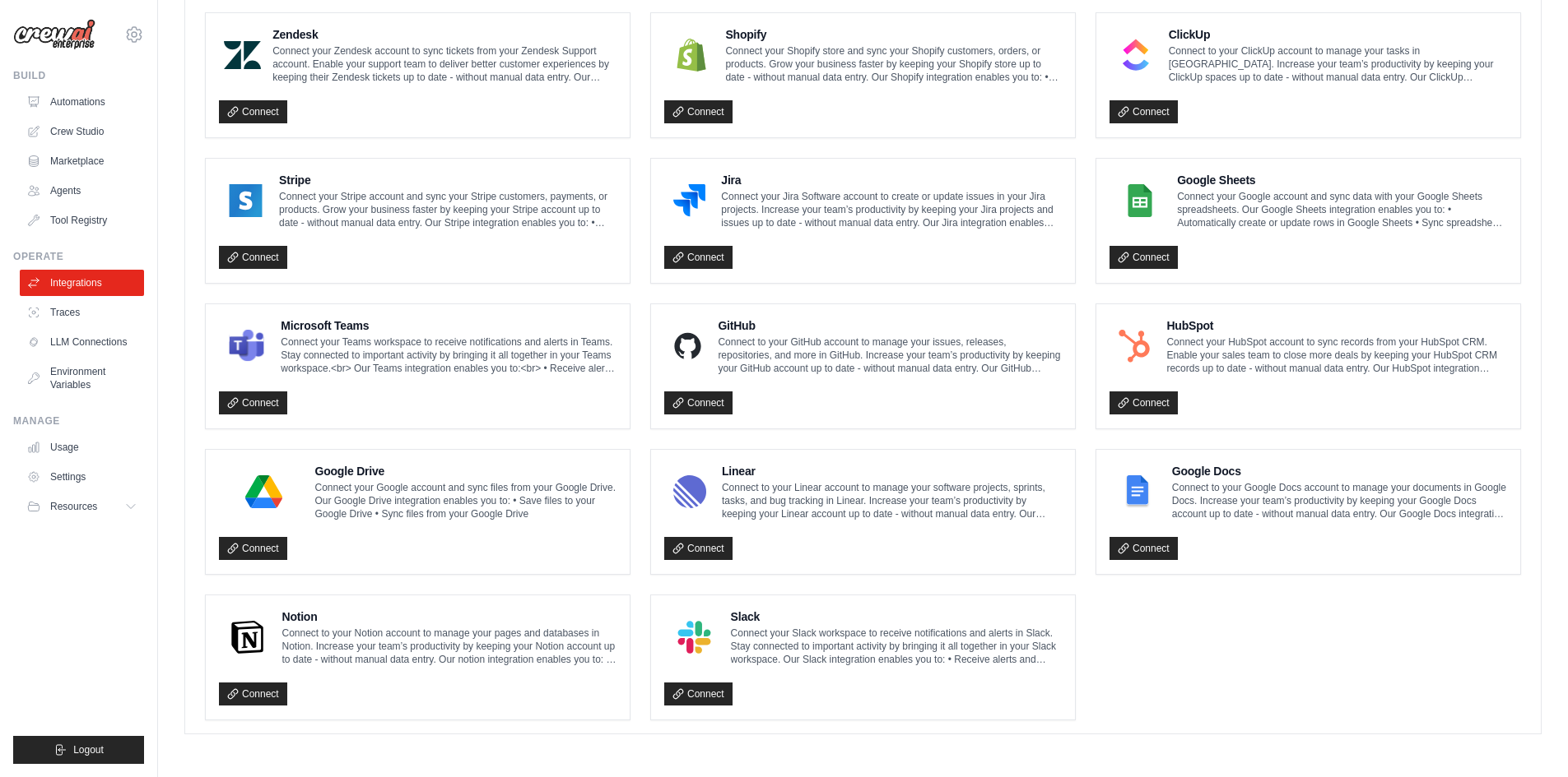
click at [1177, 626] on ul "Gmail Connect to your Gmail account to manage your emails and drafts in Gmail. …" at bounding box center [863, 221] width 1316 height 1000
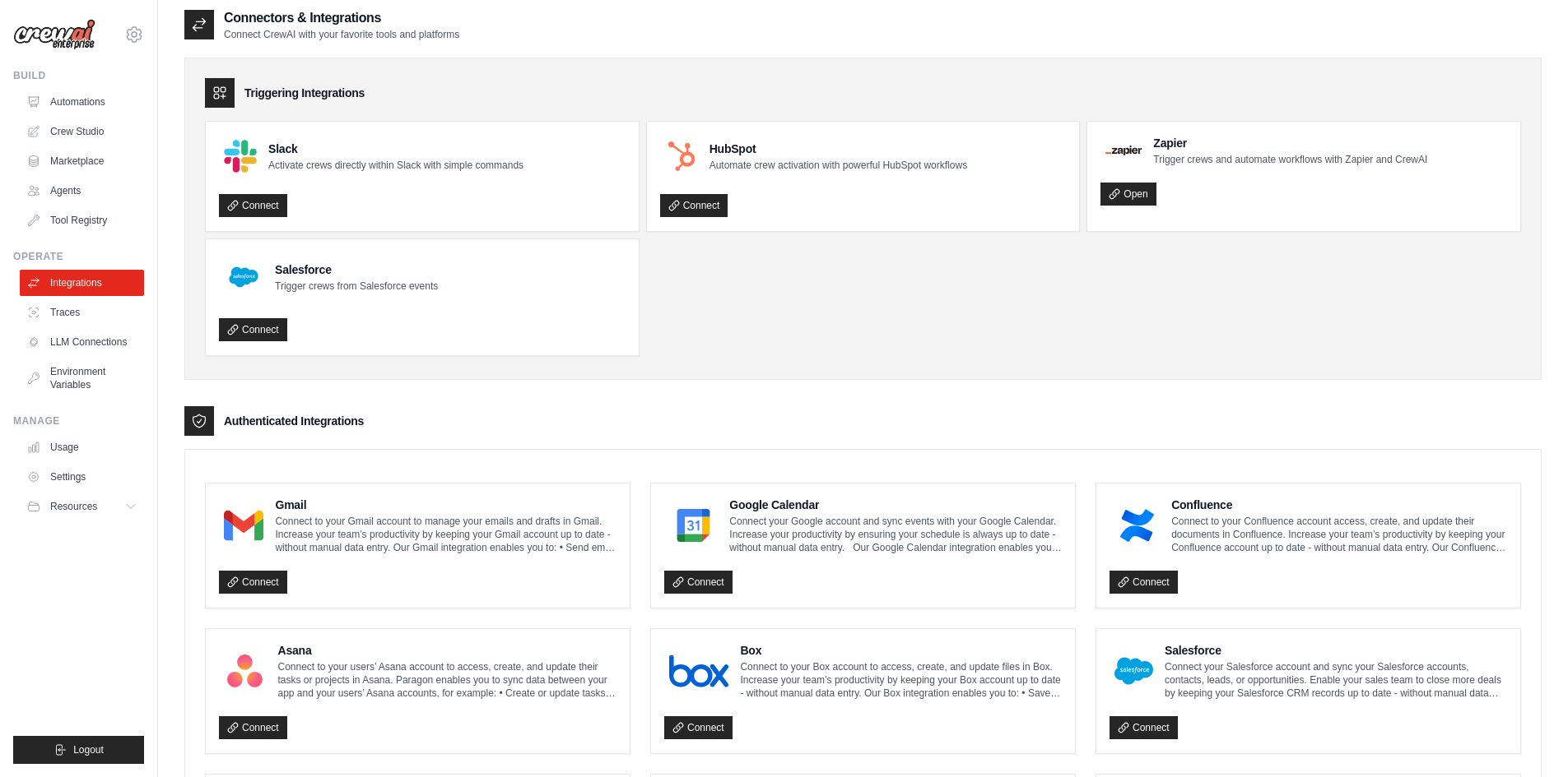
scroll to position [0, 0]
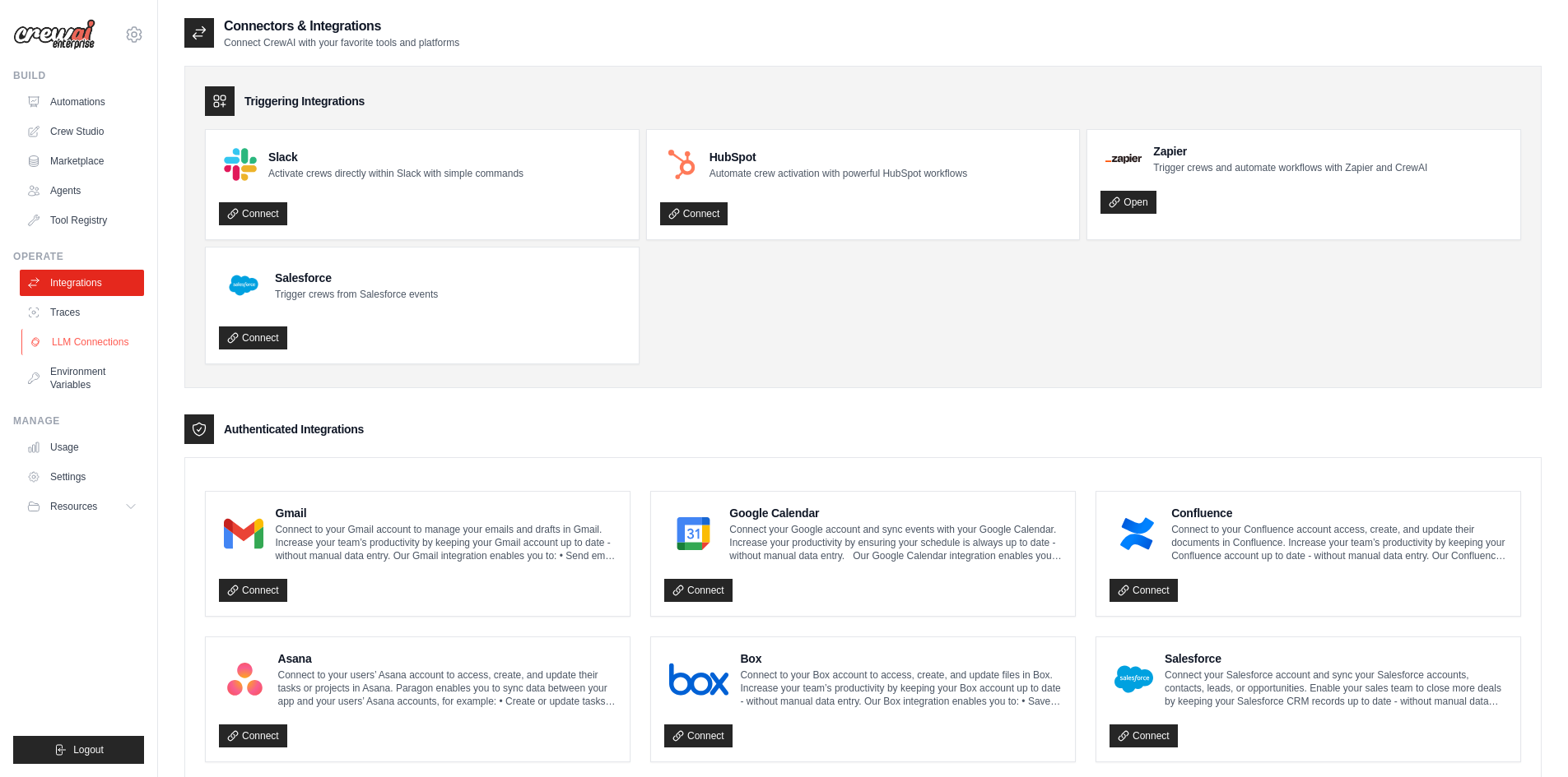
click at [83, 342] on link "LLM Connections" at bounding box center [84, 342] width 124 height 26
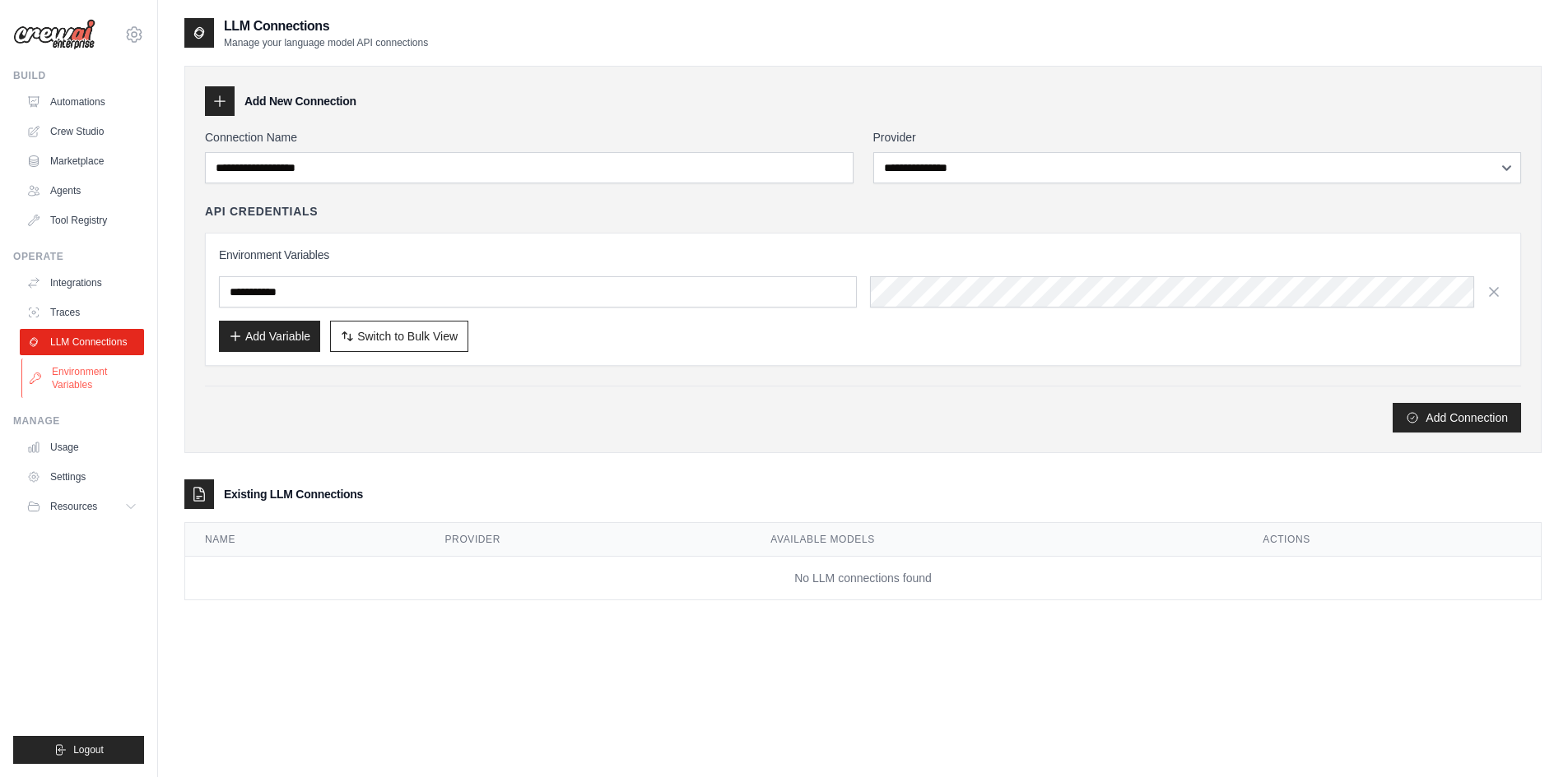
click at [75, 378] on link "Environment Variables" at bounding box center [84, 378] width 124 height 39
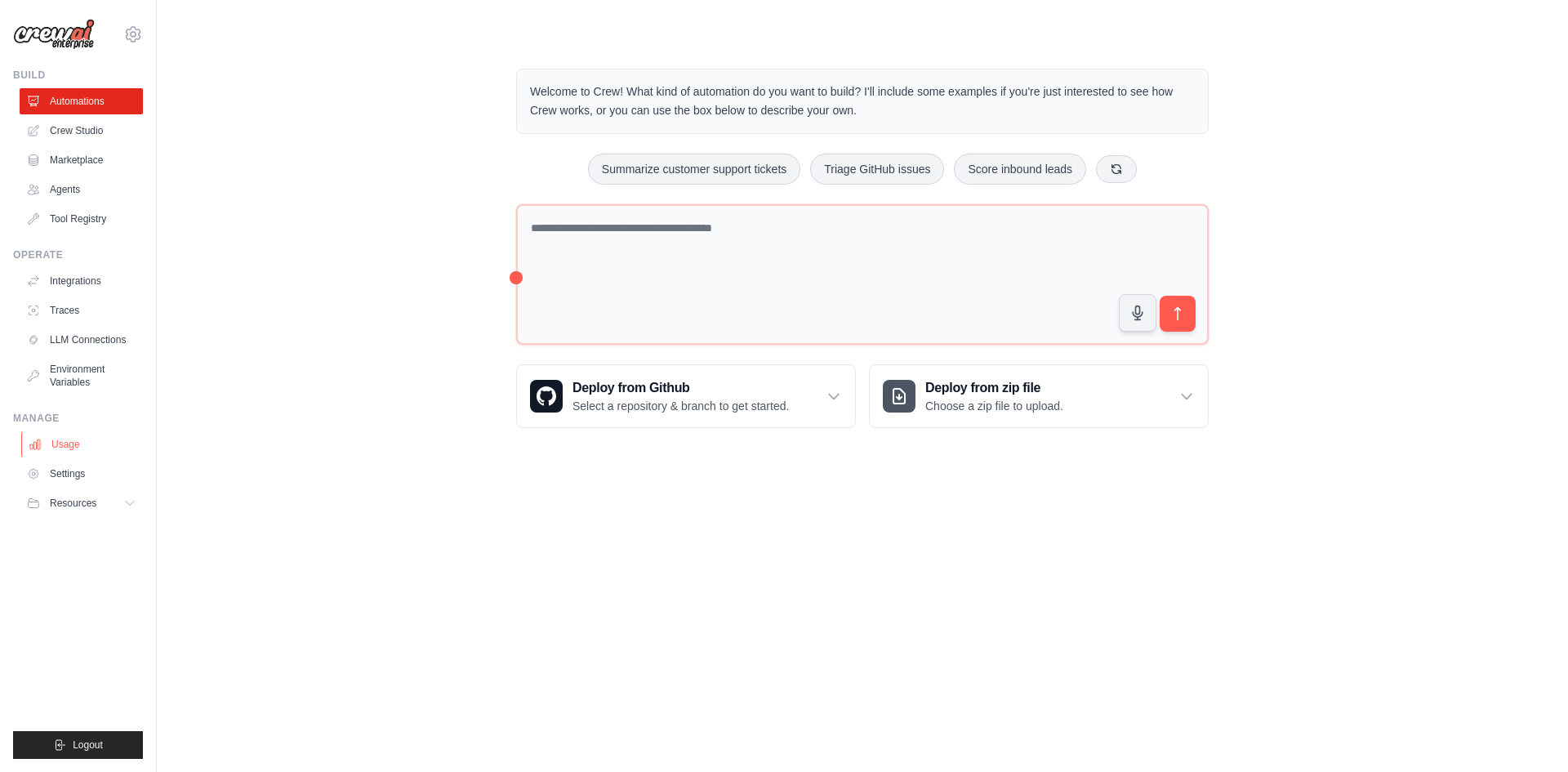
click at [76, 449] on link "Usage" at bounding box center [83, 444] width 123 height 26
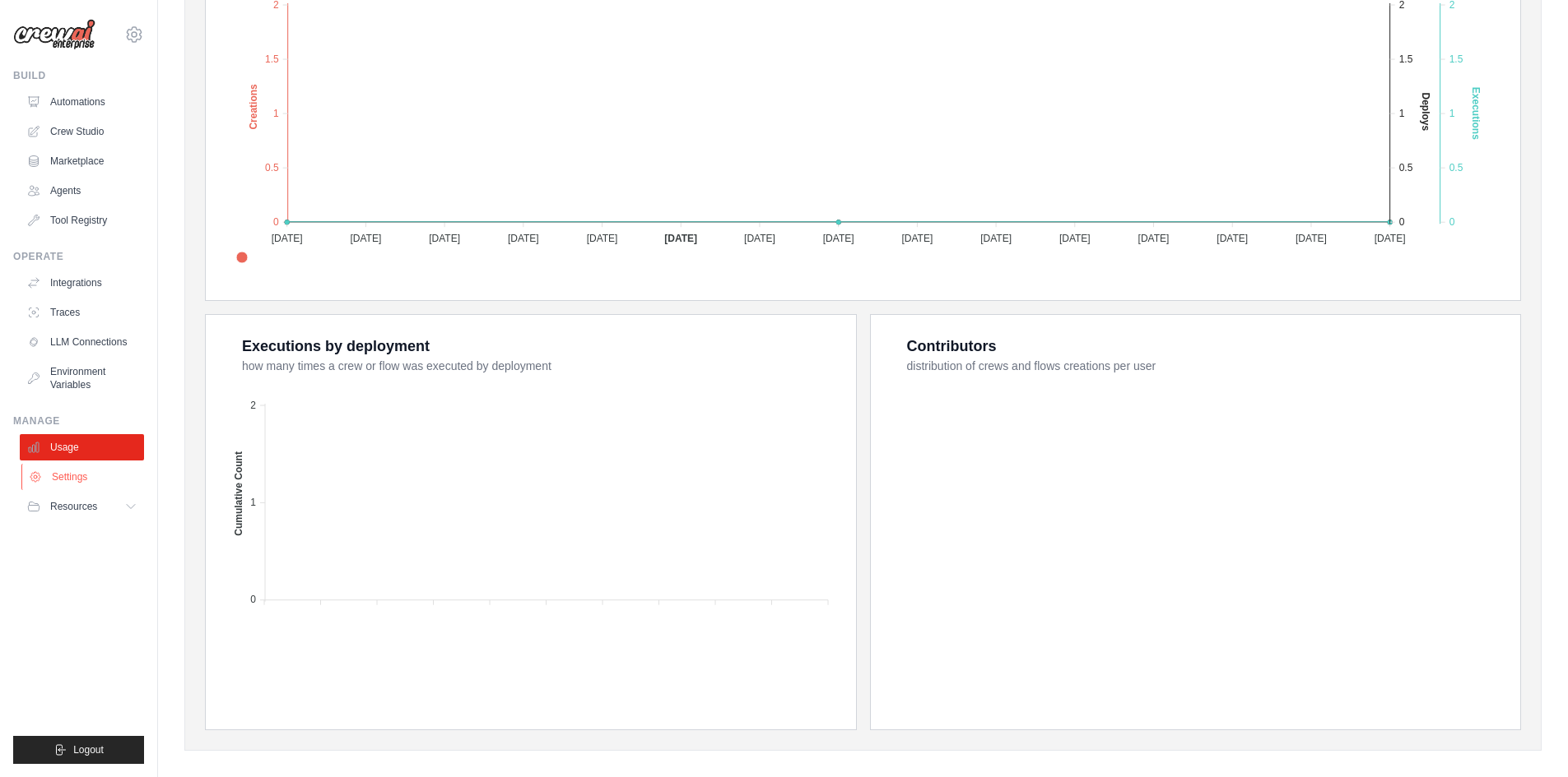
scroll to position [411, 0]
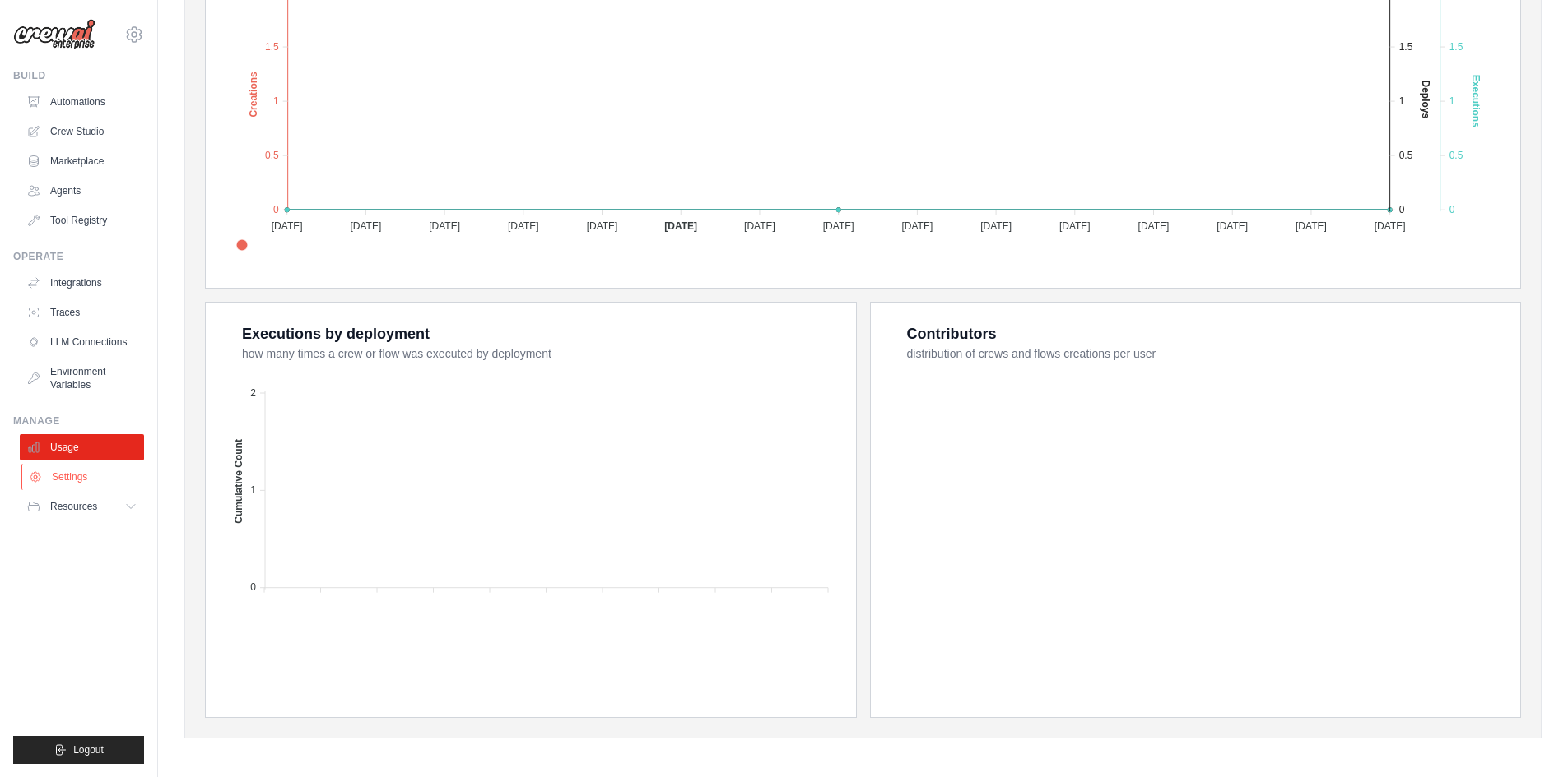
click at [81, 477] on link "Settings" at bounding box center [84, 476] width 124 height 26
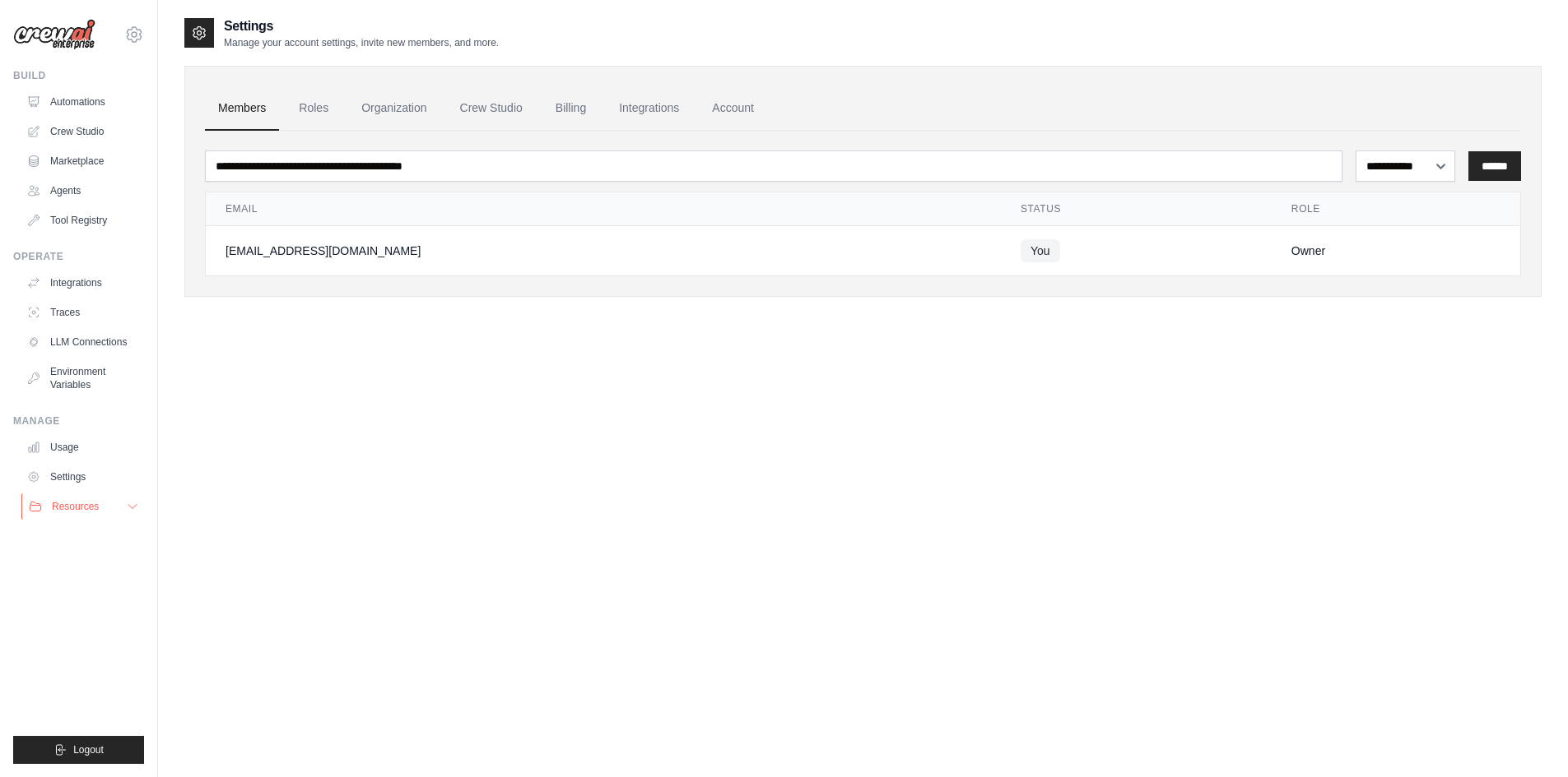
click at [135, 507] on icon at bounding box center [132, 507] width 8 height 4
click at [81, 193] on link "Agents" at bounding box center [84, 190] width 124 height 26
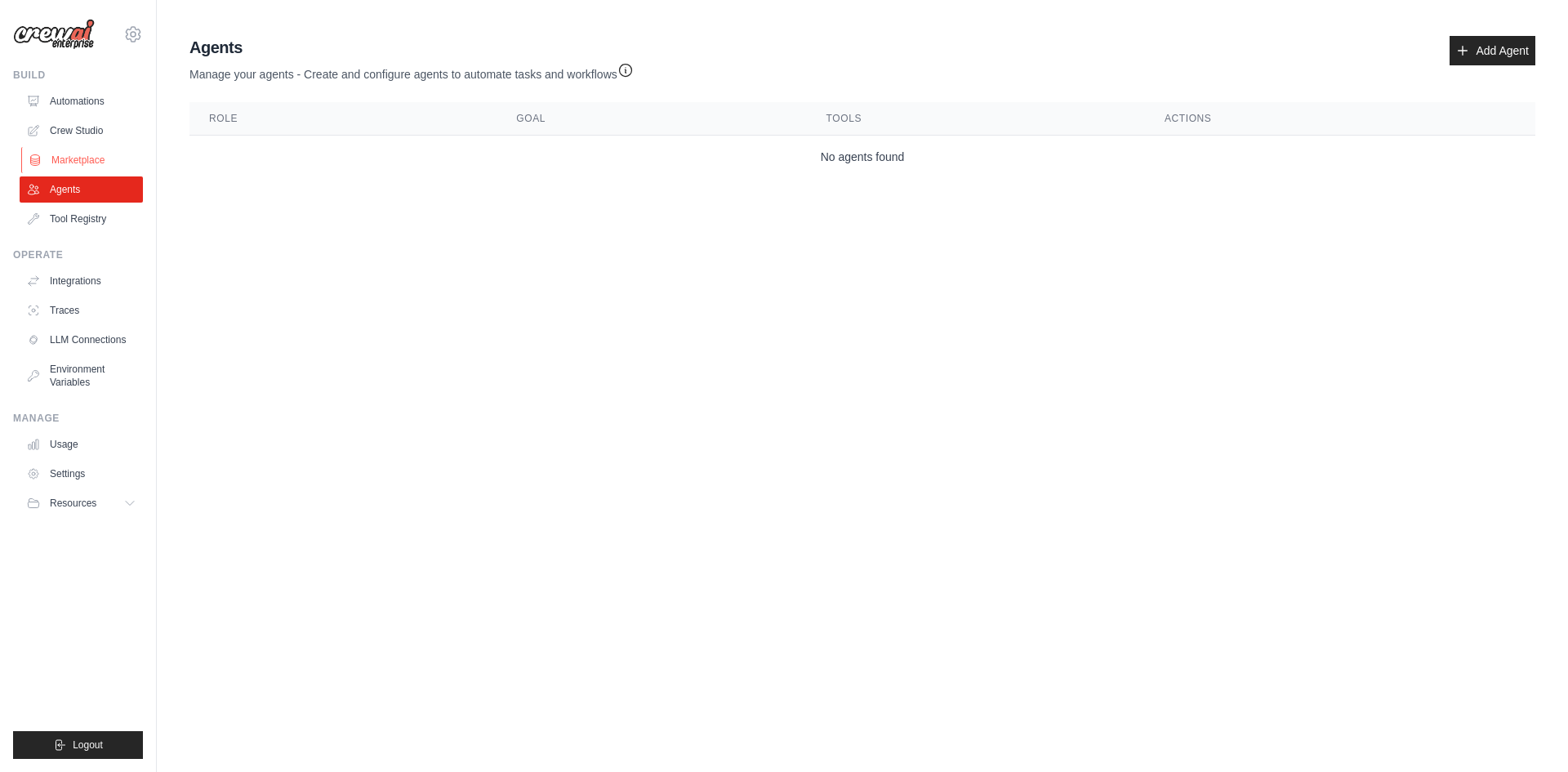
click at [86, 163] on link "Marketplace" at bounding box center [83, 160] width 123 height 26
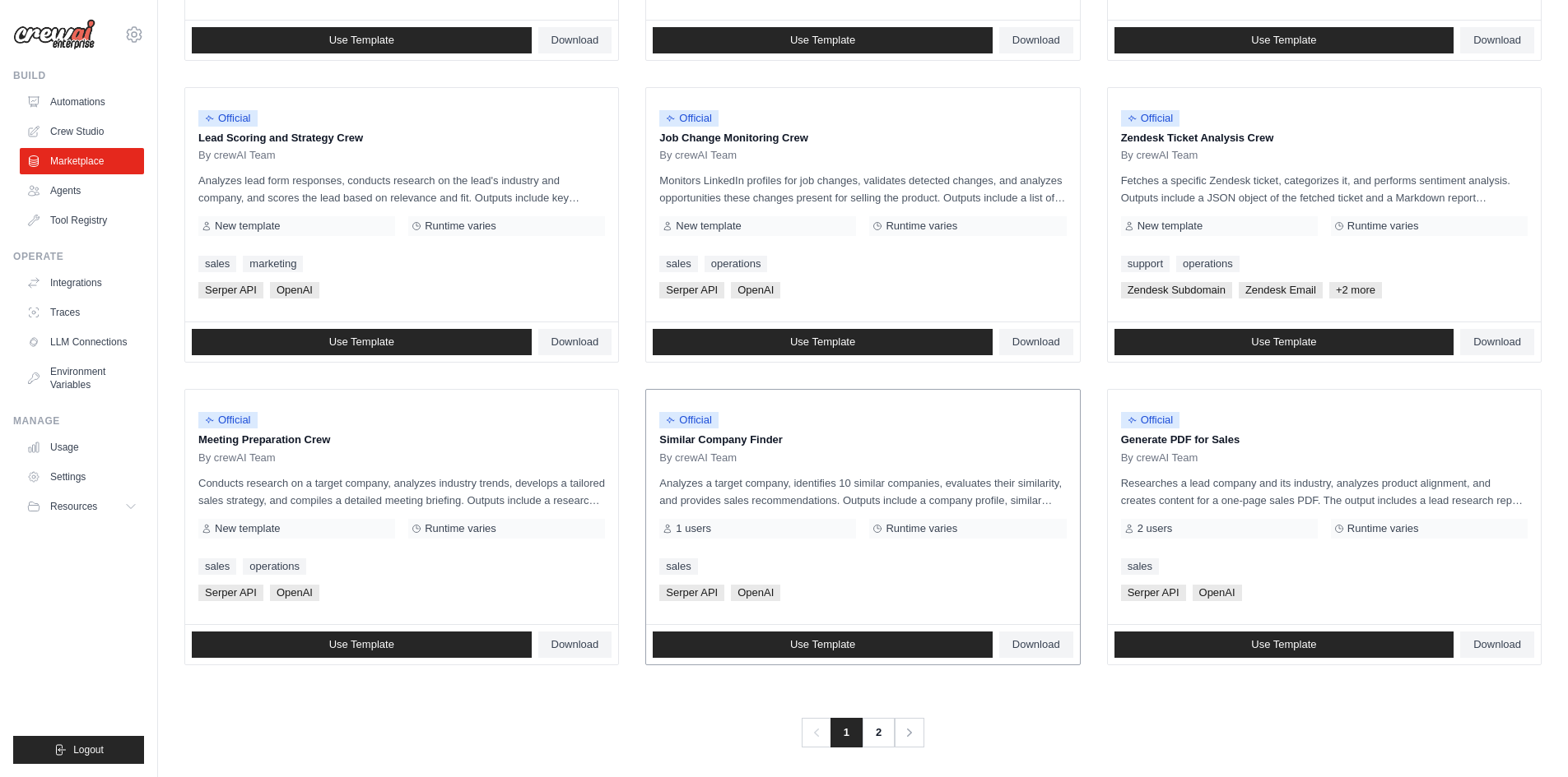
scroll to position [747, 0]
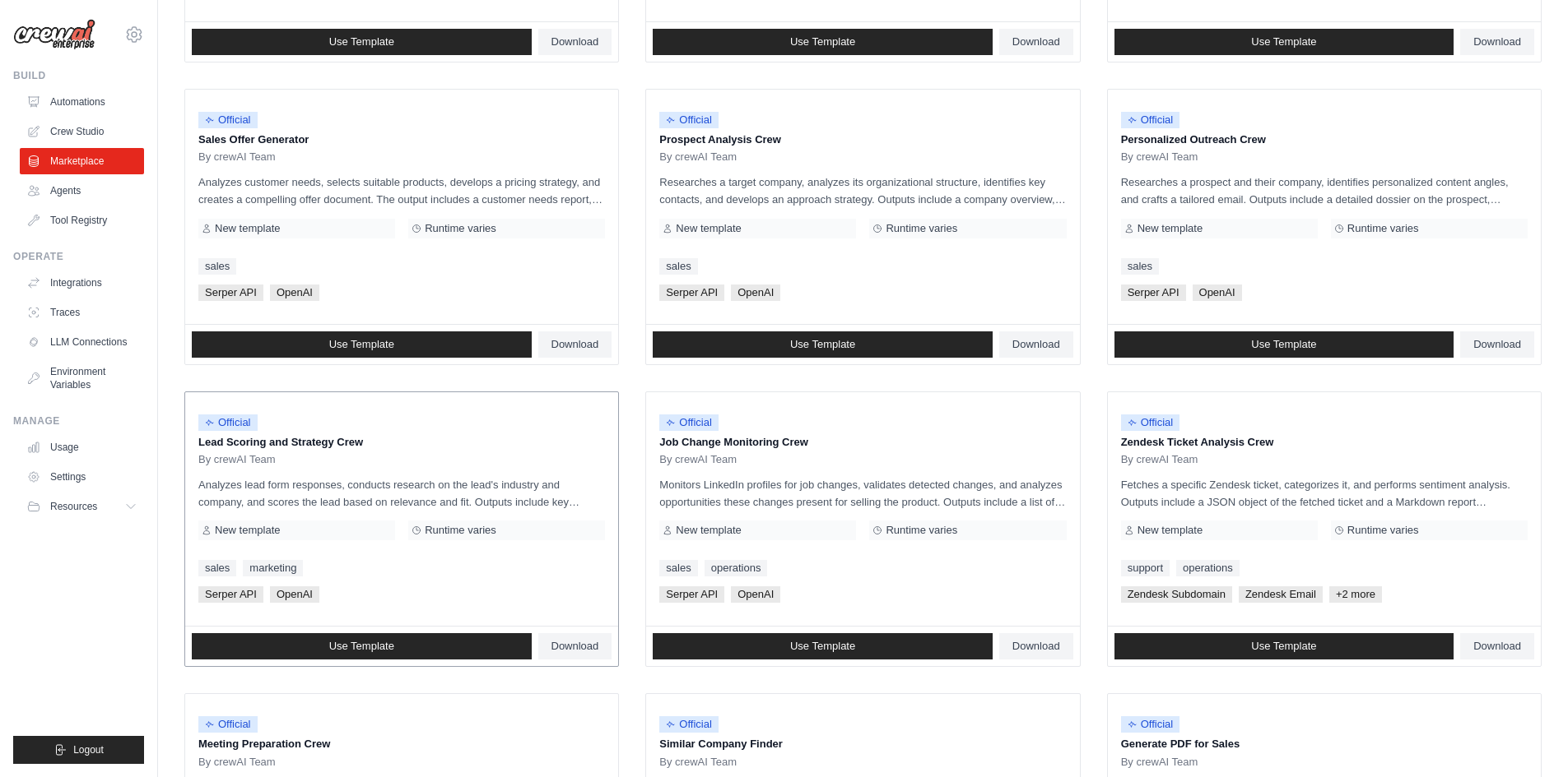
drag, startPoint x: 599, startPoint y: 529, endPoint x: 546, endPoint y: 538, distance: 53.8
click at [584, 534] on ul "Official Contract Analysis Template By crewAI Team Analyzes contracts to extrac…" at bounding box center [863, 378] width 1357 height 1184
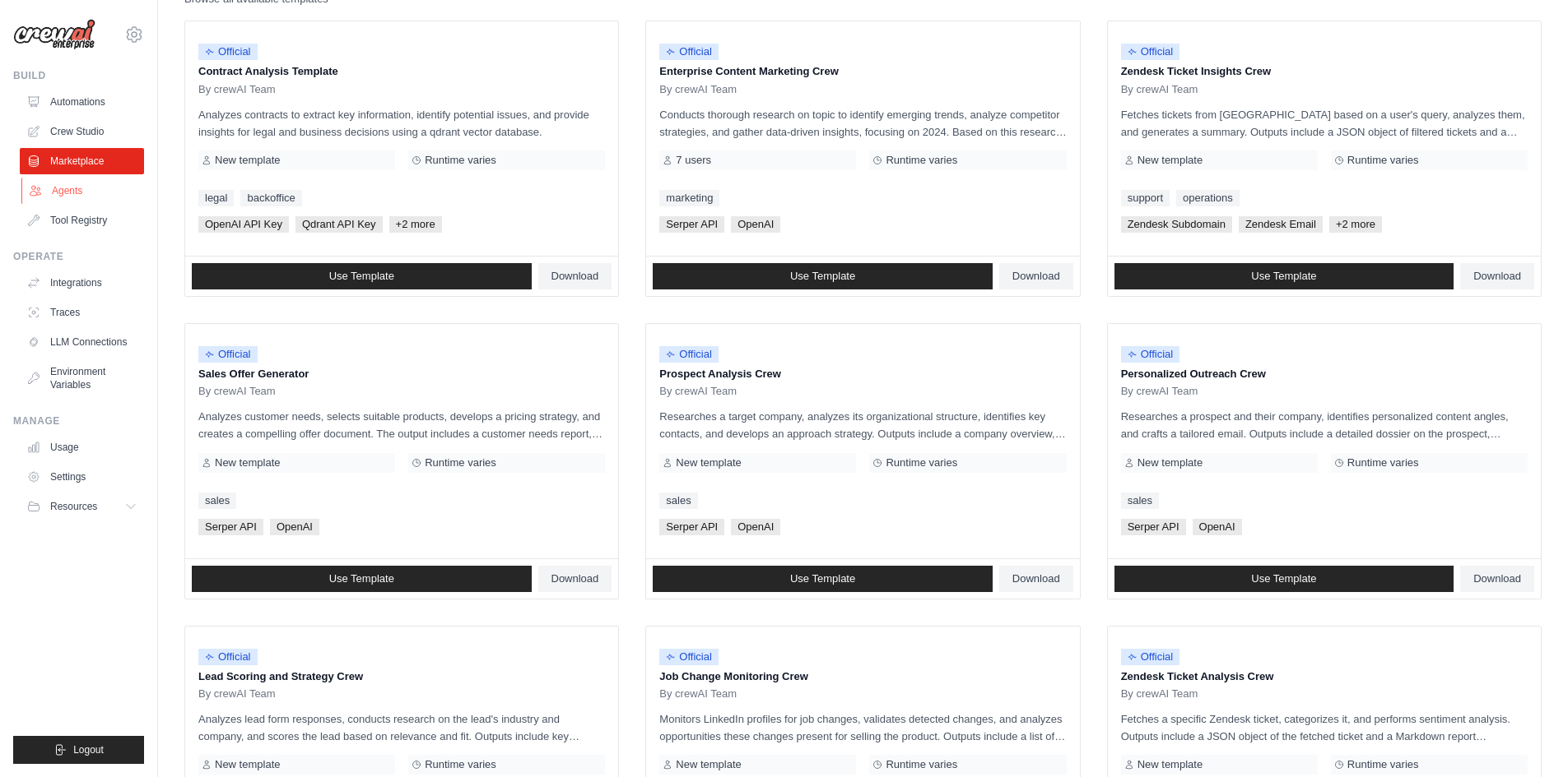
scroll to position [89, 0]
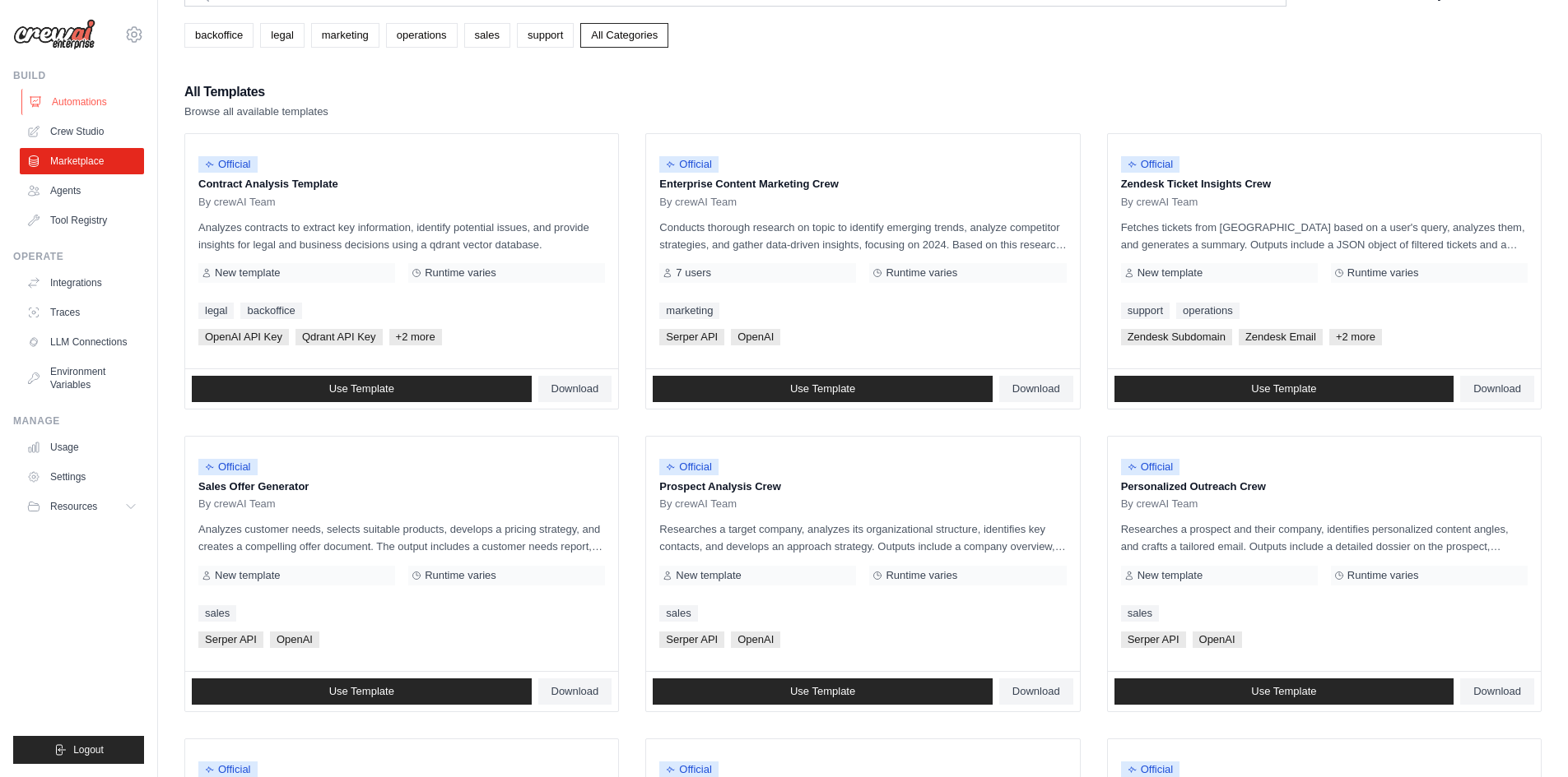
click at [85, 97] on link "Automations" at bounding box center [84, 101] width 124 height 26
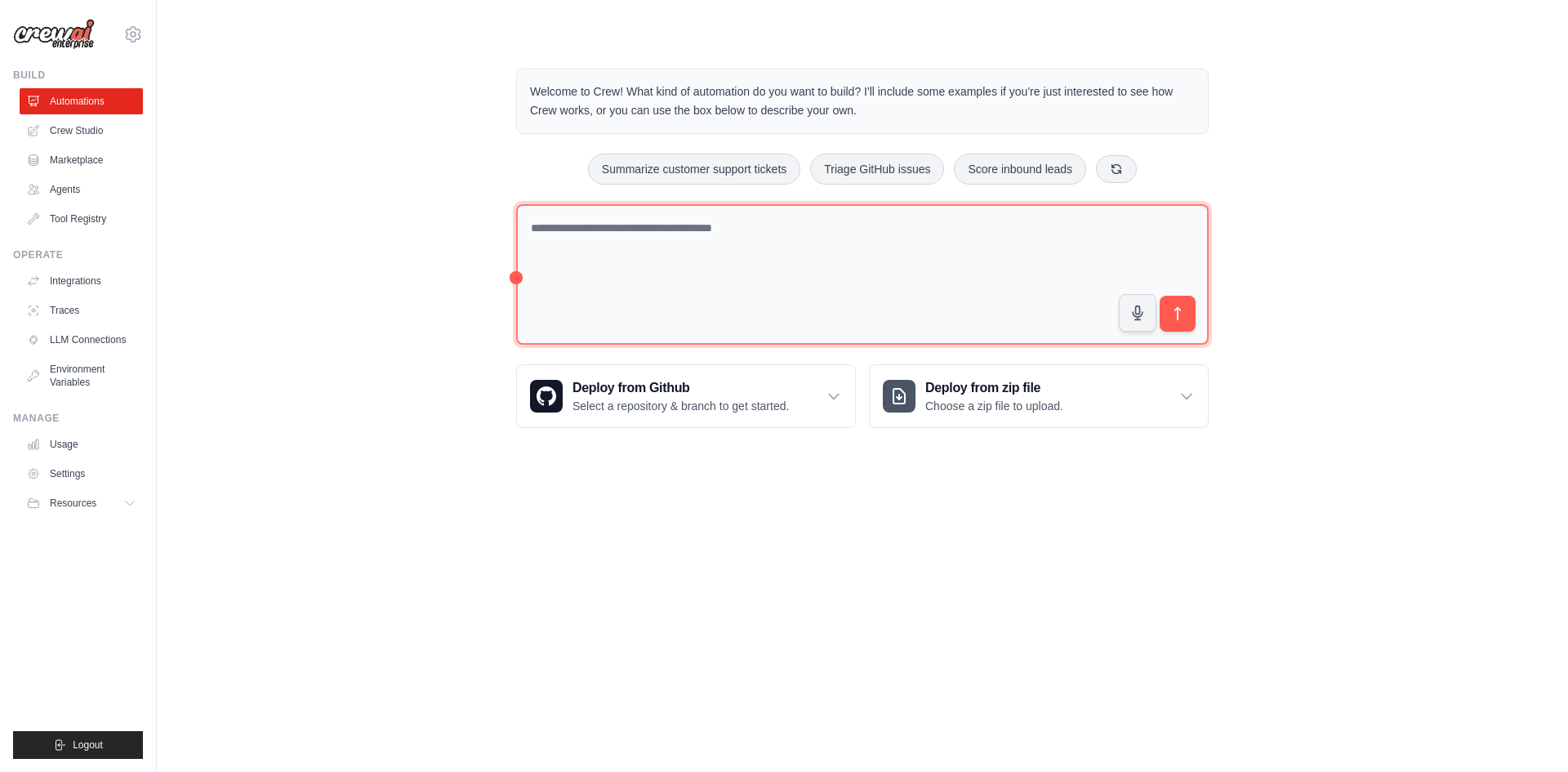
click at [695, 263] on textarea at bounding box center [862, 275] width 693 height 141
click at [520, 275] on div "Welcome to Crew! What kind of automation do you want to build? I'll include som…" at bounding box center [862, 248] width 732 height 412
click at [628, 284] on textarea at bounding box center [862, 275] width 693 height 141
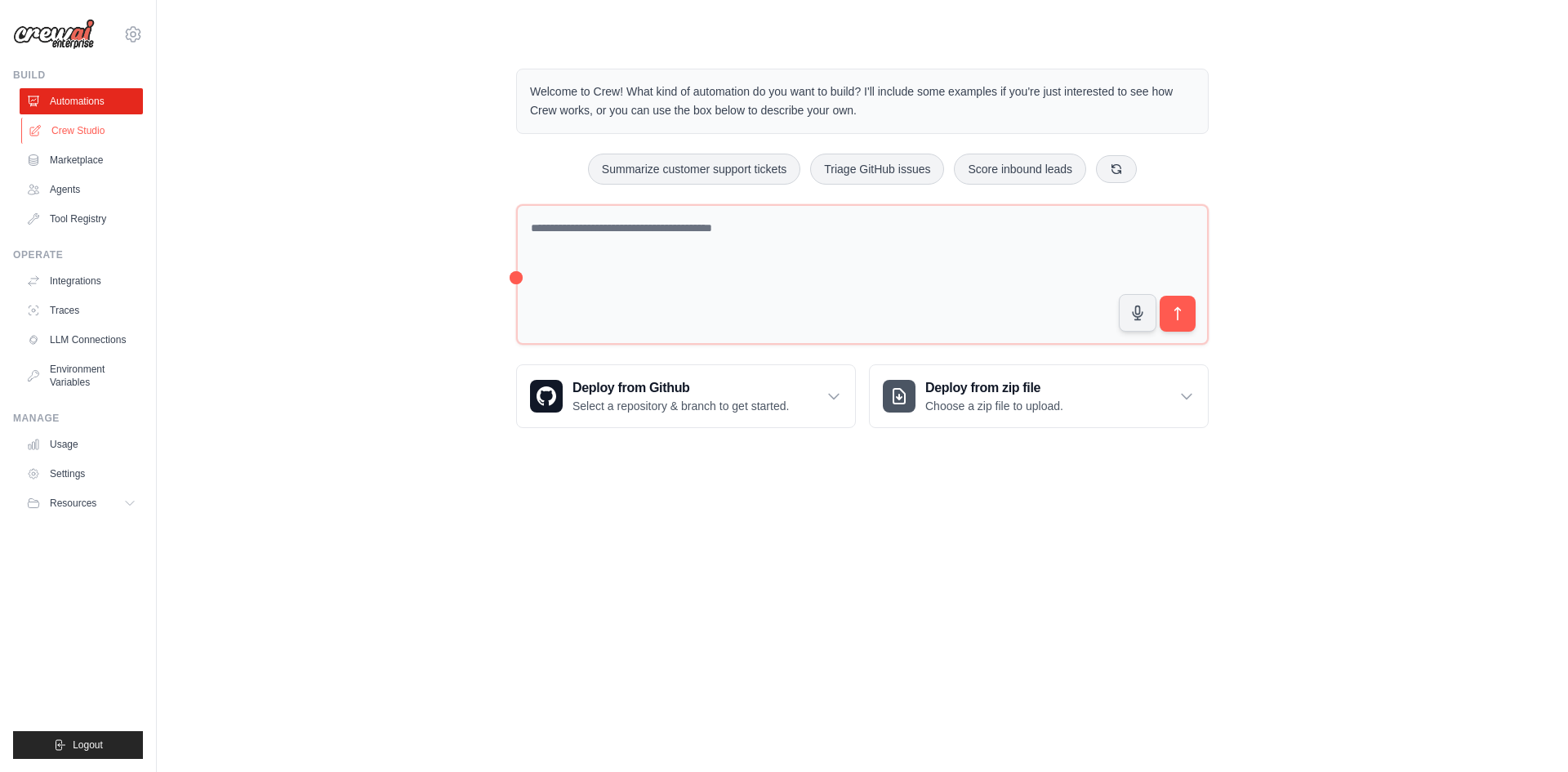
click at [74, 122] on link "Crew Studio" at bounding box center [83, 130] width 123 height 26
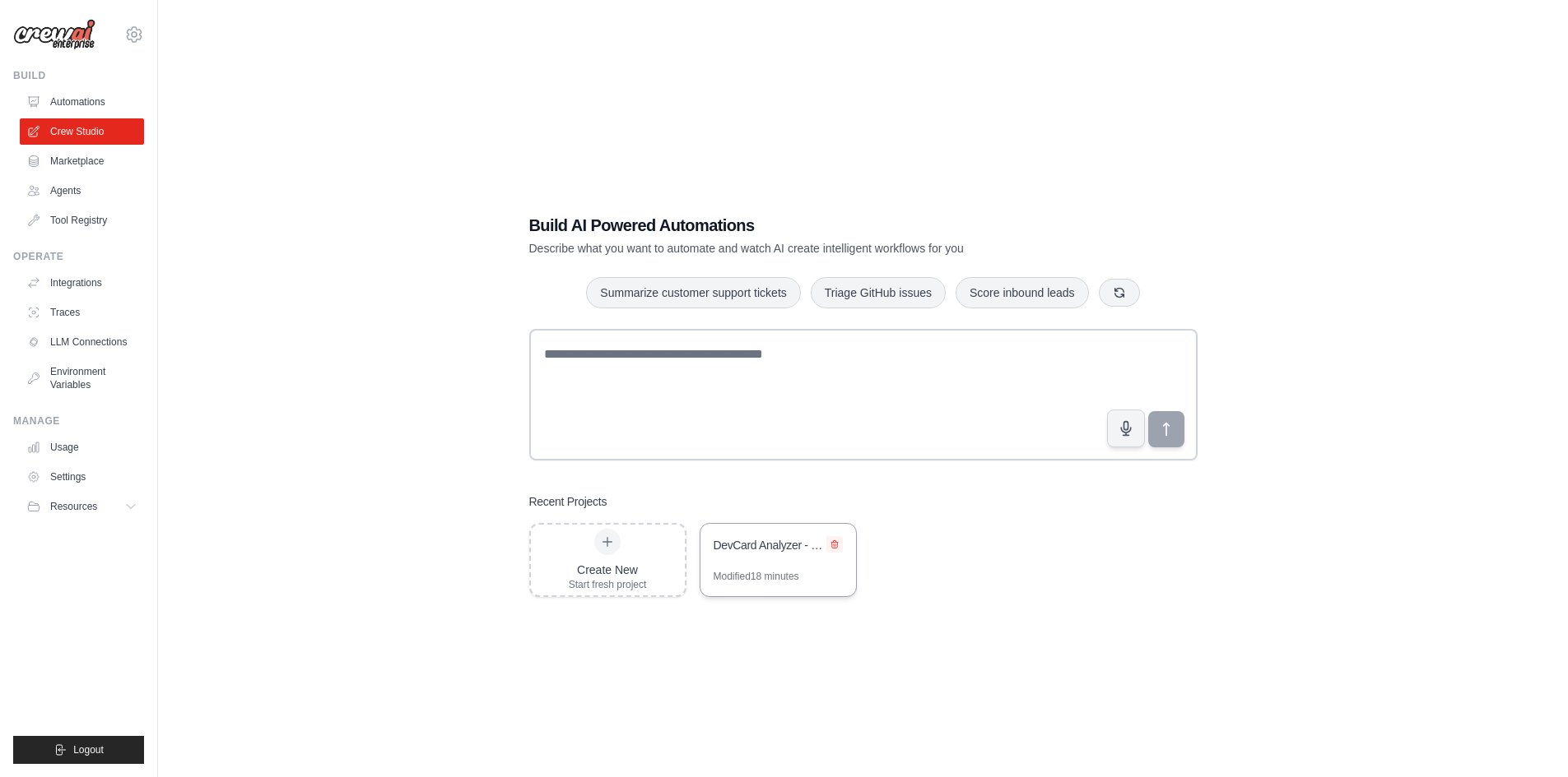
click at [832, 548] on icon at bounding box center [834, 544] width 10 height 10
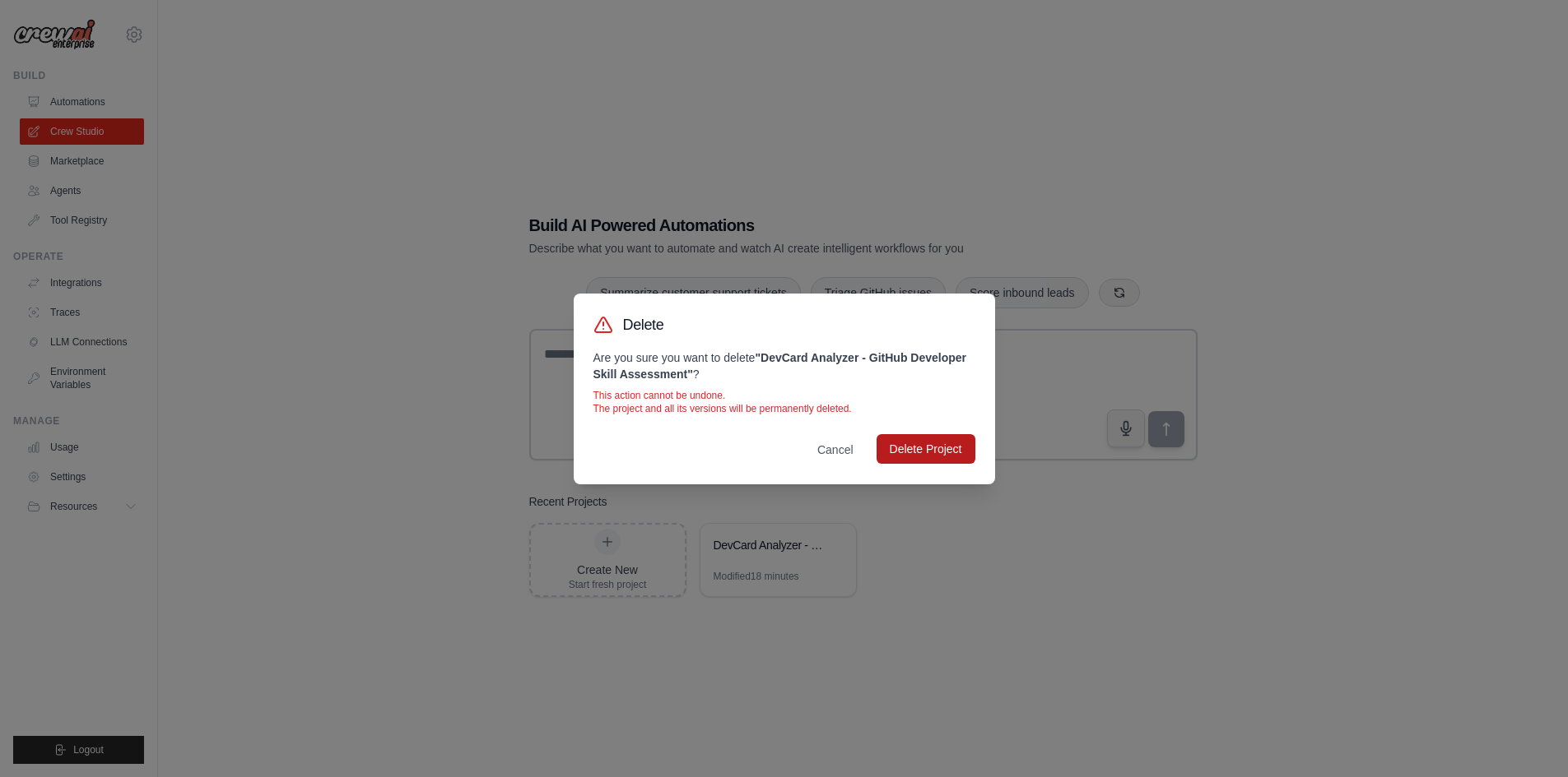
click at [907, 454] on button "Delete Project" at bounding box center [926, 449] width 99 height 29
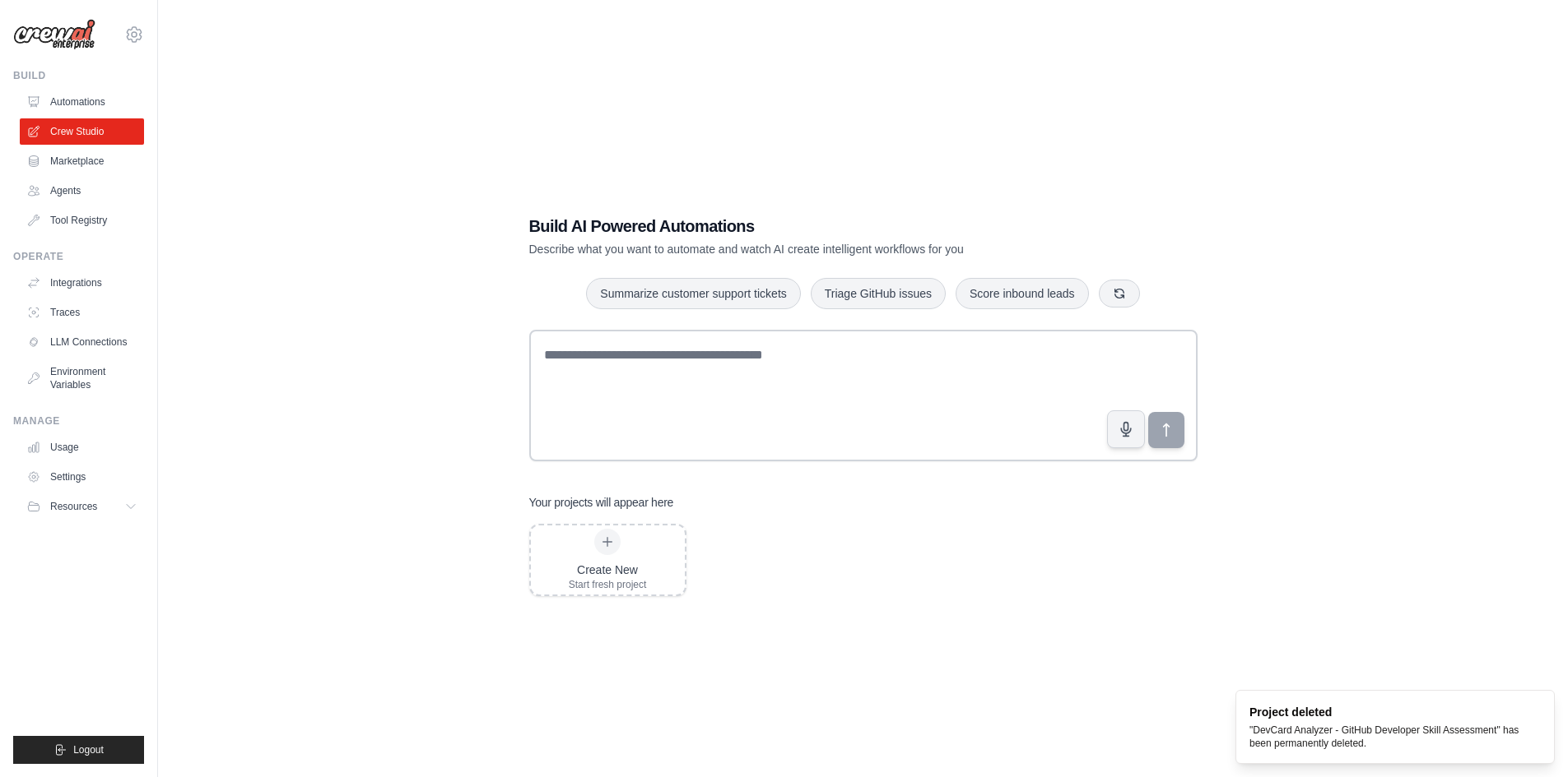
click at [812, 547] on div "Create New Start fresh project" at bounding box center [864, 560] width 668 height 72
click at [869, 556] on div "Create New Start fresh project" at bounding box center [864, 560] width 668 height 72
